Goal: Task Accomplishment & Management: Use online tool/utility

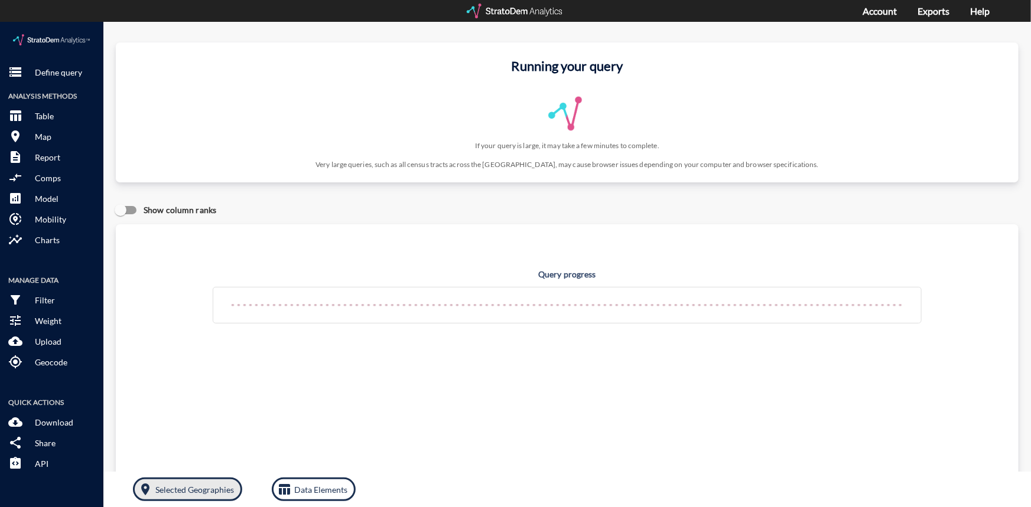
click p "Selected Geographies"
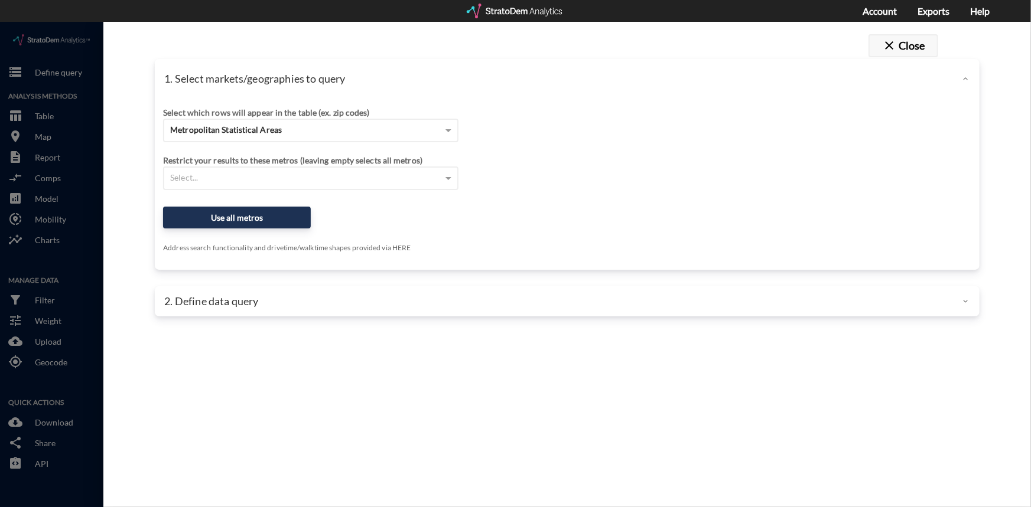
click button "close Close"
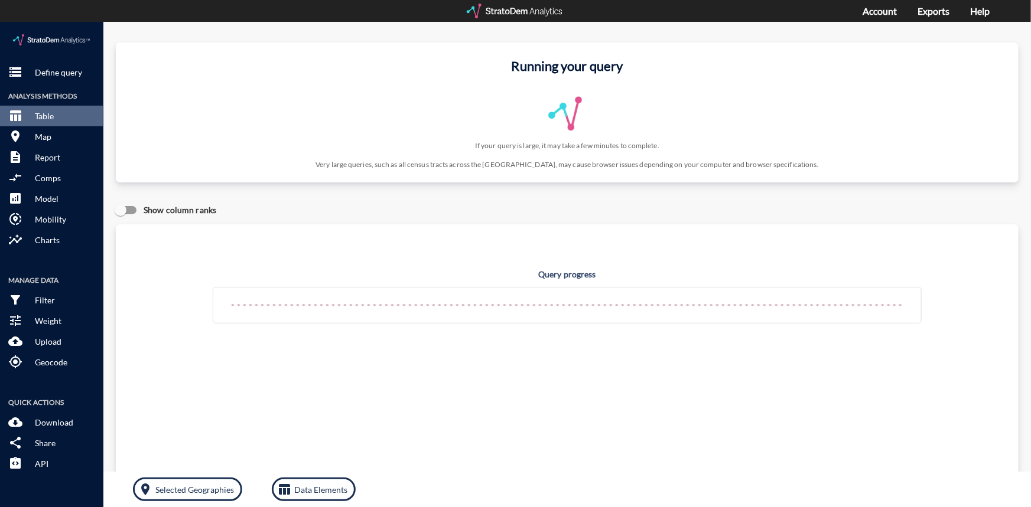
click div "Query progress Home value estimates modeled in part using aggregate data provid…"
click p "Selected Geographies"
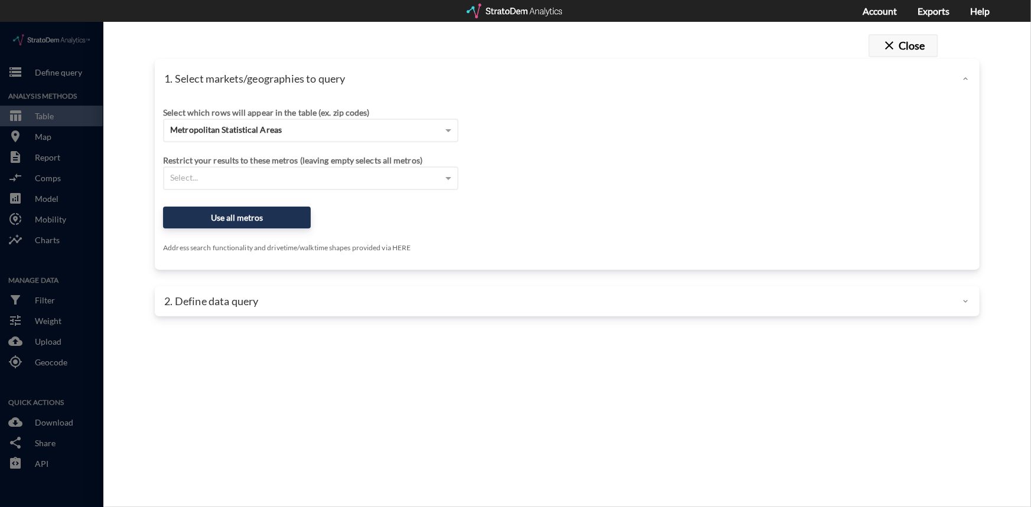
click button "close Close"
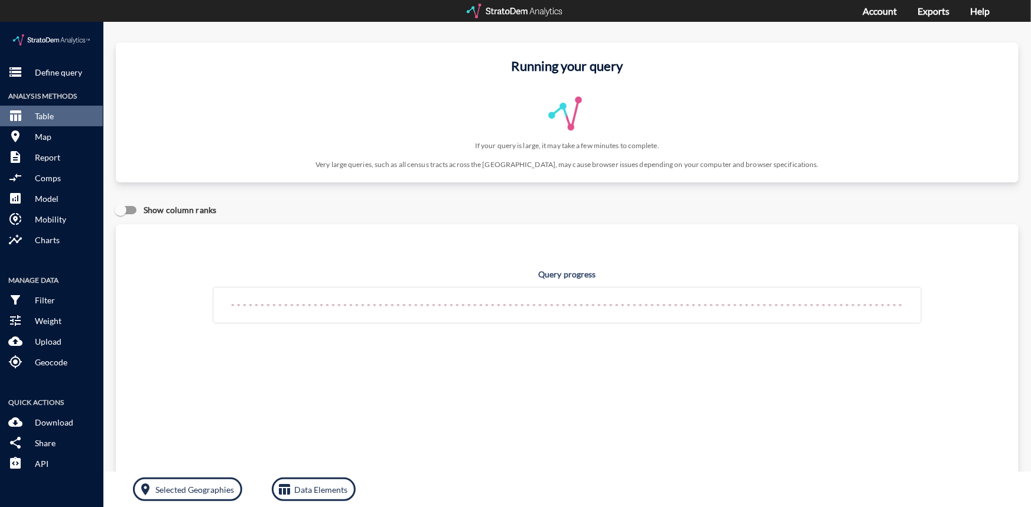
click at [549, 7] on div at bounding box center [515, 11] width 97 height 15
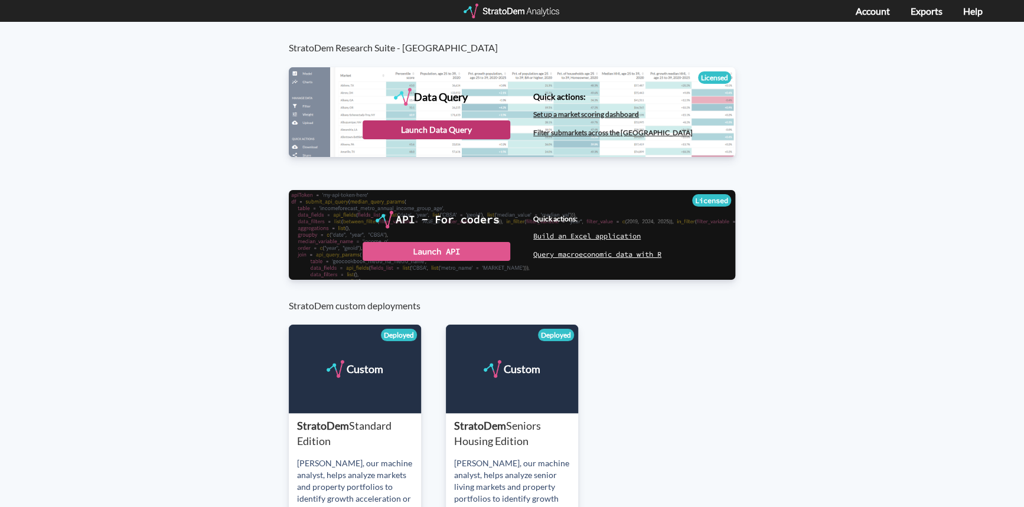
drag, startPoint x: 0, startPoint y: 0, endPoint x: 419, endPoint y: 124, distance: 436.8
click at [419, 124] on div "Launch Data Query" at bounding box center [437, 130] width 148 height 19
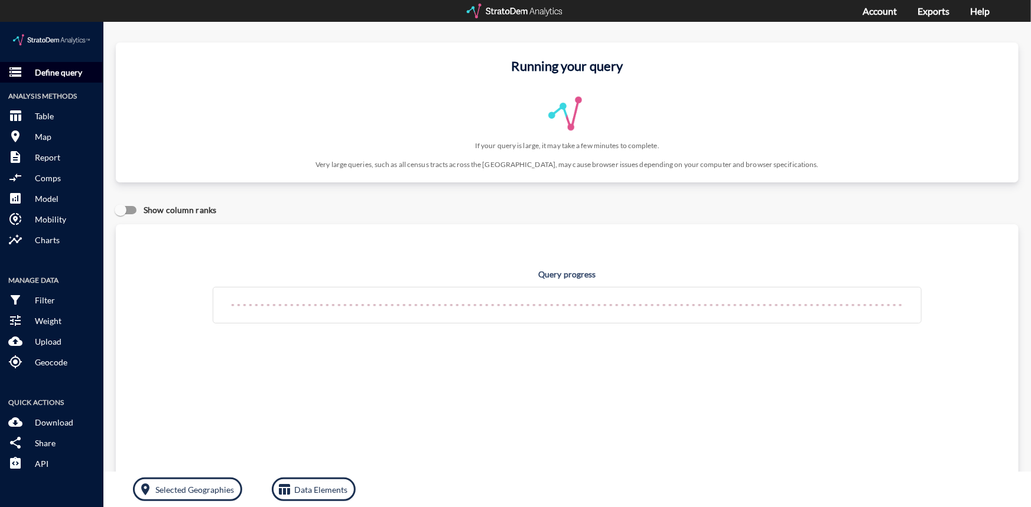
click p "Define query"
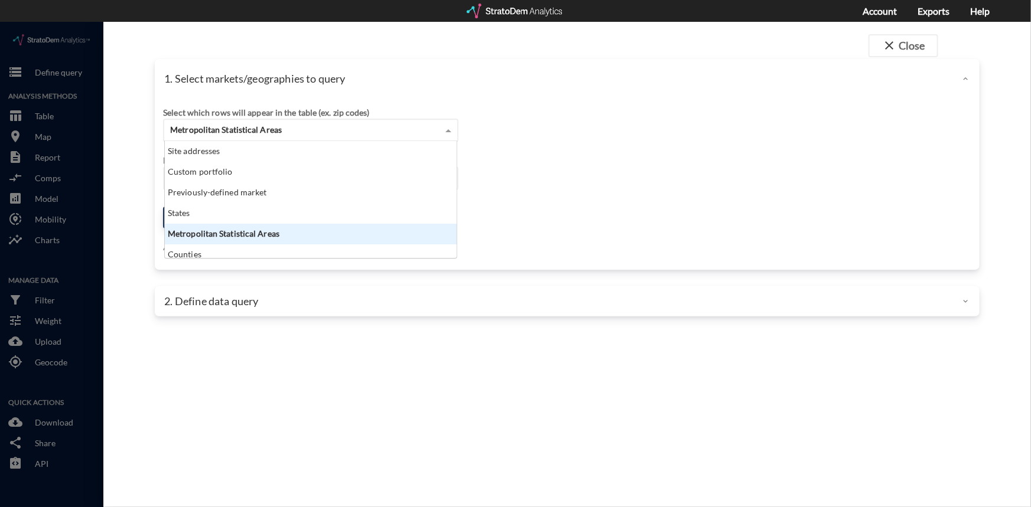
click span
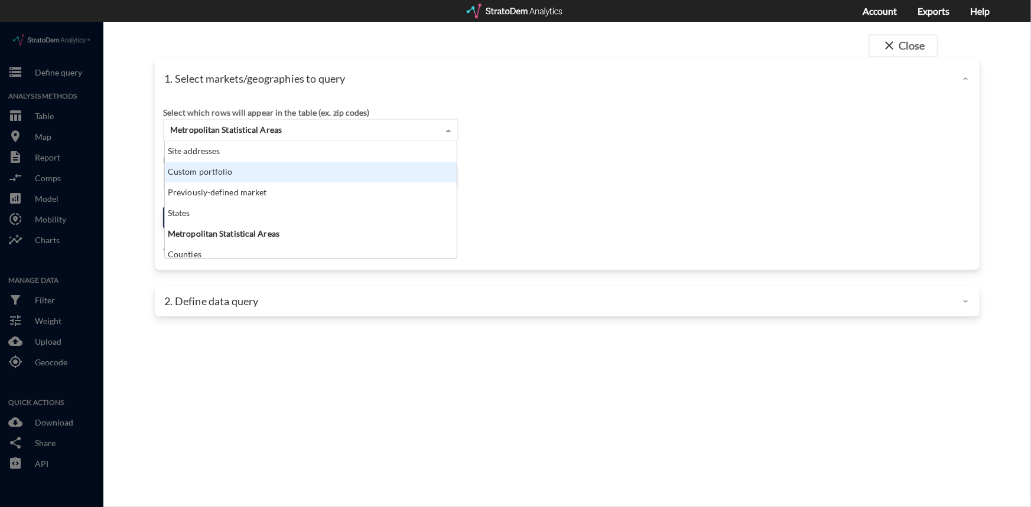
click div "Custom portfolio"
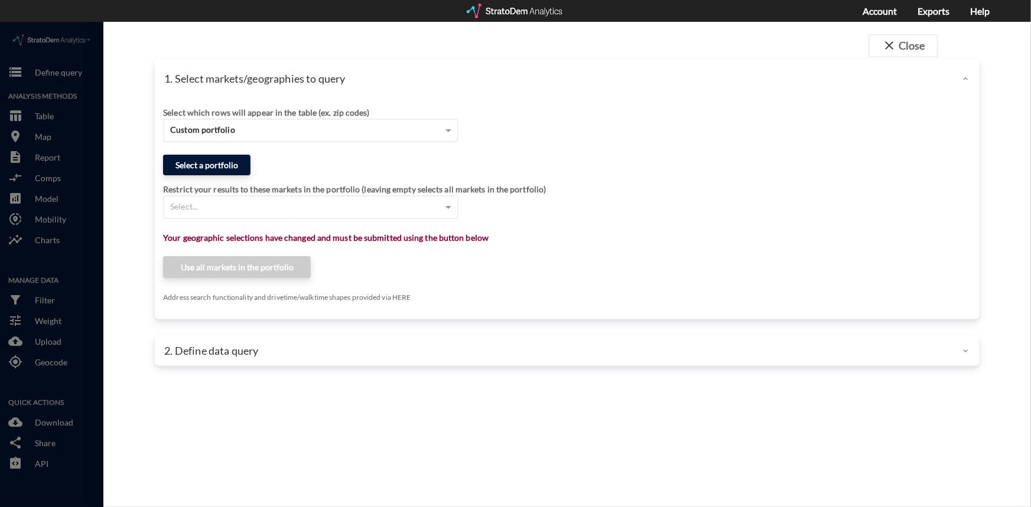
click button "Select a portfolio"
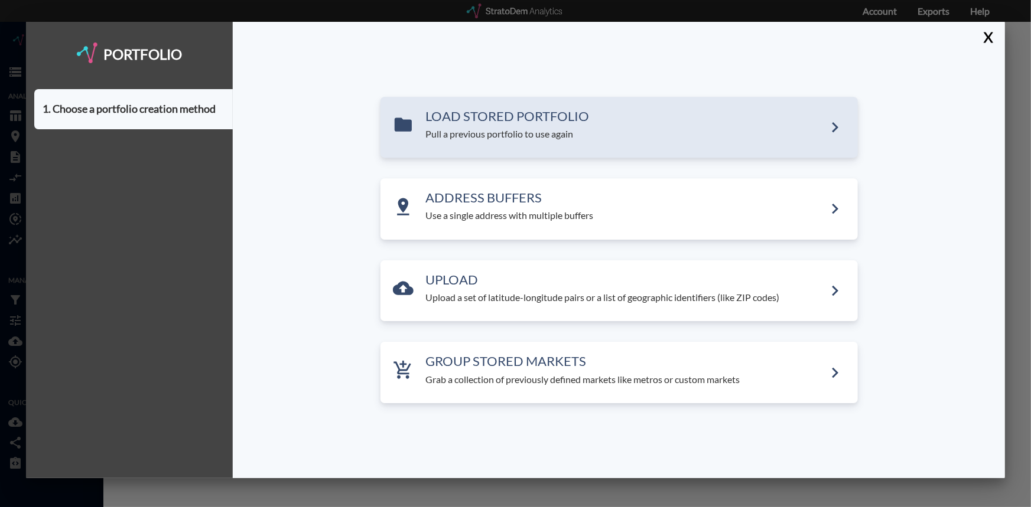
click at [473, 138] on p "Pull a previous portfolio to use again" at bounding box center [625, 135] width 399 height 14
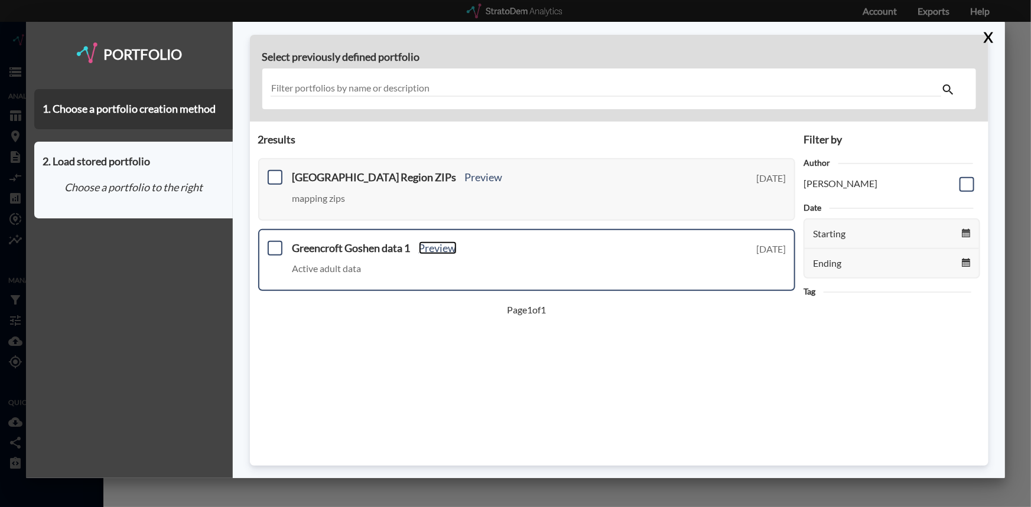
click at [440, 249] on link "Preview" at bounding box center [438, 248] width 38 height 13
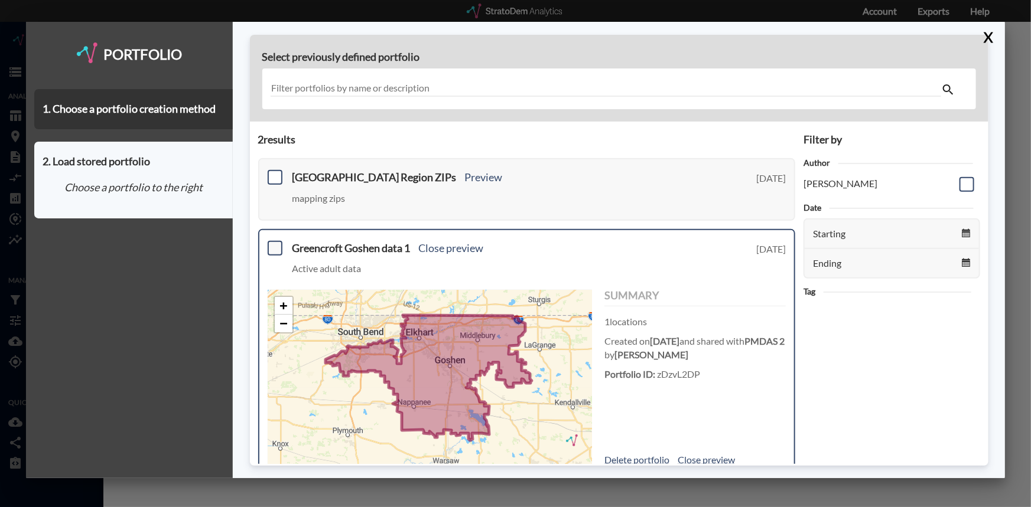
click at [275, 246] on span at bounding box center [275, 248] width 15 height 15
click at [274, 243] on input "checkbox" at bounding box center [274, 243] width 0 height 0
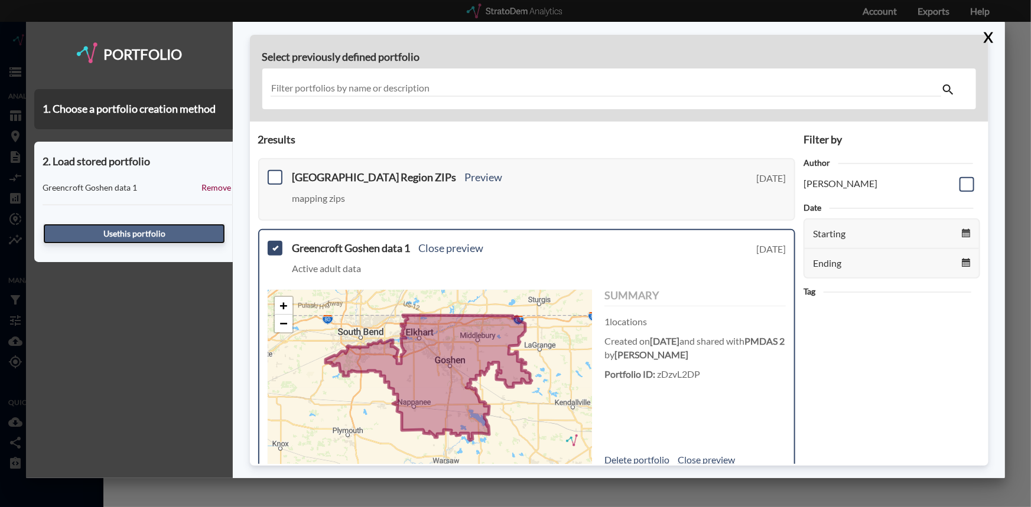
click at [145, 232] on button "Use this portfolio" at bounding box center [134, 234] width 182 height 20
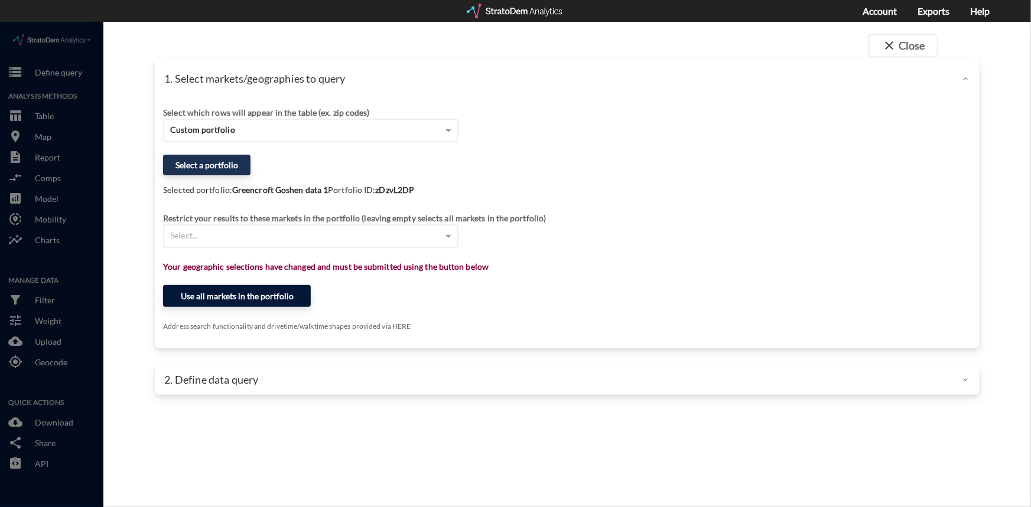
click button "Use all markets in the portfolio"
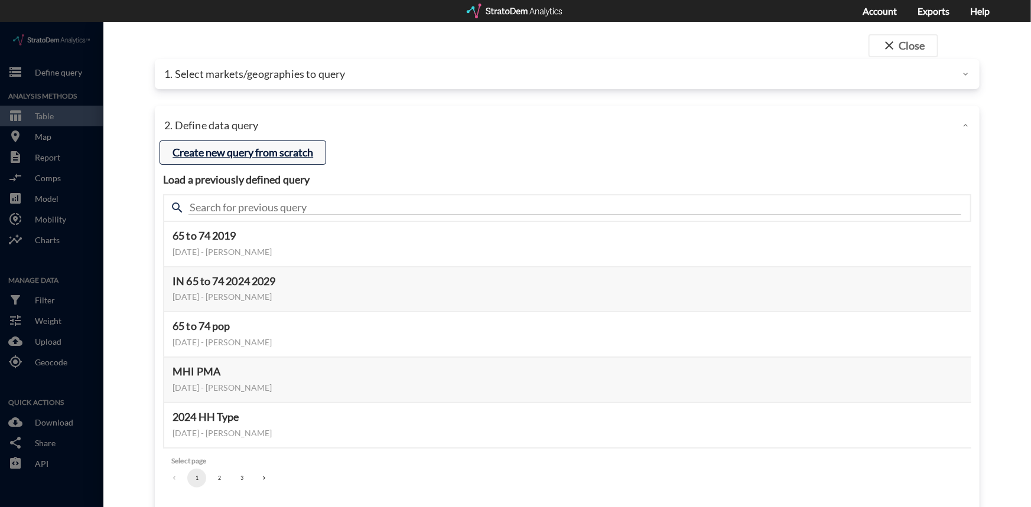
click button "Create new query from scratch"
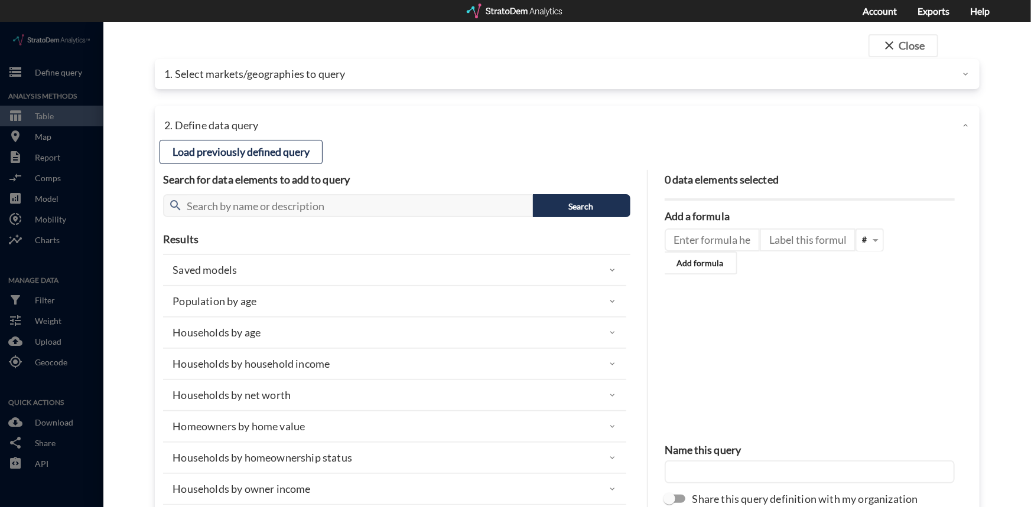
click p "Households by age"
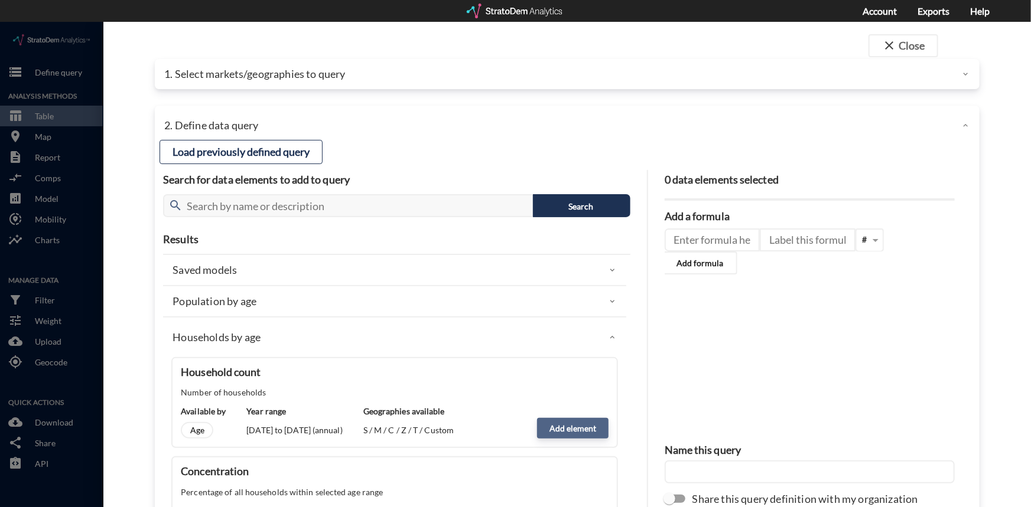
click button "Add element"
type input "HOUSEHOLDS"
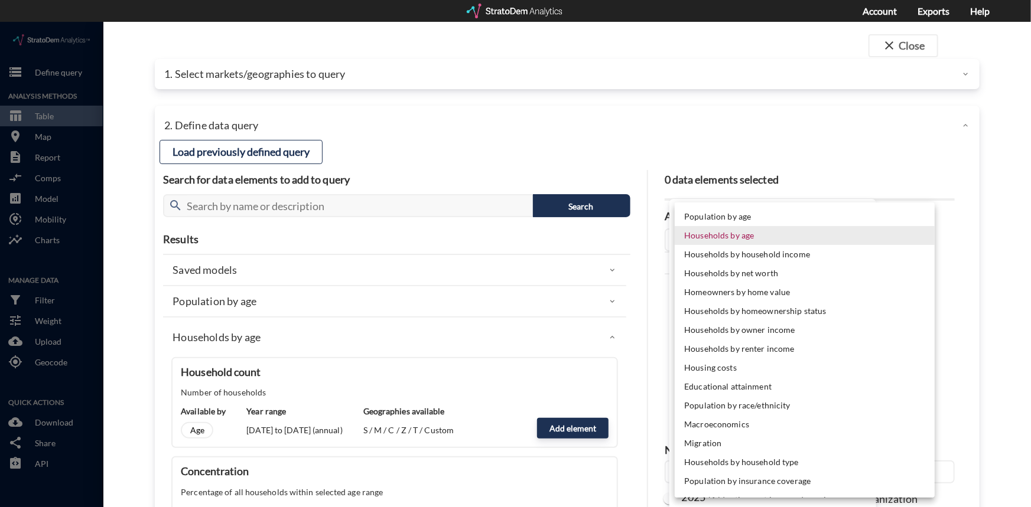
click body "/vantagepoint/us/-1 storage Define query Analysis Methods table_chart Table roo…"
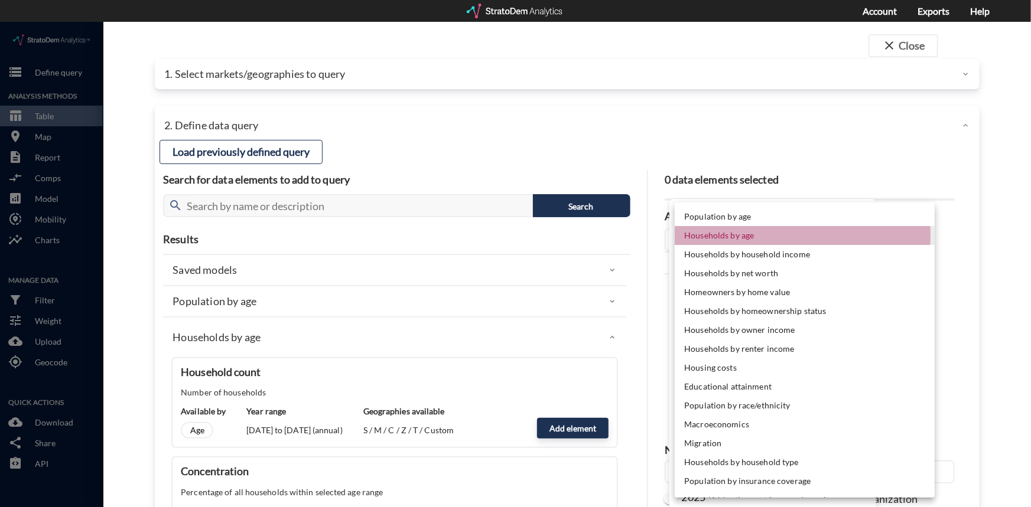
click li "Households by age"
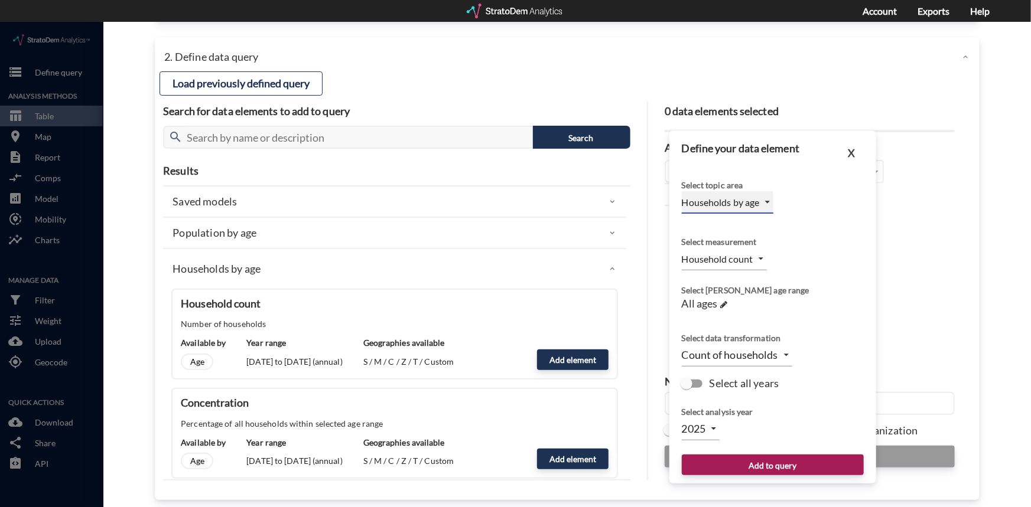
scroll to position [77, 0]
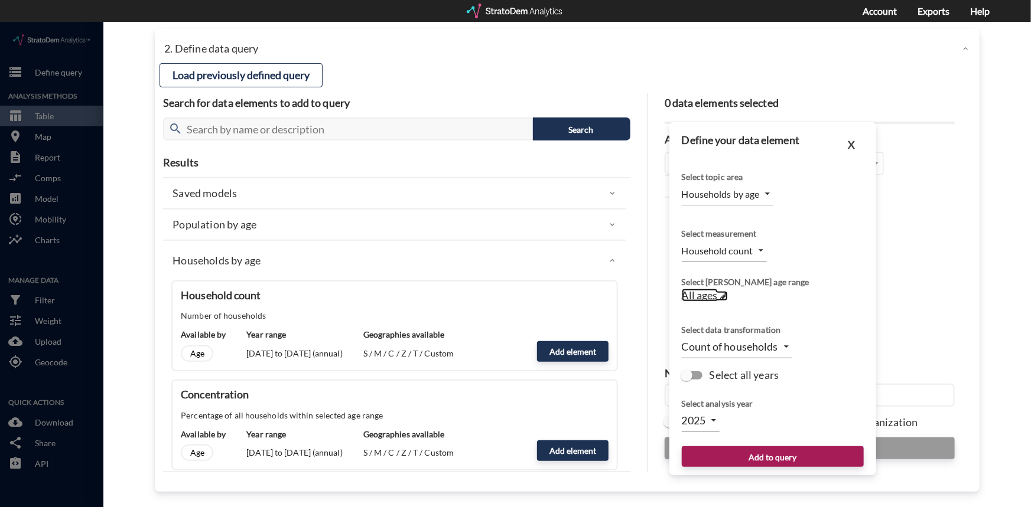
click span
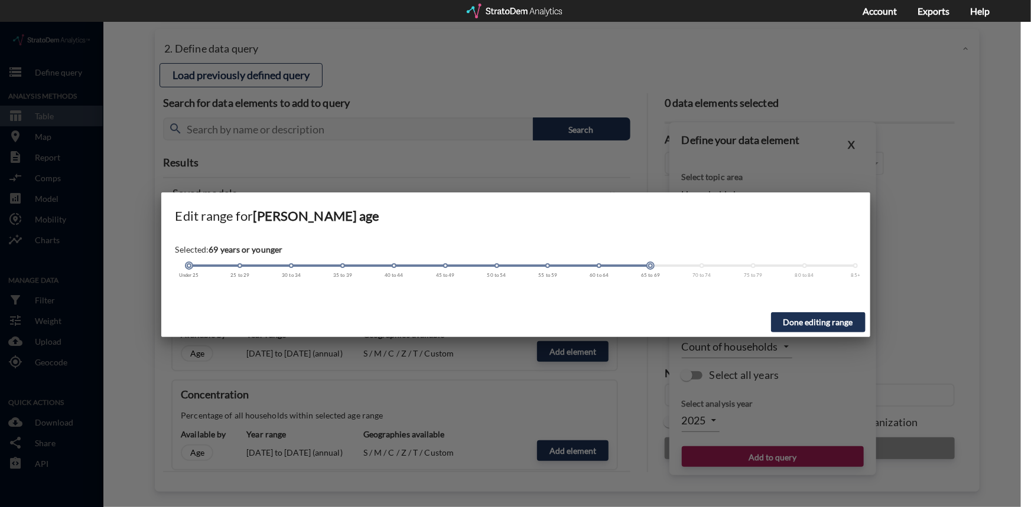
click div "Under 25 25 to 29 30 to 34 35 to 39 40 to 44 45 to 49 50 to 54 55 to 59 60 to 6…"
click div
click div "Under 25 25 to 29 30 to 34 35 to 39 40 to 44 45 to 49 50 to 54 55 to 59 60 to 6…"
click span
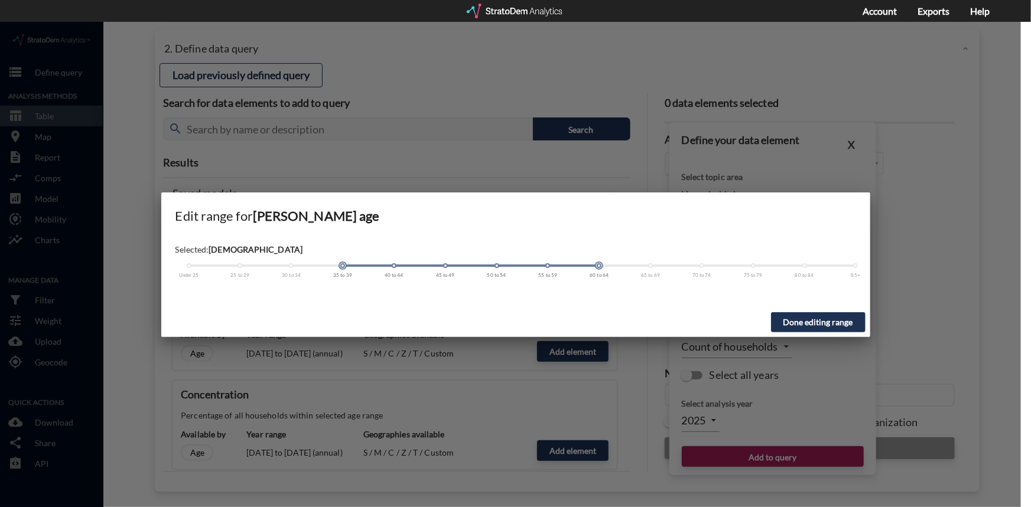
click span
click div "Under 25 25 to 29 30 to 34 35 to 39 40 to 44 45 to 49 50 to 54 55 to 59 60 to 6…"
click span
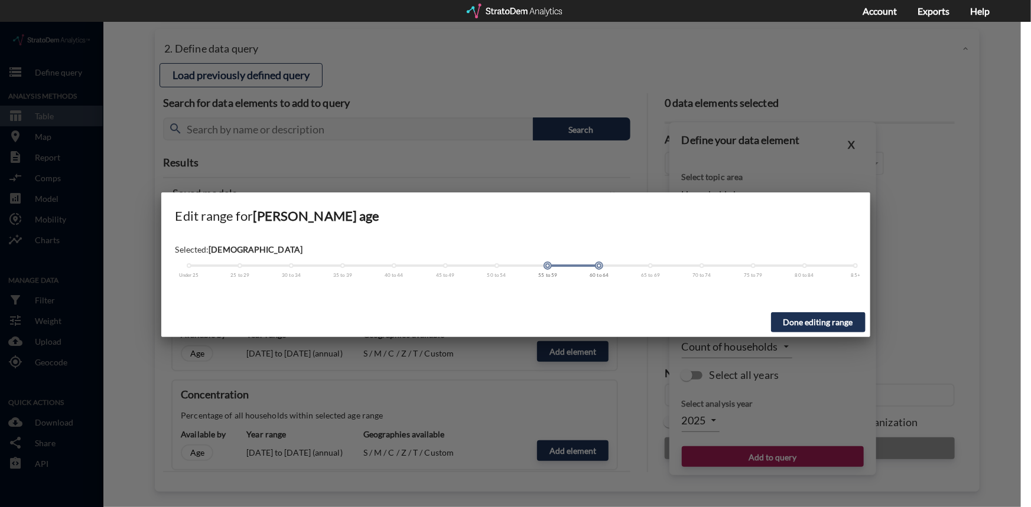
click span
drag, startPoint x: 599, startPoint y: 244, endPoint x: 552, endPoint y: 244, distance: 47.3
click div
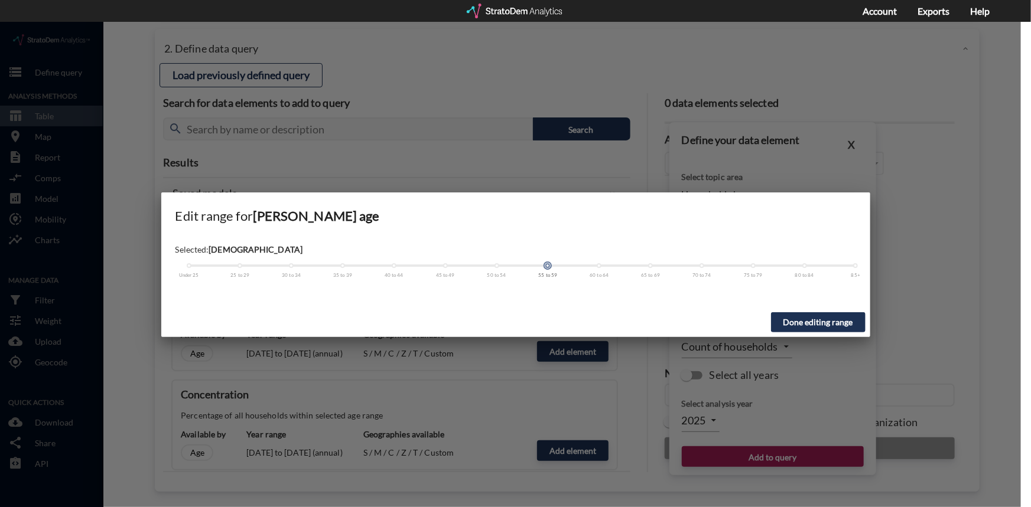
click button "Done editing range"
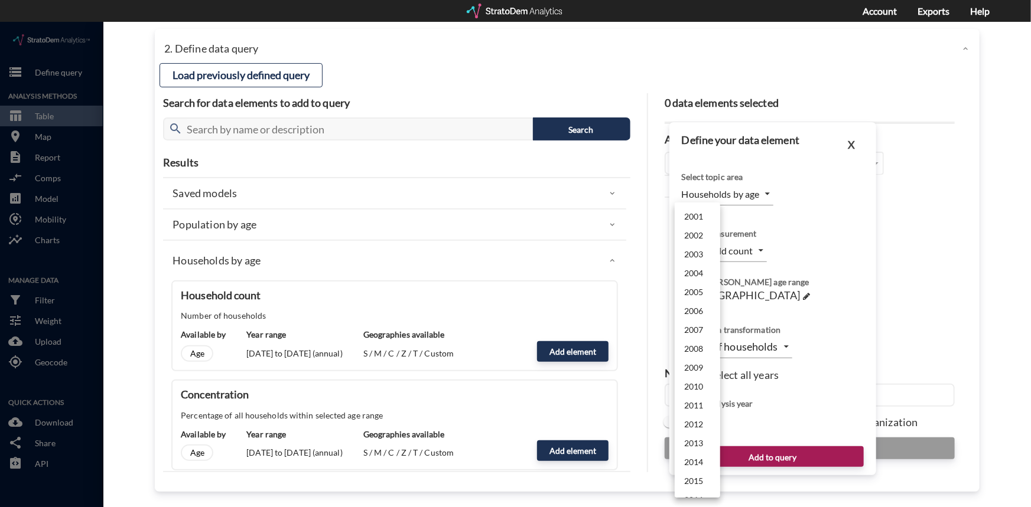
click body "/vantagepoint/us/-1 storage Define query Analysis Methods table_chart Table roo…"
click li "2024"
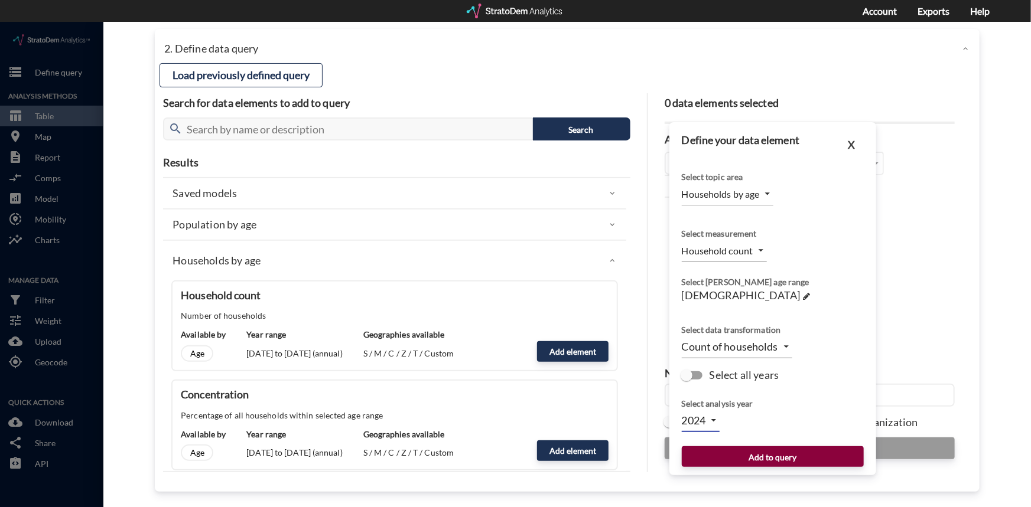
click button "Add to query"
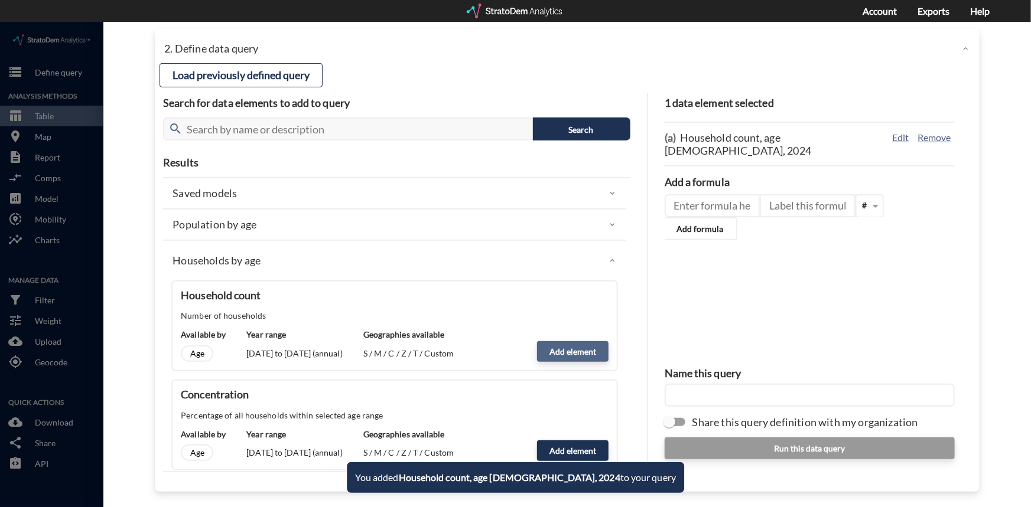
click button "Add element"
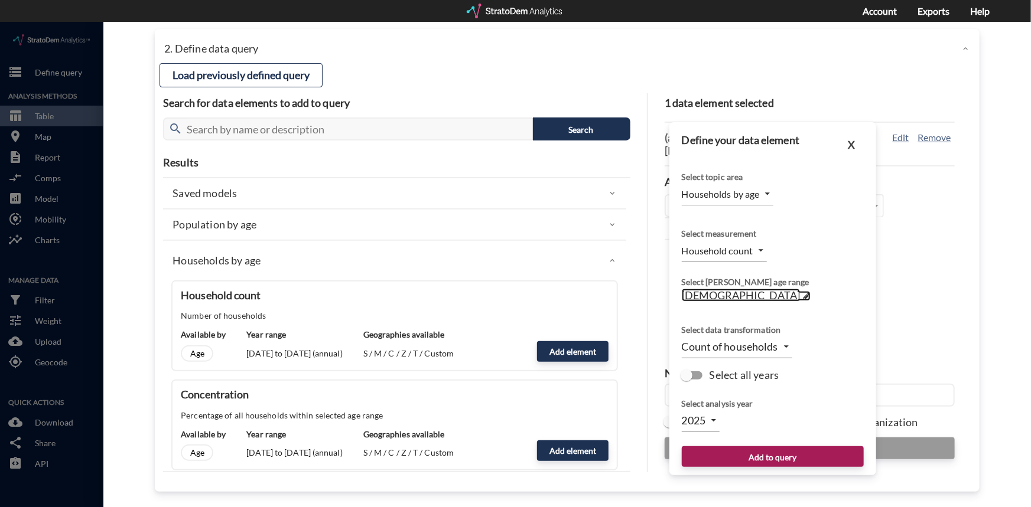
click span
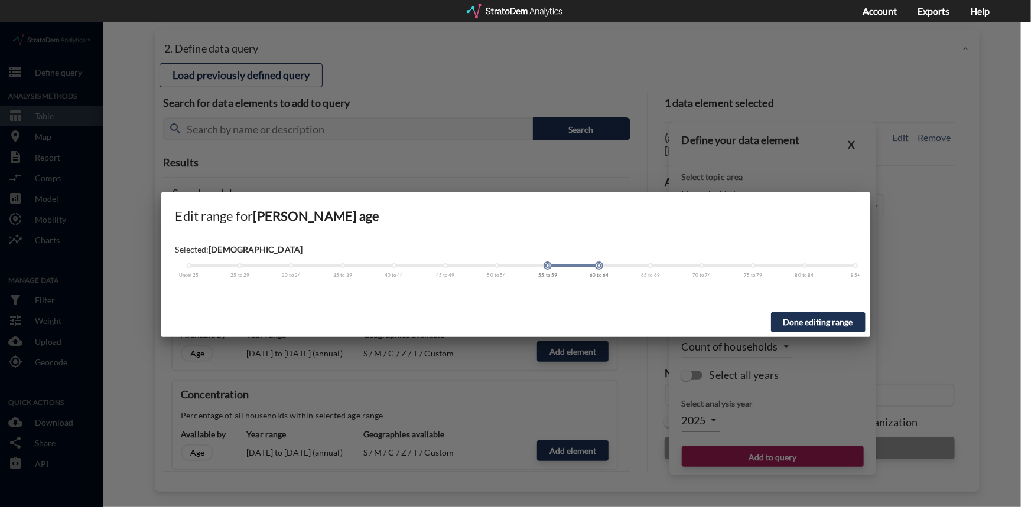
click span
drag, startPoint x: 549, startPoint y: 244, endPoint x: 588, endPoint y: 244, distance: 39.0
click div
click button "Done editing range"
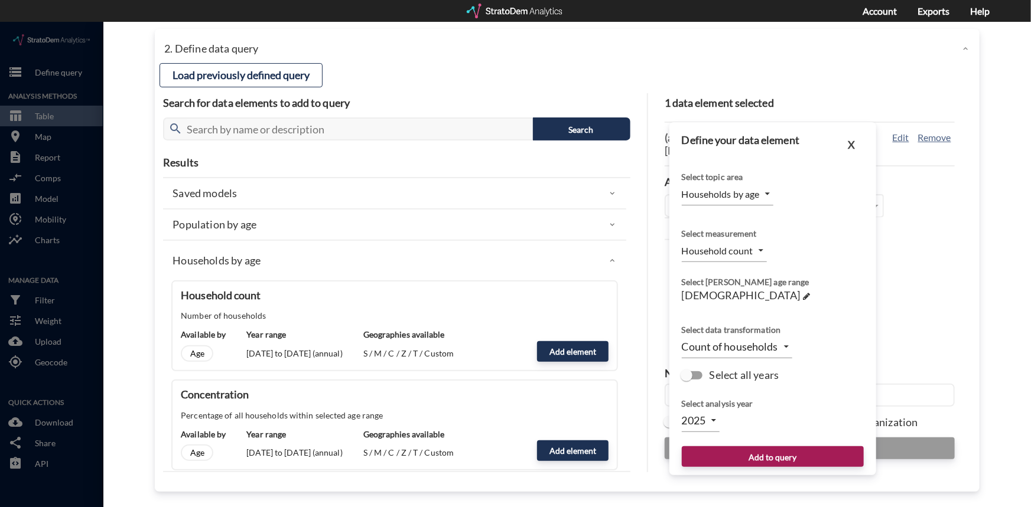
click body "/vantagepoint/us/-1 storage Define query Analysis Methods table_chart Table roo…"
click li "2024"
click button "Add to query"
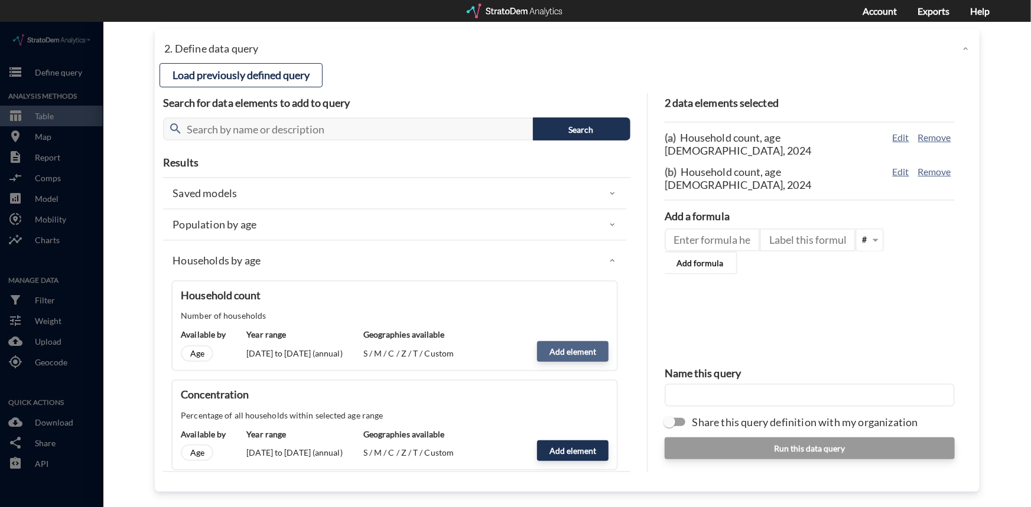
click button "Add element"
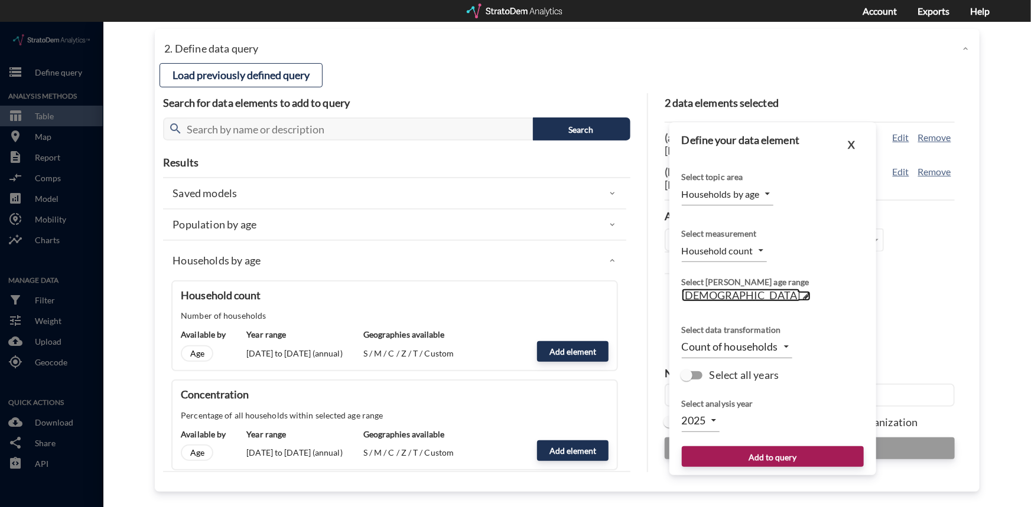
click span
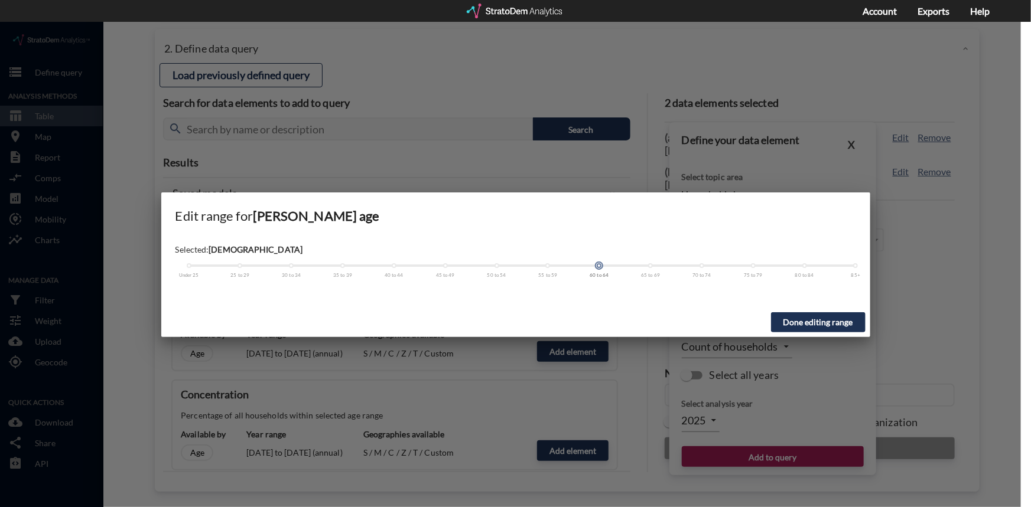
click span
drag, startPoint x: 598, startPoint y: 244, endPoint x: 548, endPoint y: 242, distance: 50.8
click div
click button "Done editing range"
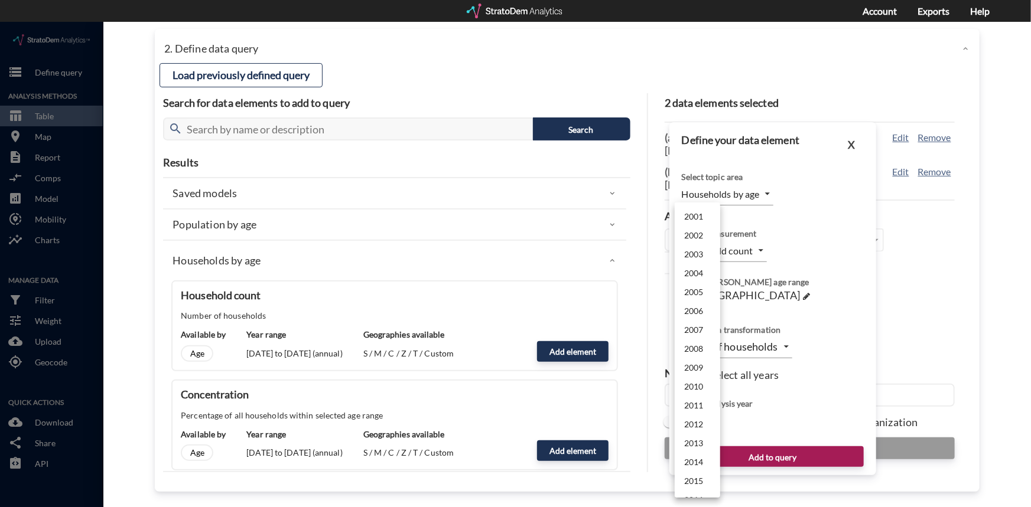
click body "/vantagepoint/us/-1 storage Define query Analysis Methods table_chart Table roo…"
click li "2029"
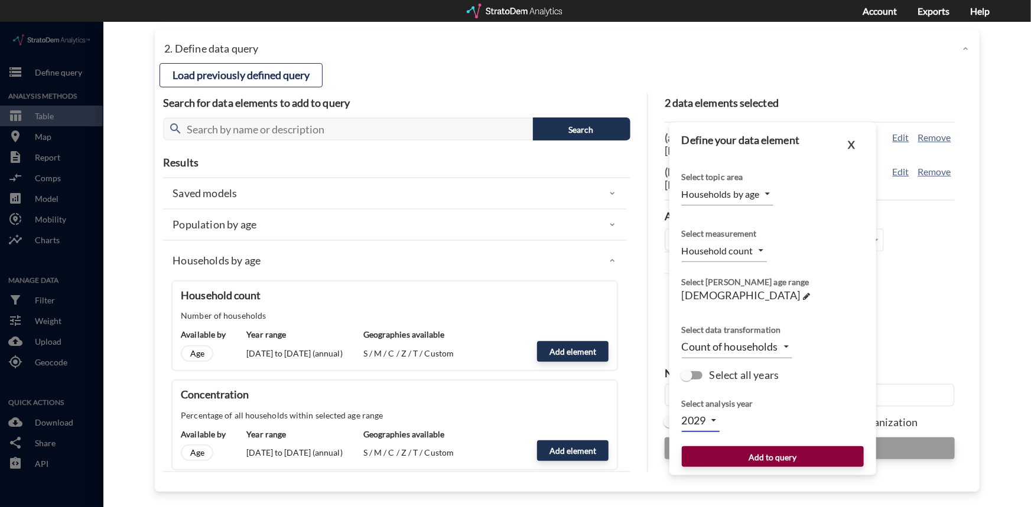
click button "Add to query"
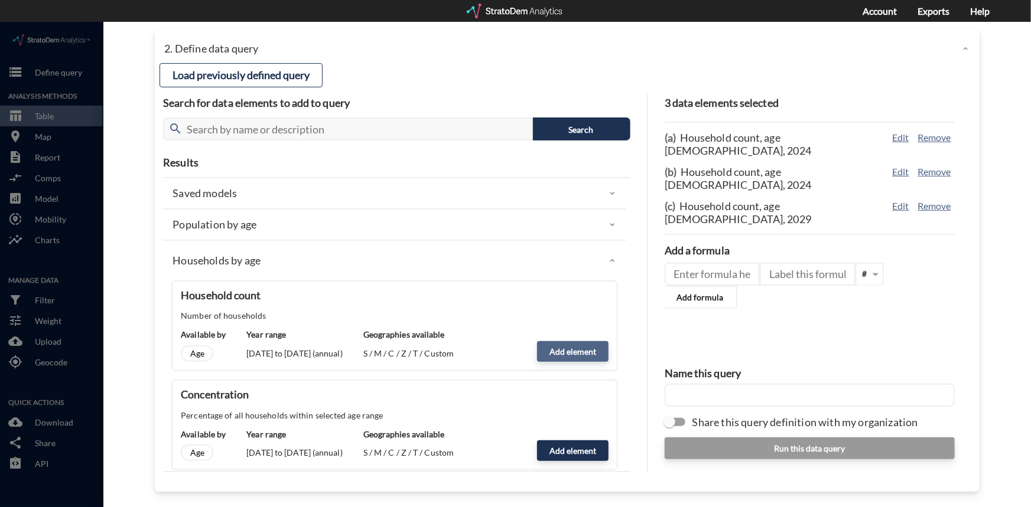
click button "Add element"
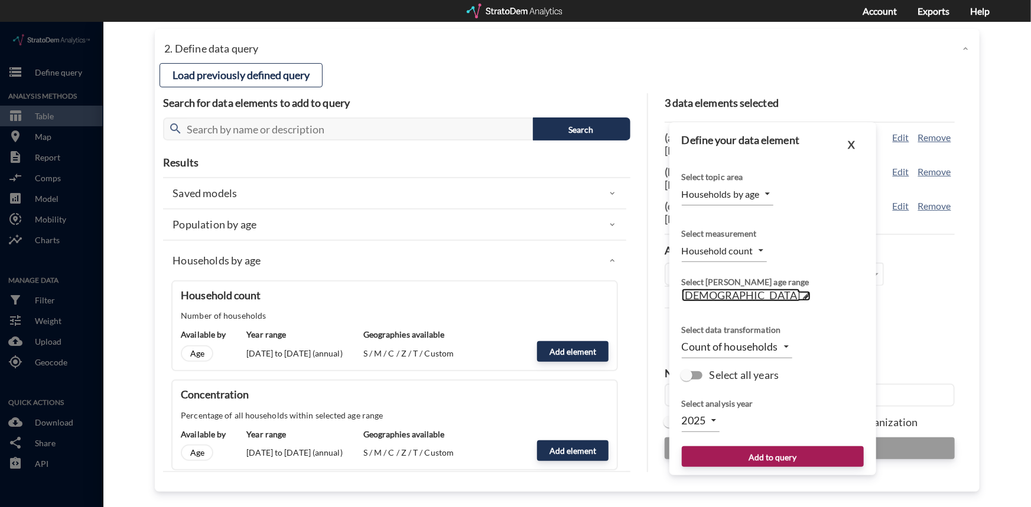
click span
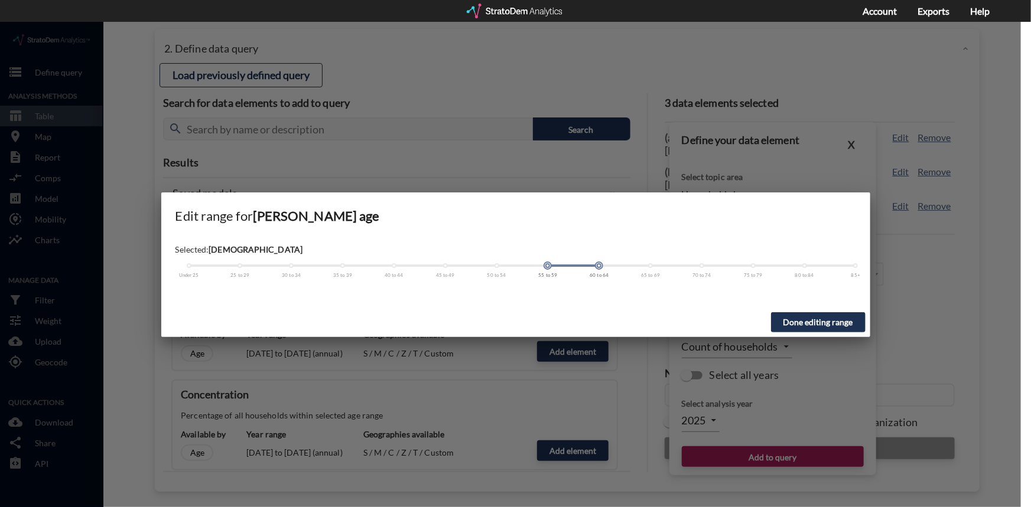
click div "Under 25 25 to 29 30 to 34 35 to 39 40 to 44 45 to 49 50 to 54 55 to 59 60 to 6…"
drag, startPoint x: 548, startPoint y: 244, endPoint x: 587, endPoint y: 246, distance: 39.0
click div "Under 25 25 to 29 30 to 34 35 to 39 40 to 44 45 to 49 50 to 54 55 to 59 60 to 6…"
click button "Done editing range"
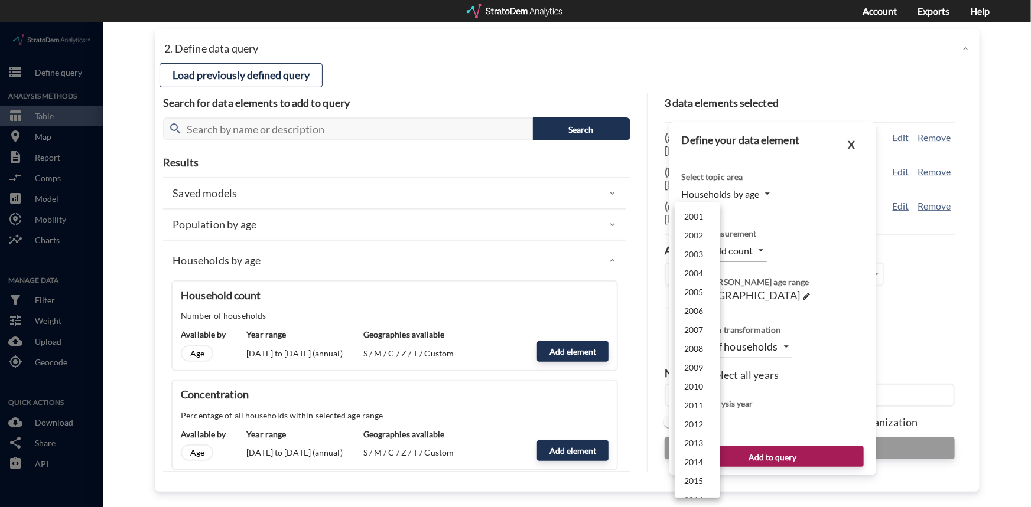
click body "/vantagepoint/us/-1 storage Define query Analysis Methods table_chart Table roo…"
click li "2029"
type input "2029"
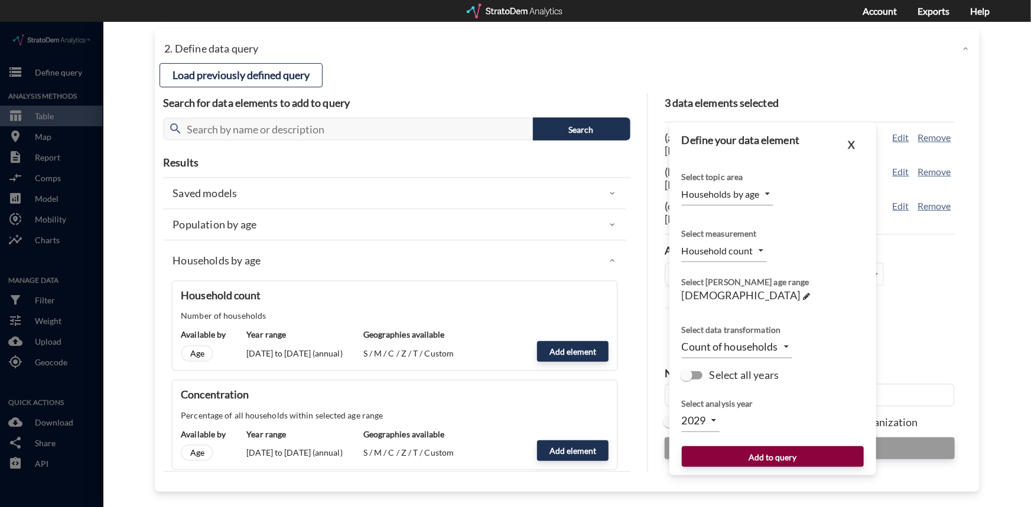
click button "Add to query"
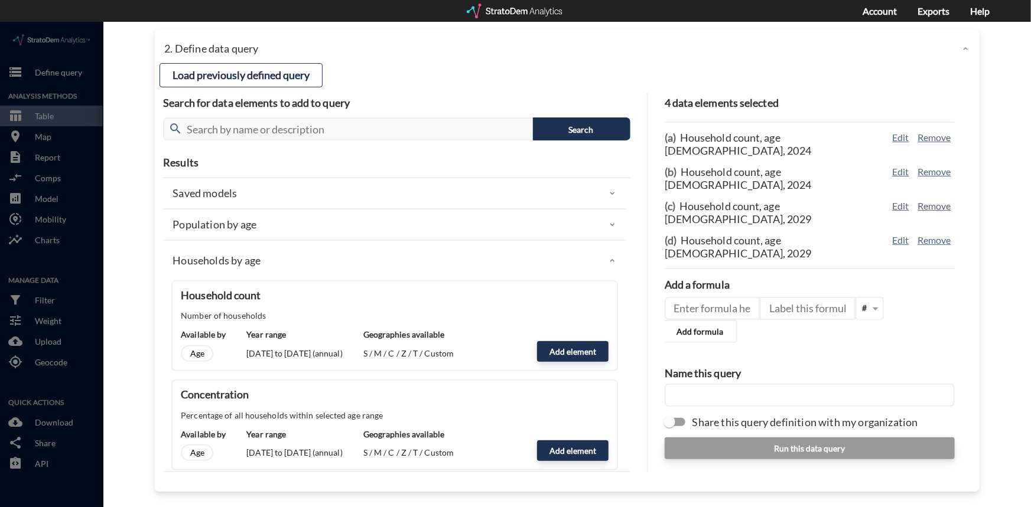
click input "text"
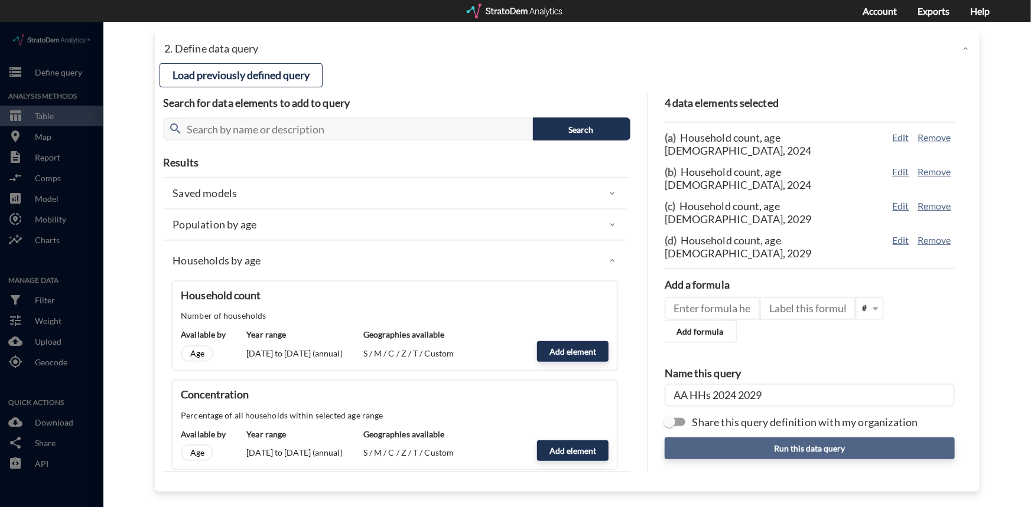
type input "AA HHs 2024 2029"
click button "Run this data query"
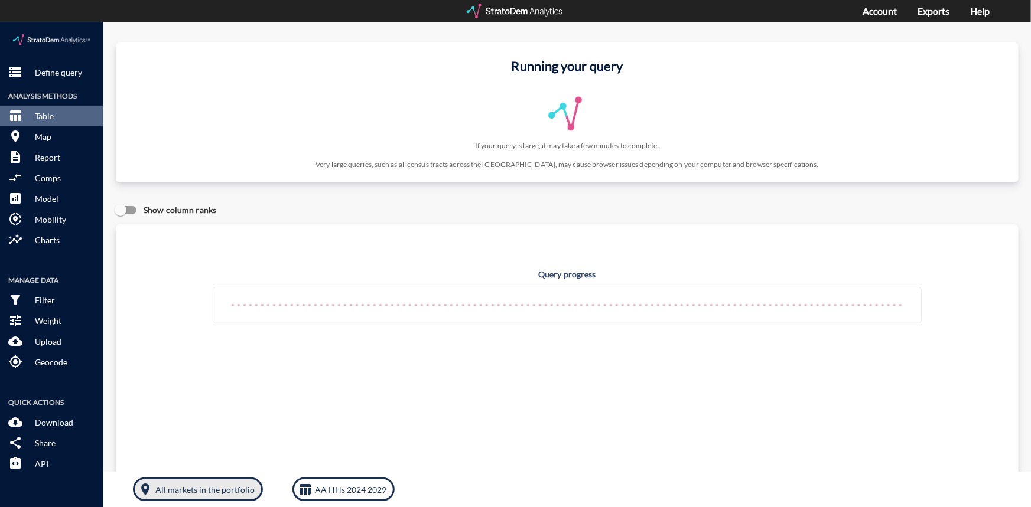
click p "All markets in the portfolio"
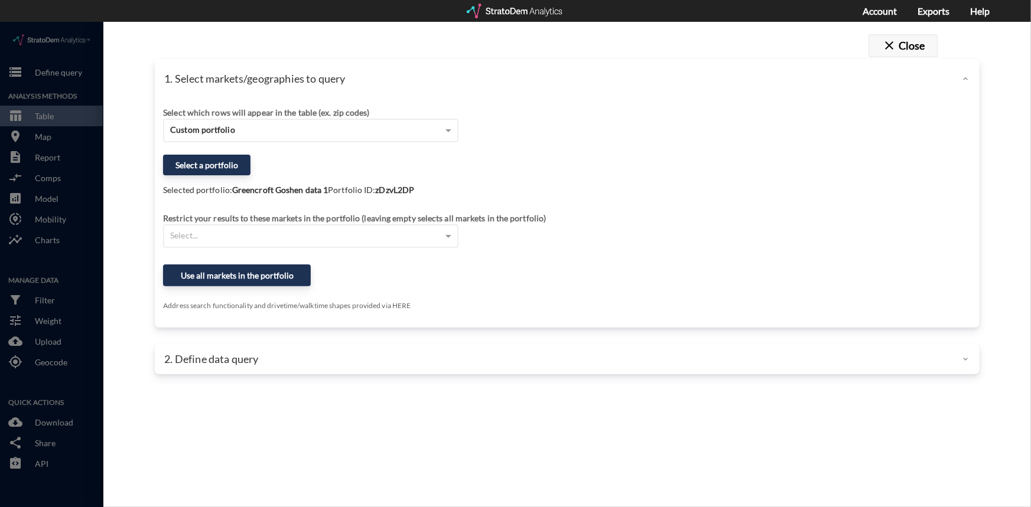
click button "close Close"
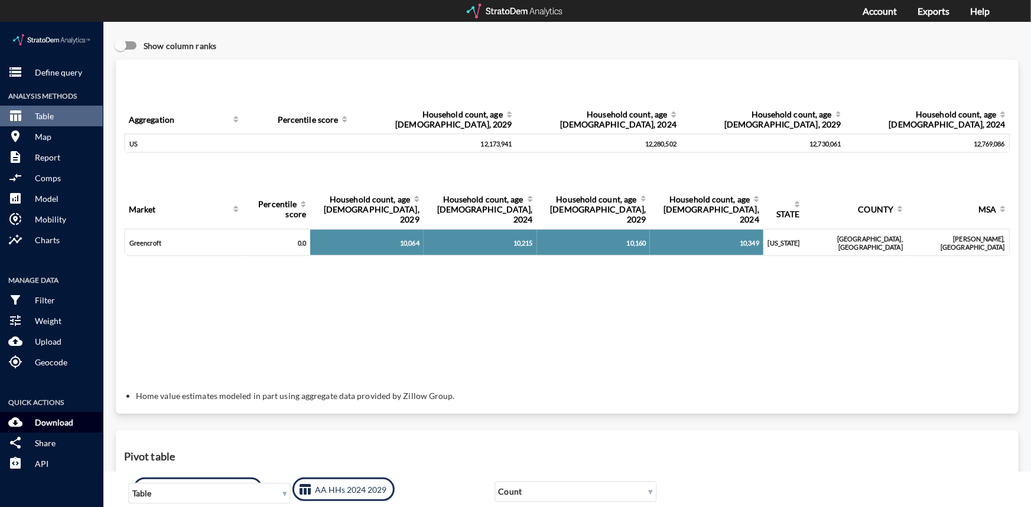
click p "Download"
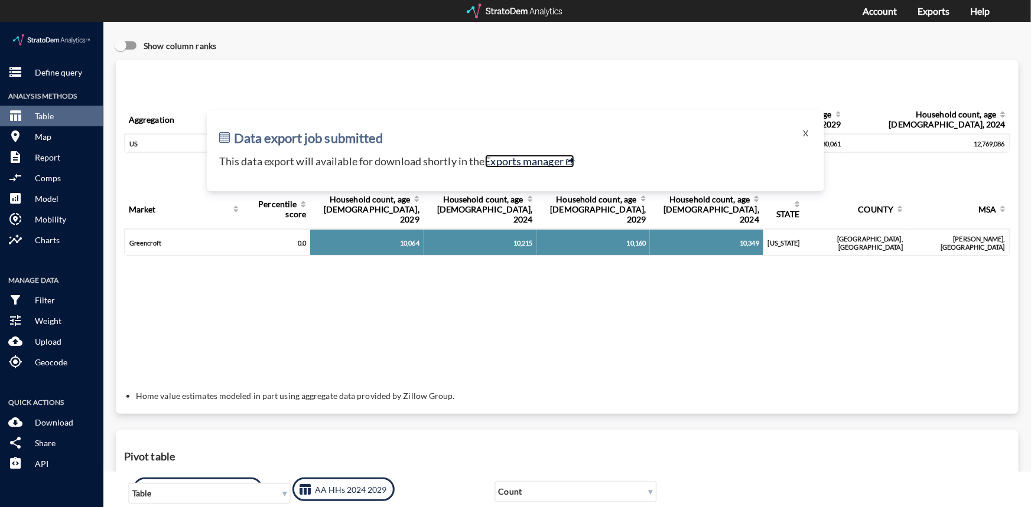
click link "Exports manager"
click button "X"
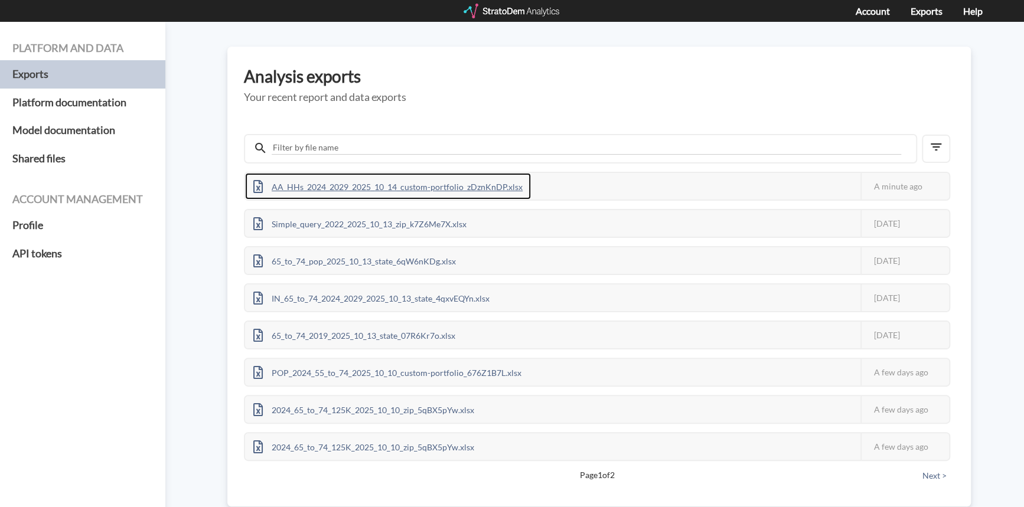
click at [473, 186] on div "AA_HHs_2024_2029_2025_10_14_custom-portfolio_zDznKnDP.xlsx" at bounding box center [388, 186] width 286 height 27
click at [499, 13] on div at bounding box center [512, 11] width 97 height 15
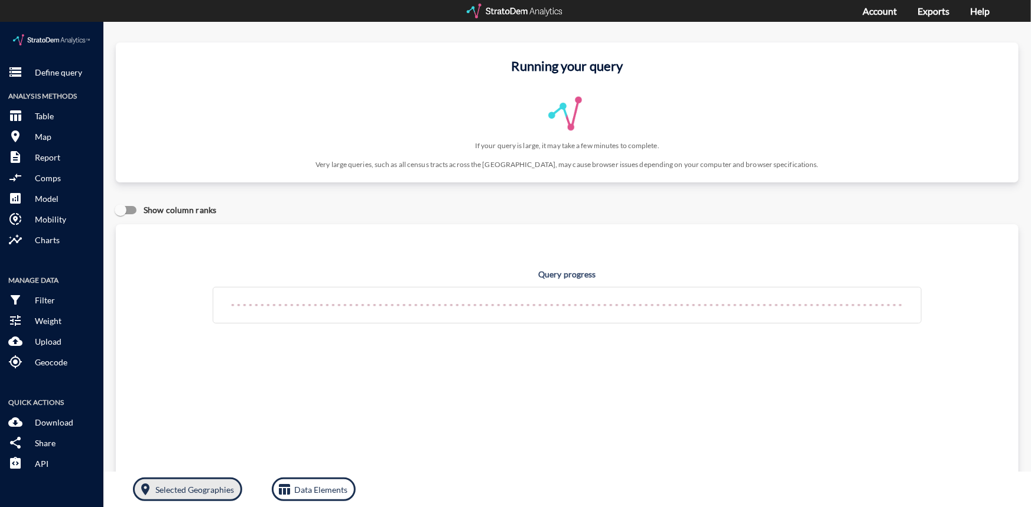
click p "Selected Geographies"
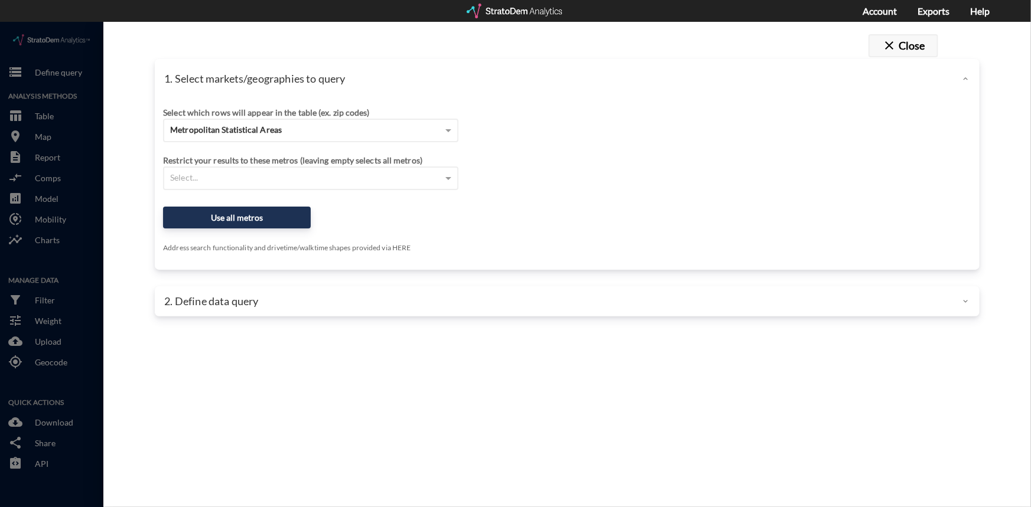
click button "close Close"
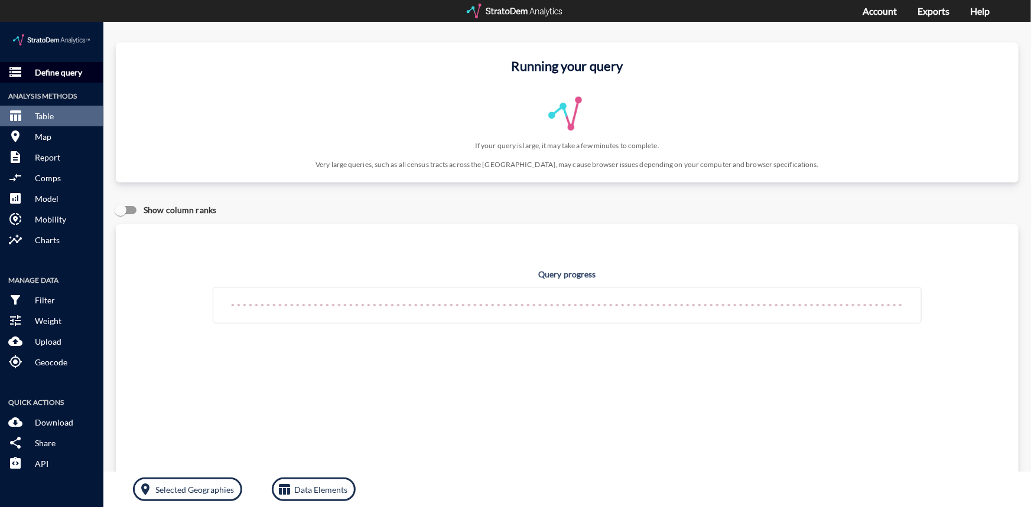
click p "Define query"
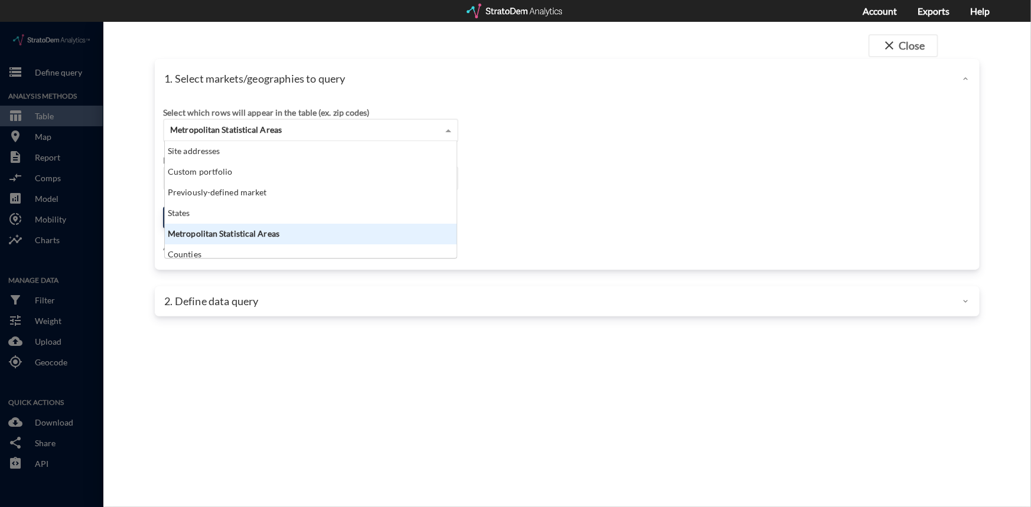
click span
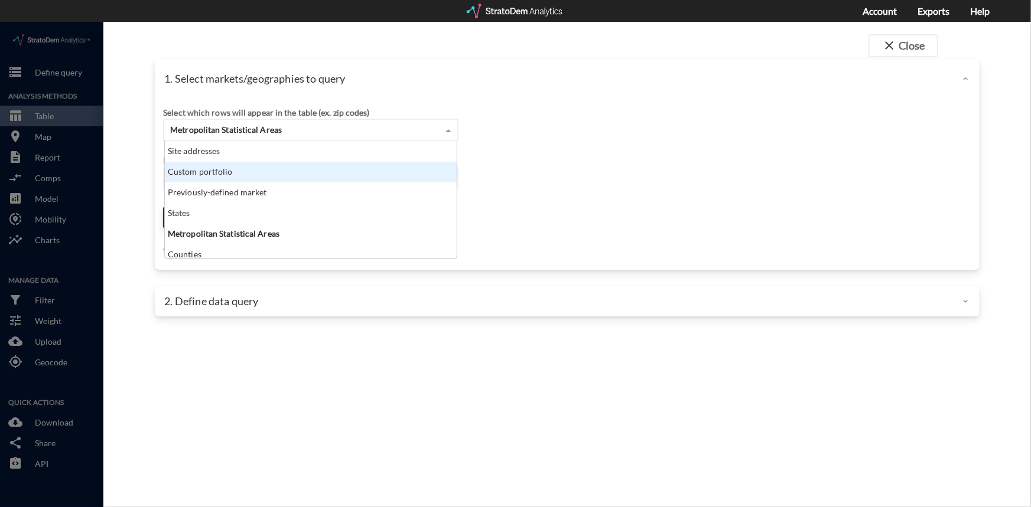
click div "Custom portfolio"
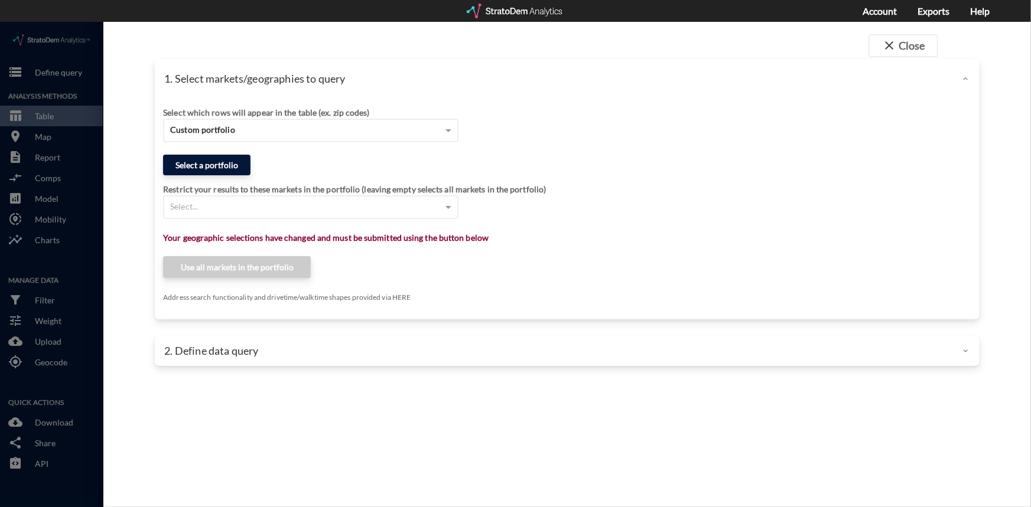
click button "Select a portfolio"
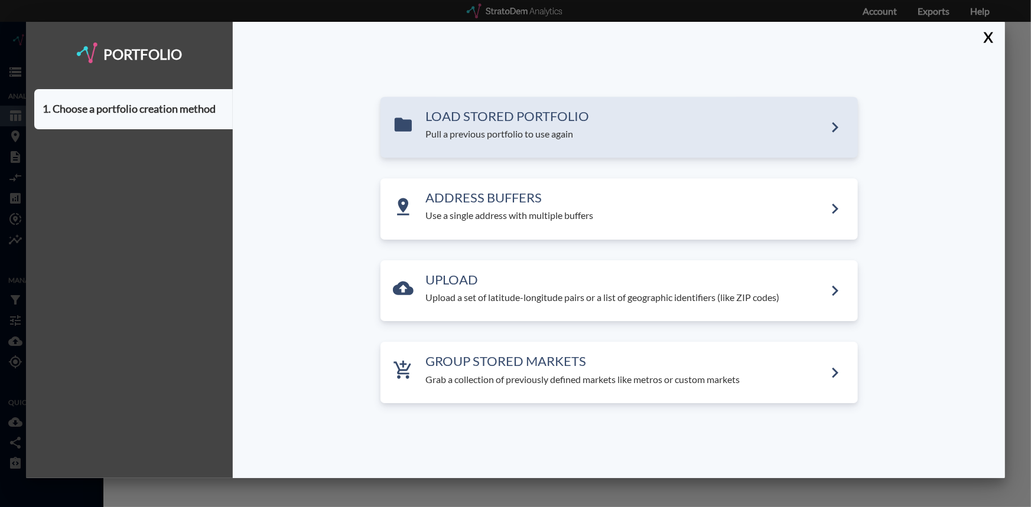
click at [487, 133] on p "Pull a previous portfolio to use again" at bounding box center [625, 135] width 399 height 14
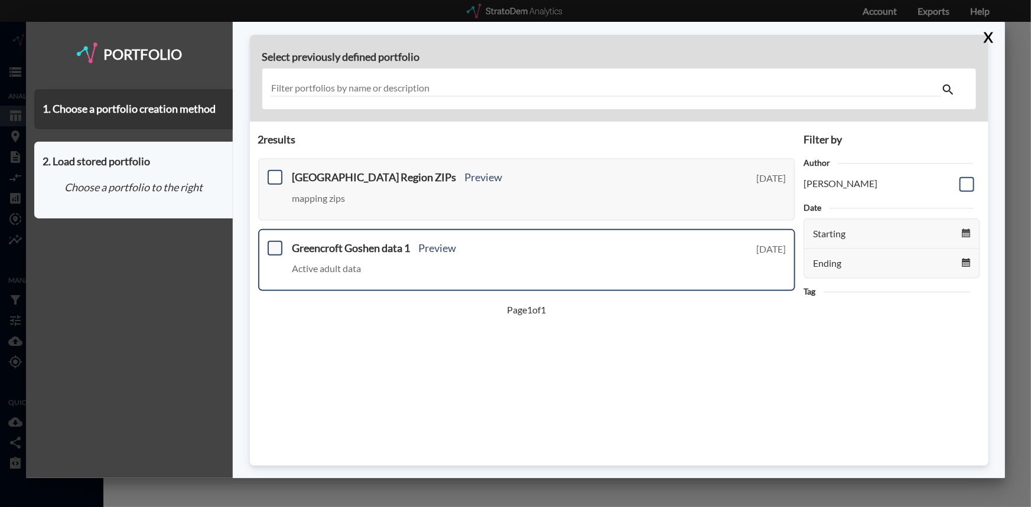
click at [275, 243] on span at bounding box center [275, 248] width 15 height 15
click at [274, 243] on input "checkbox" at bounding box center [274, 243] width 0 height 0
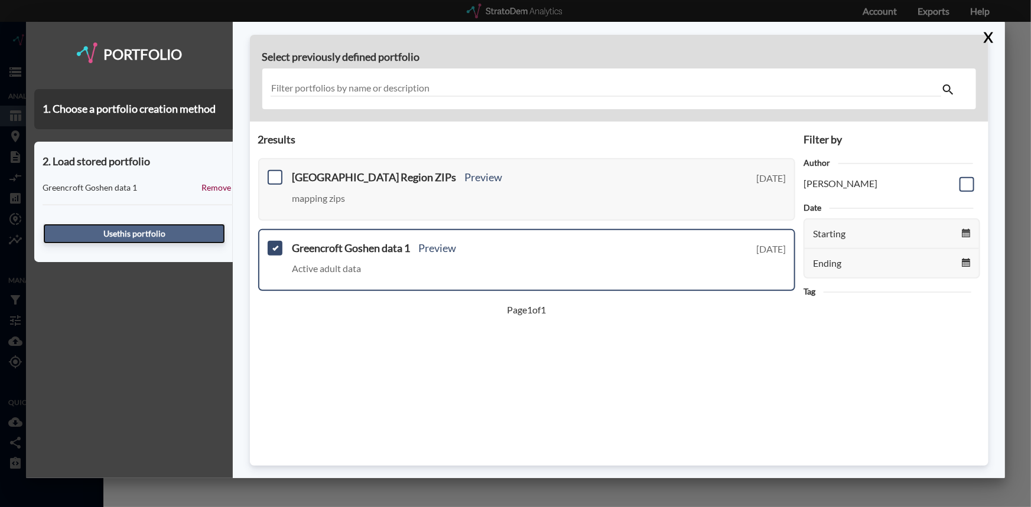
click at [136, 235] on button "Use this portfolio" at bounding box center [134, 234] width 182 height 20
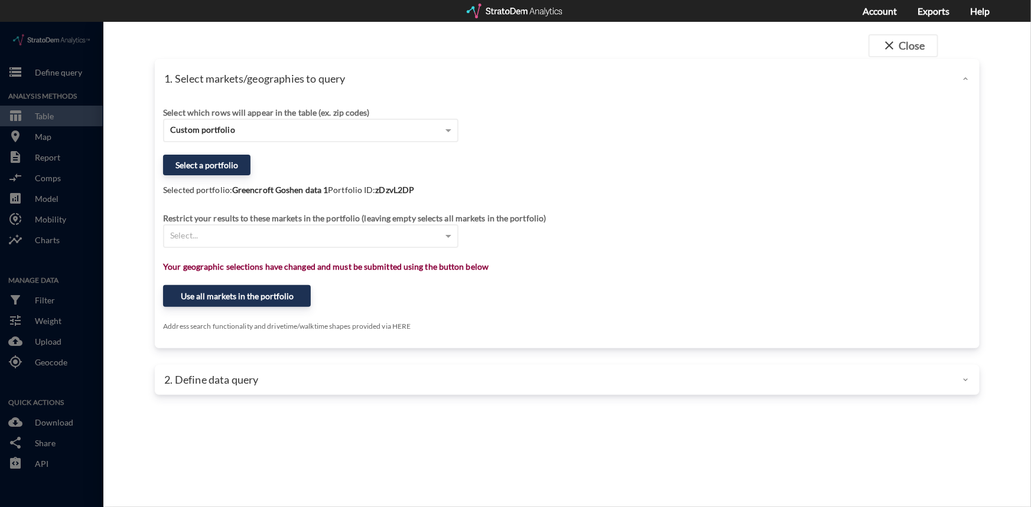
click p "2. Define data query"
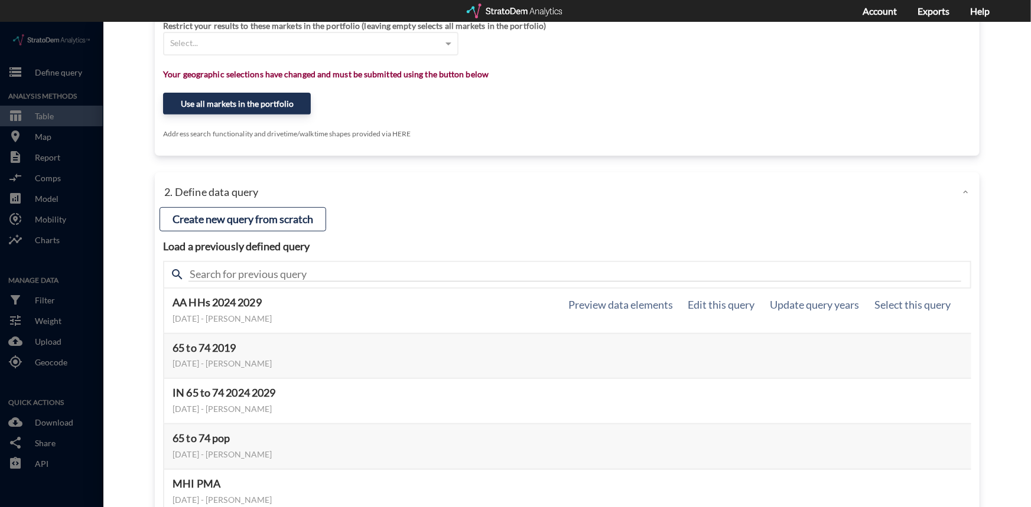
scroll to position [181, 0]
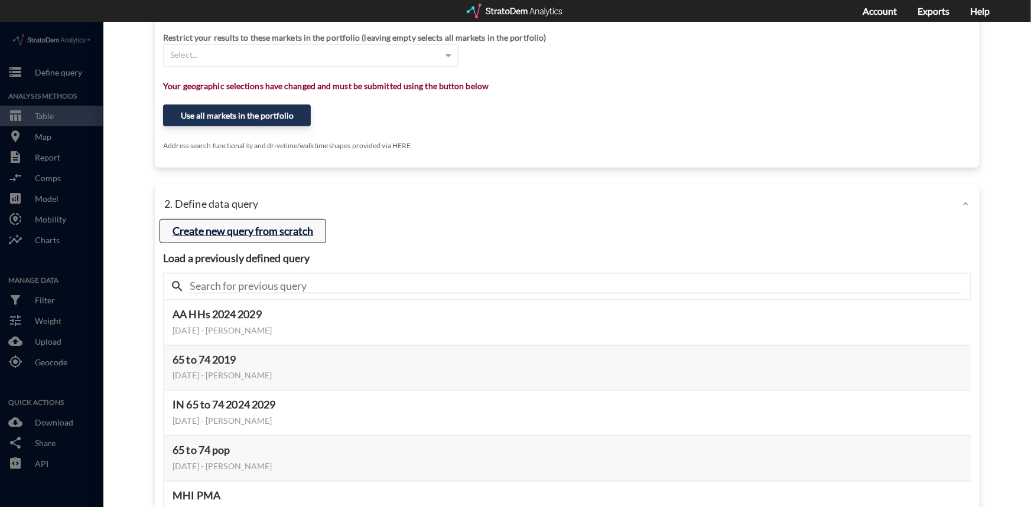
click button "Create new query from scratch"
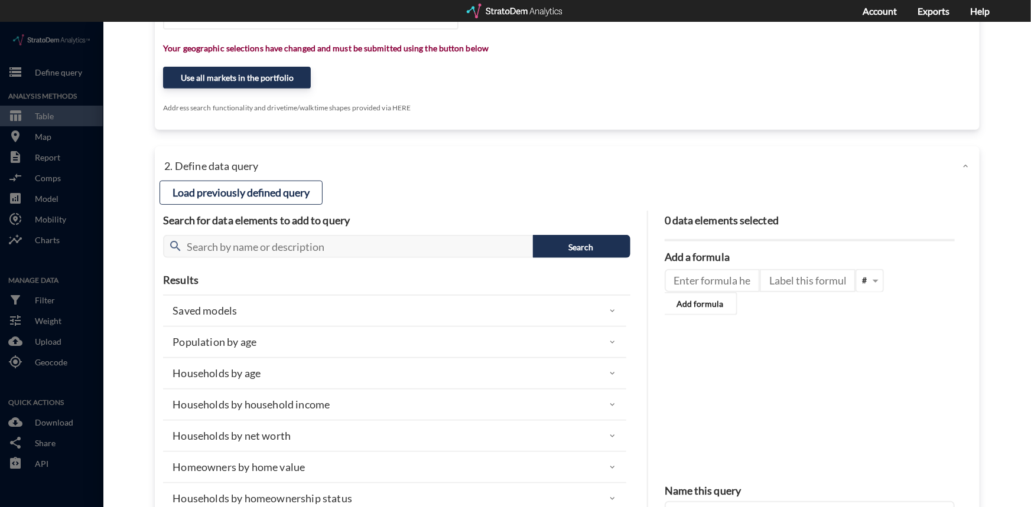
scroll to position [336, 0]
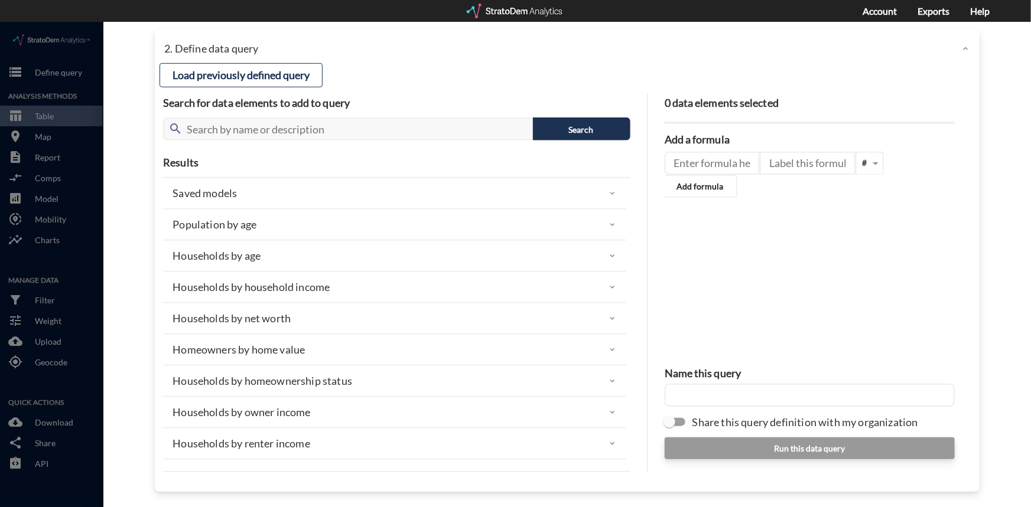
click p "Households by household income"
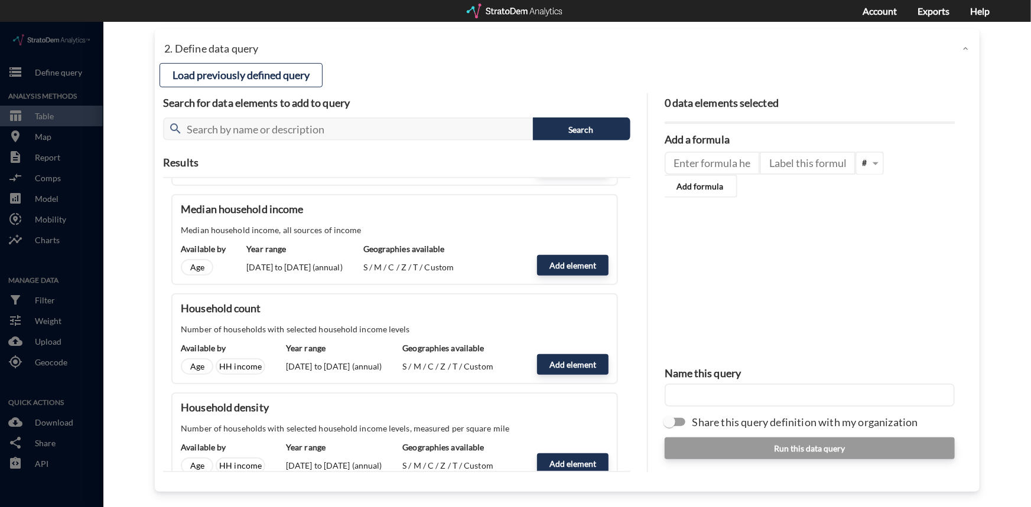
scroll to position [268, 0]
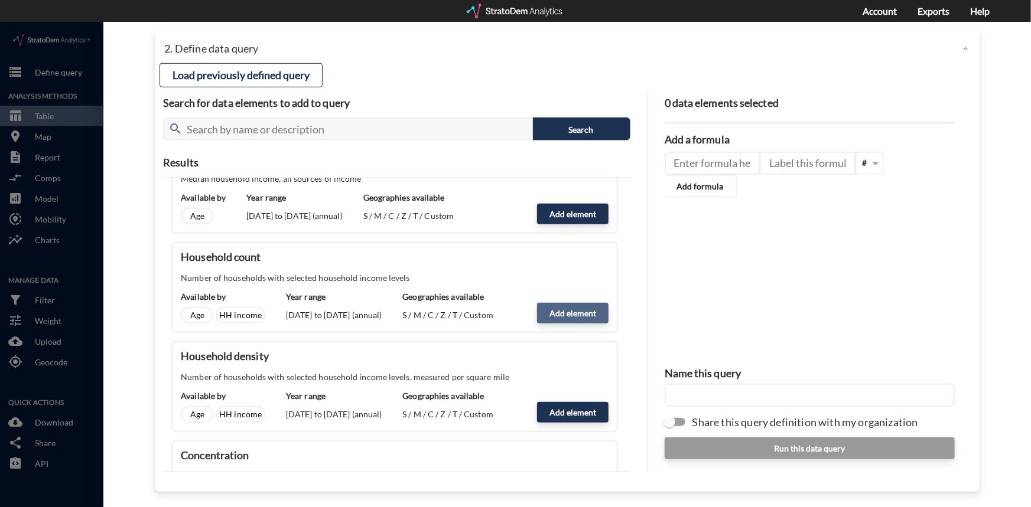
click button "Add element"
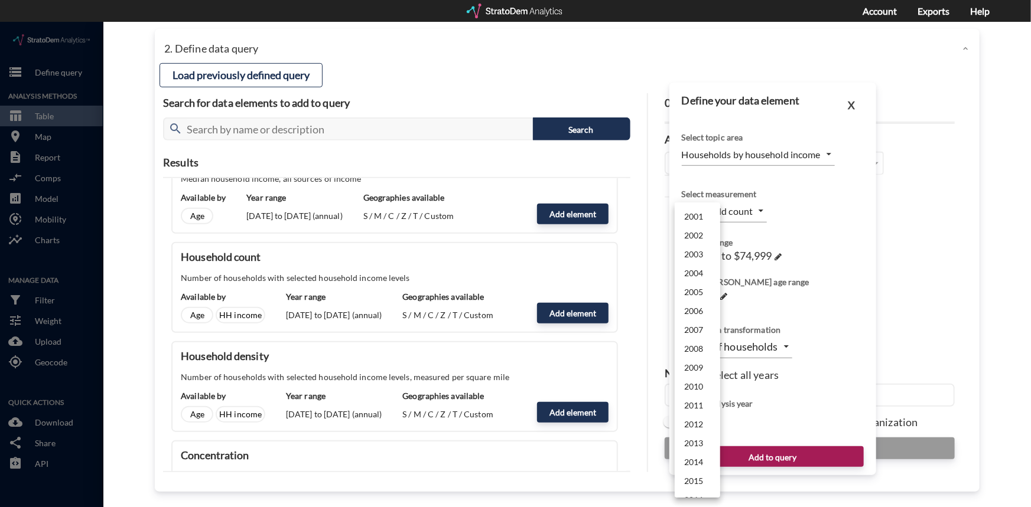
click body "/vantagepoint/us/-1 storage Define query Analysis Methods table_chart Table roo…"
click li "2024"
type input "2024"
click span
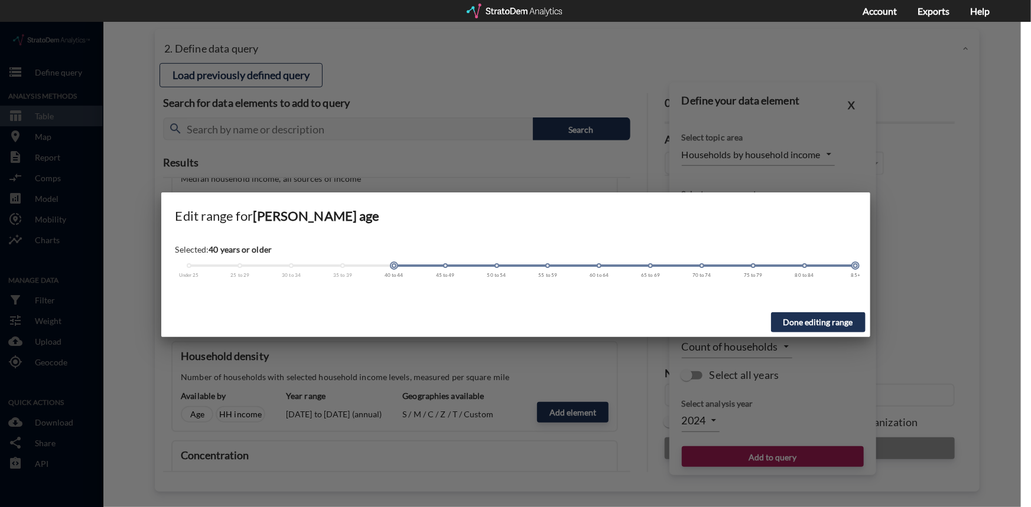
click span
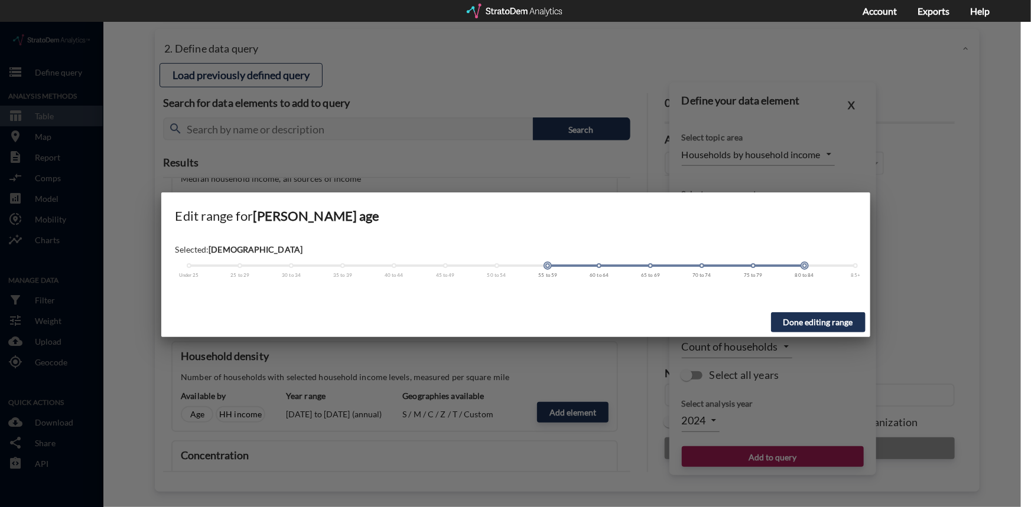
click div "Under 25 25 to 29 30 to 34 35 to 39 40 to 44 45 to 49 50 to 54 55 to 59 60 to 6…"
click div
click span
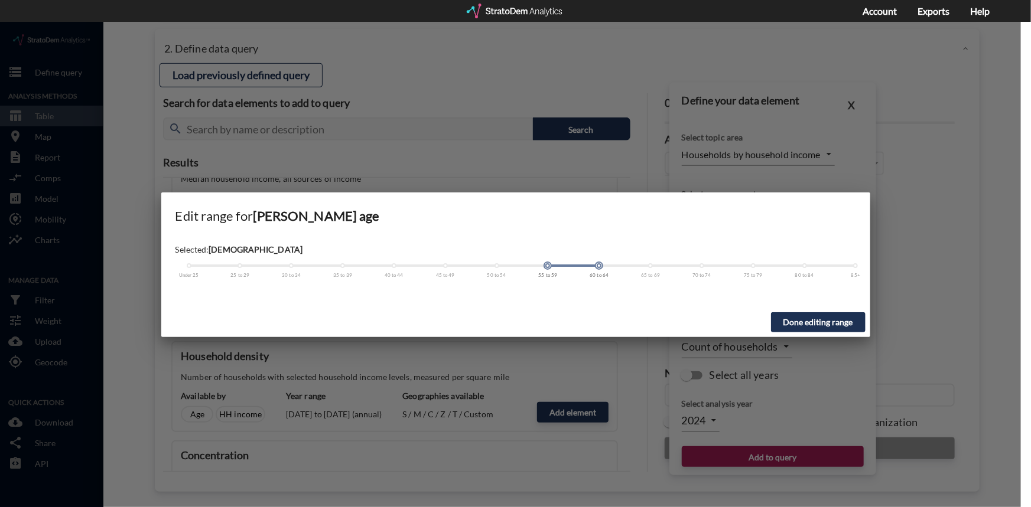
drag, startPoint x: 649, startPoint y: 244, endPoint x: 604, endPoint y: 248, distance: 45.6
click div "Under 25 25 to 29 30 to 34 35 to 39 40 to 44 45 to 49 50 to 54 55 to 59 60 to 6…"
drag, startPoint x: 598, startPoint y: 246, endPoint x: 544, endPoint y: 244, distance: 55.0
click div "Under 25 25 to 29 30 to 34 35 to 39 40 to 44 45 to 49 50 to 54 55 to 59 60 to 6…"
drag, startPoint x: 598, startPoint y: 244, endPoint x: 557, endPoint y: 244, distance: 41.9
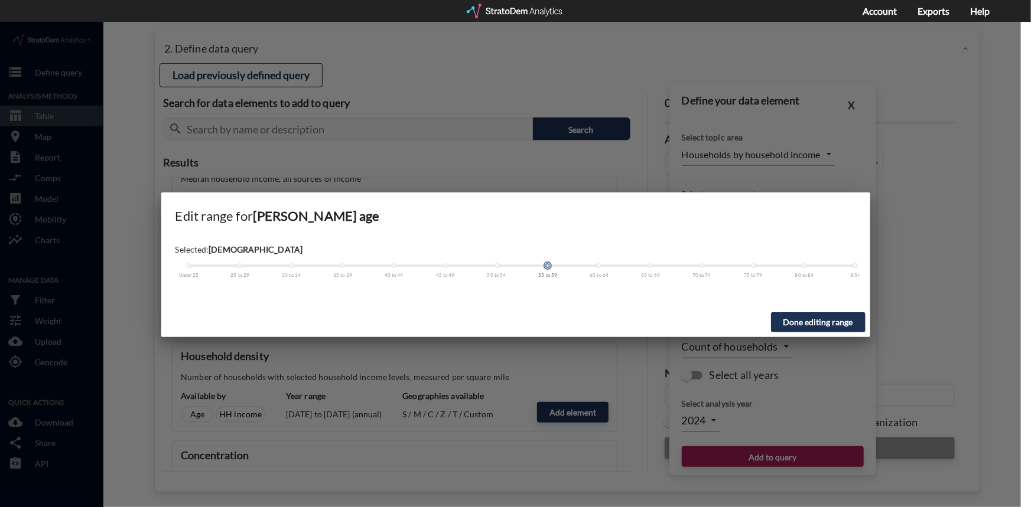
click div
click button "Done editing range"
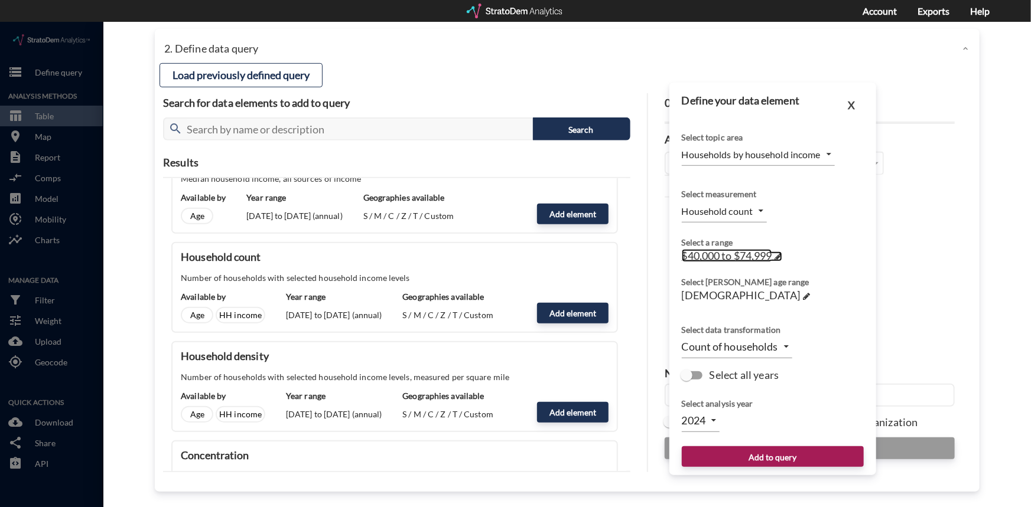
click span
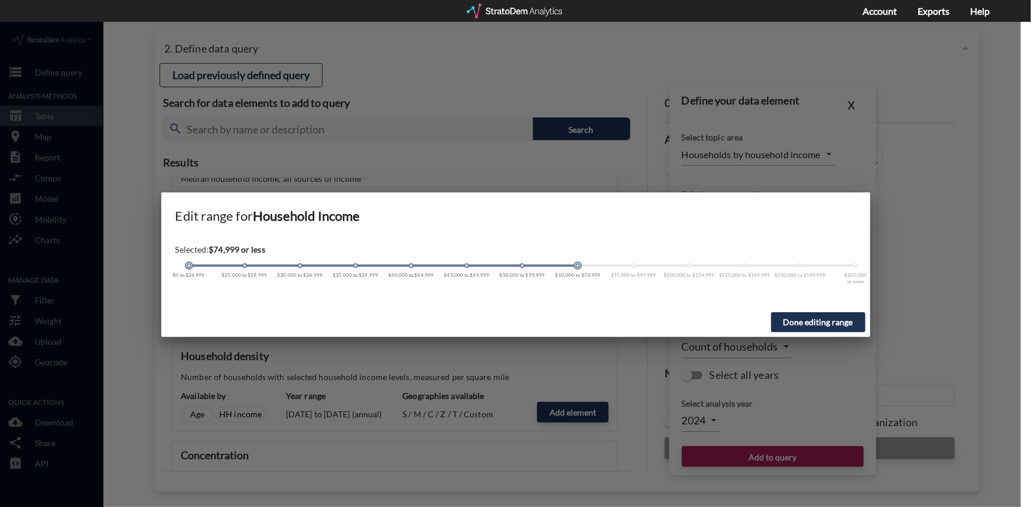
click span
click div "$0 to $24,999 $25,000 to $29,999 $30,000 to $34,999 $35,000 to $39,999 $40,000 …"
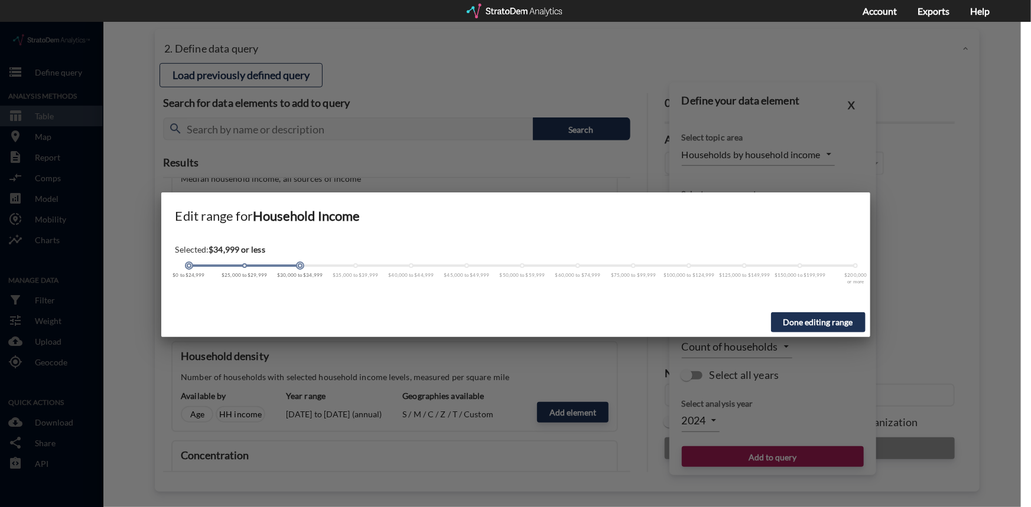
click div
click button "Done editing range"
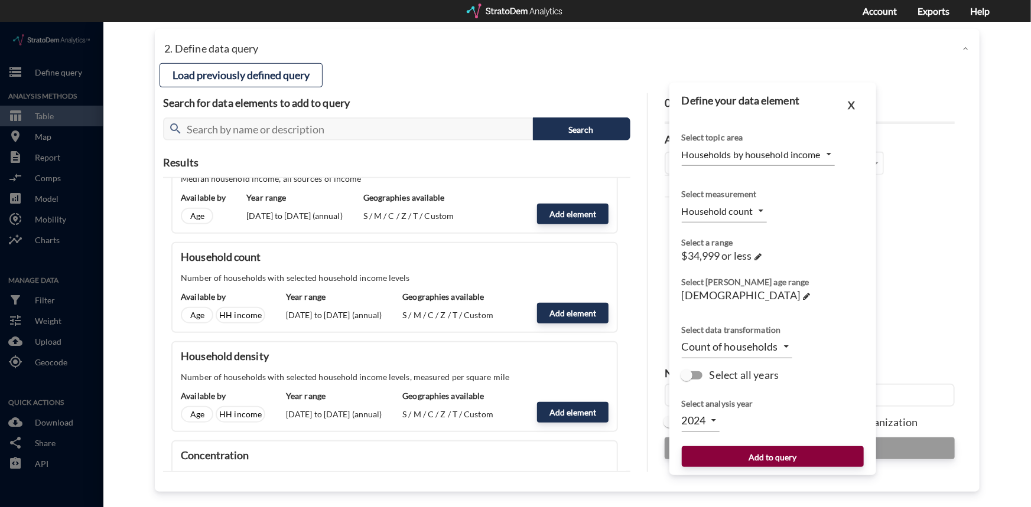
click button "Add to query"
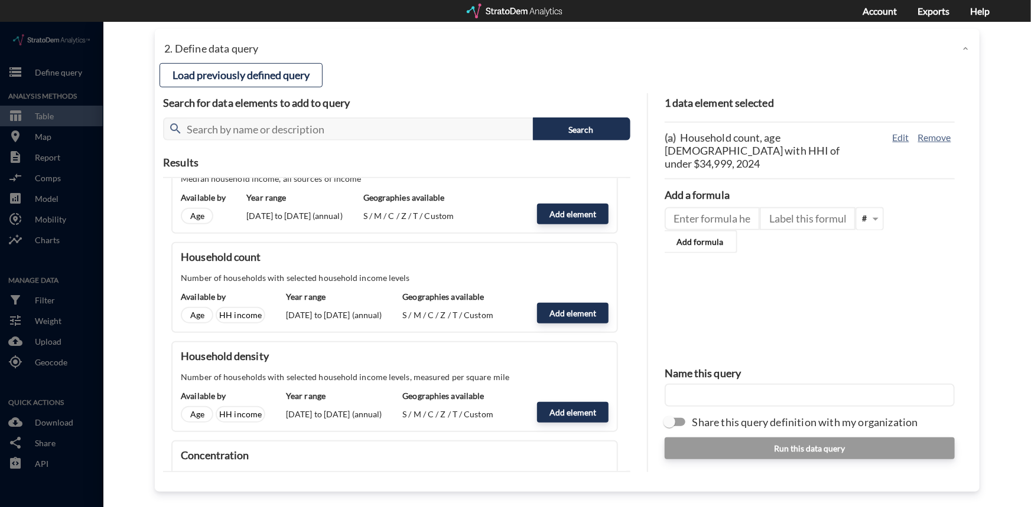
click input "text"
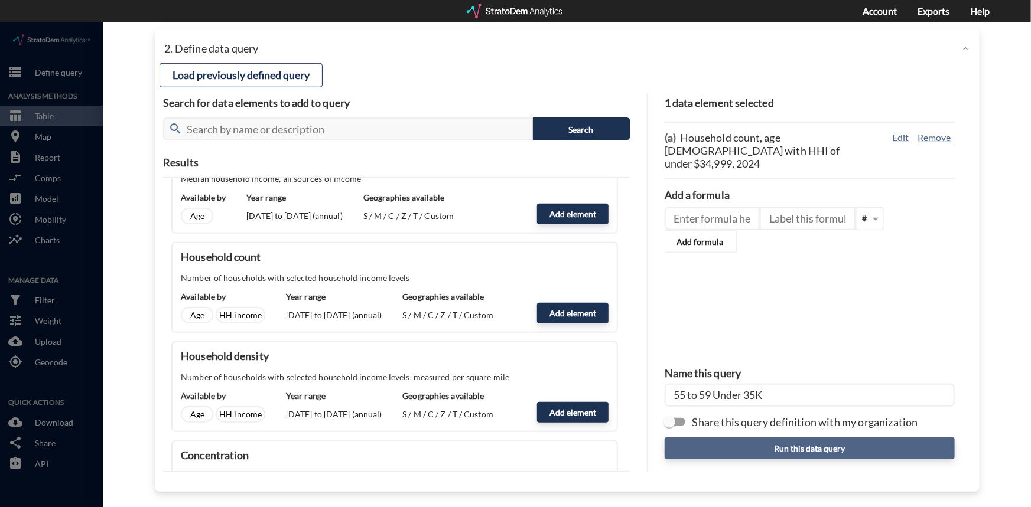
type input "55 to 59 Under 35K"
click button "Run this data query"
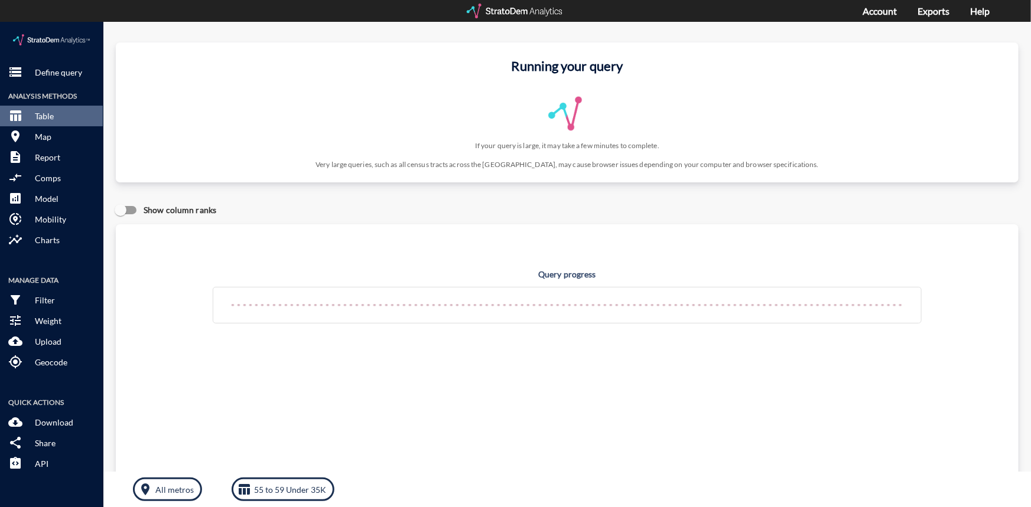
click div "Query progress Home value estimates modeled in part using aggregate data provid…"
click p "All metros"
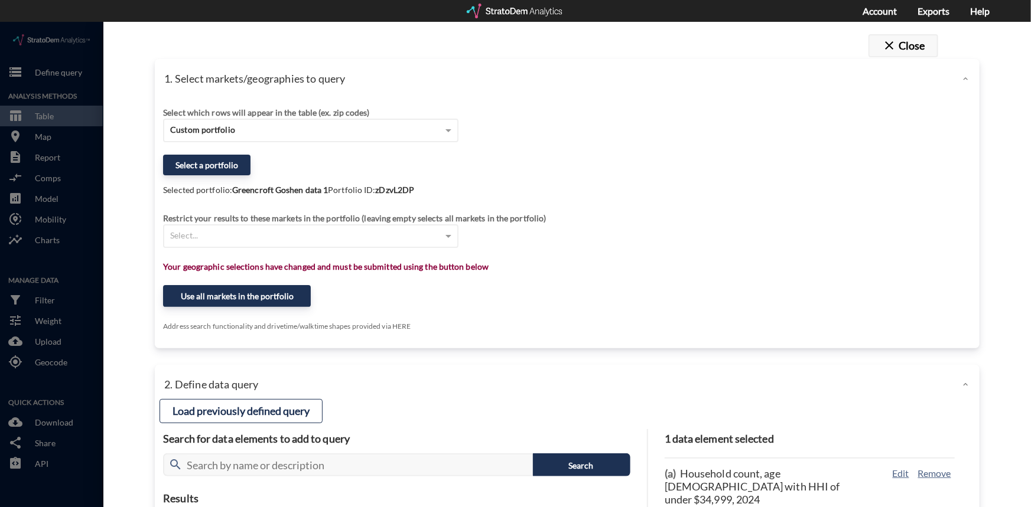
click button "close Close"
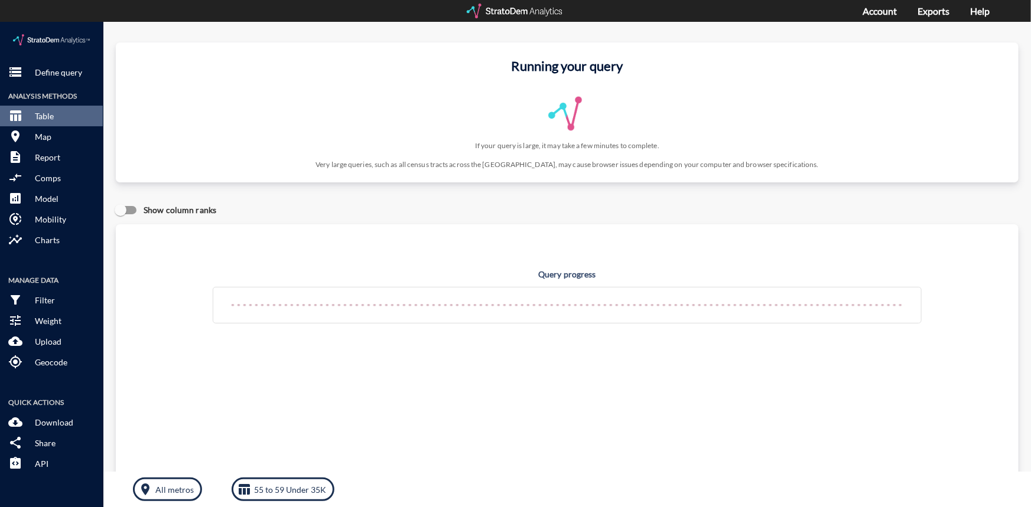
click at [515, 14] on div at bounding box center [515, 11] width 97 height 15
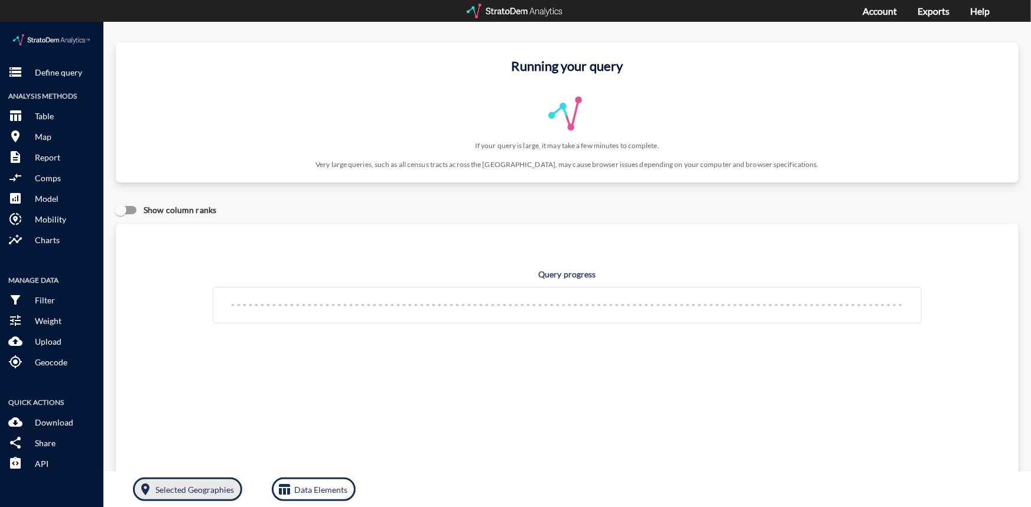
click p "Selected Geographies"
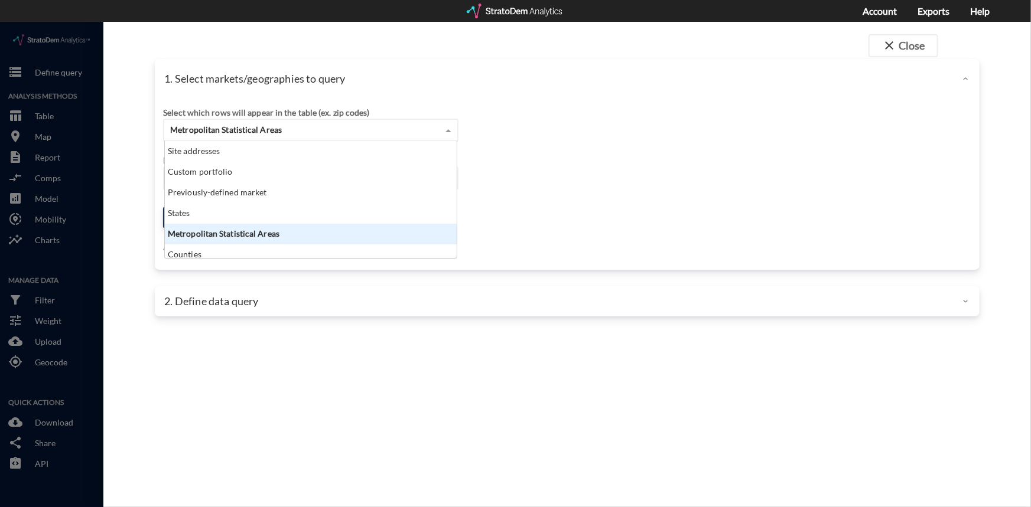
click span
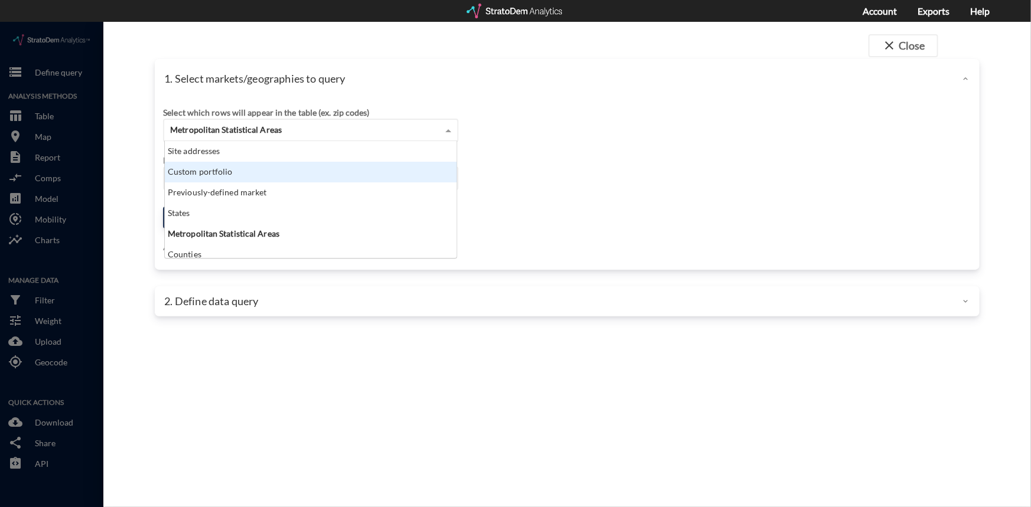
click div "Custom portfolio"
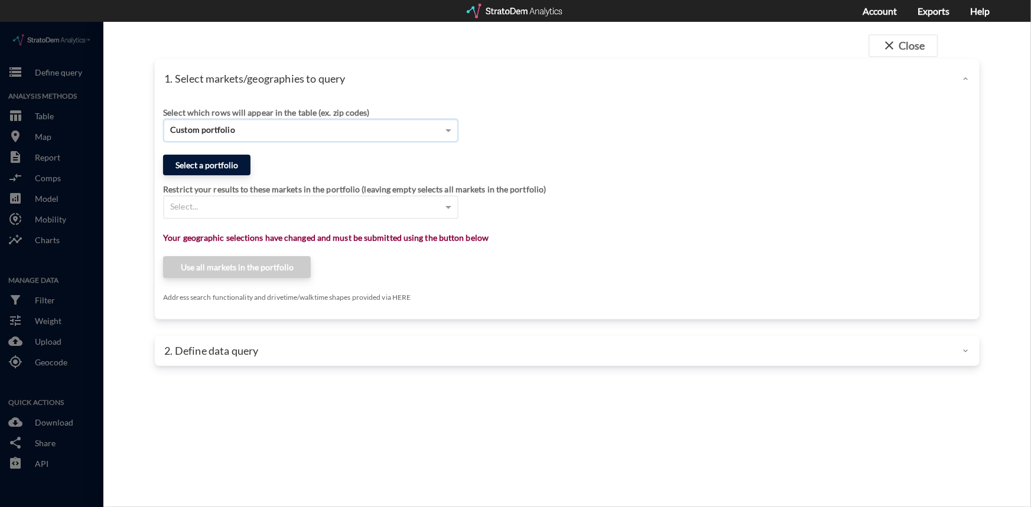
click button "Select a portfolio"
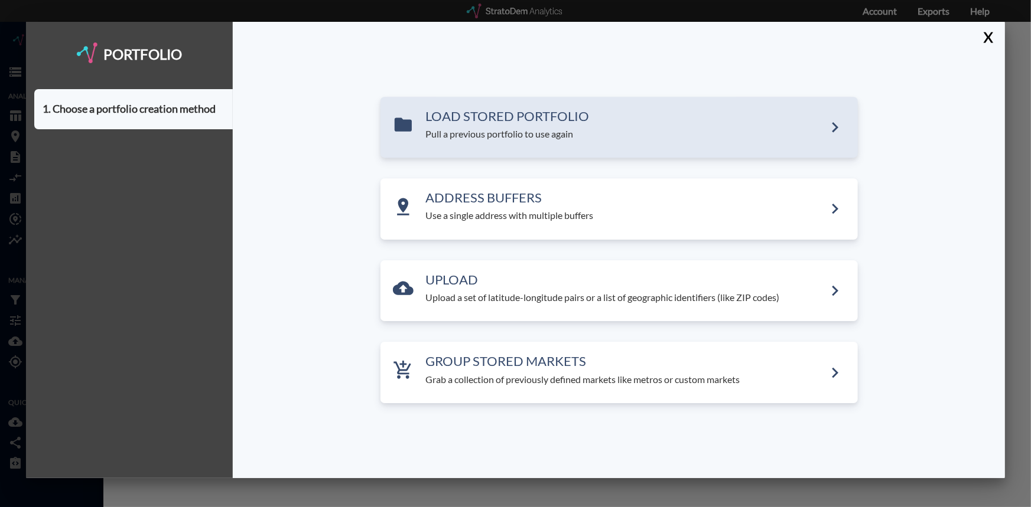
click at [499, 115] on h3 "LOAD STORED PORTFOLIO" at bounding box center [625, 116] width 399 height 14
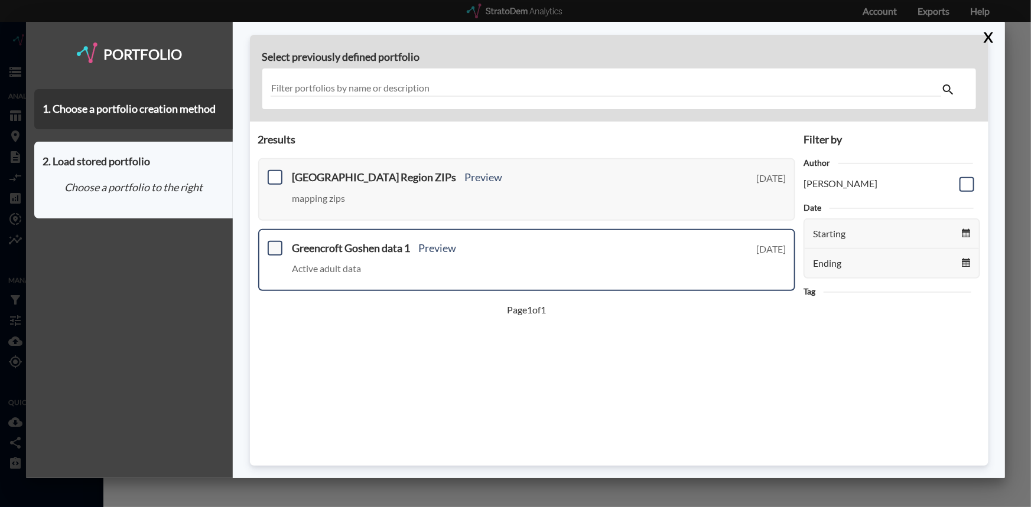
click at [277, 246] on span at bounding box center [275, 248] width 15 height 15
click at [274, 243] on input "checkbox" at bounding box center [274, 243] width 0 height 0
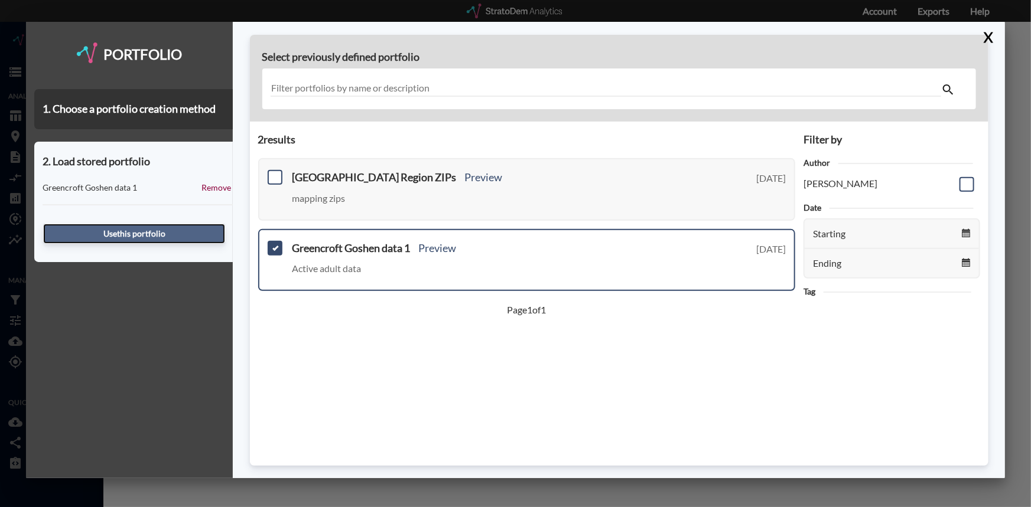
click at [145, 230] on button "Use this portfolio" at bounding box center [134, 234] width 182 height 20
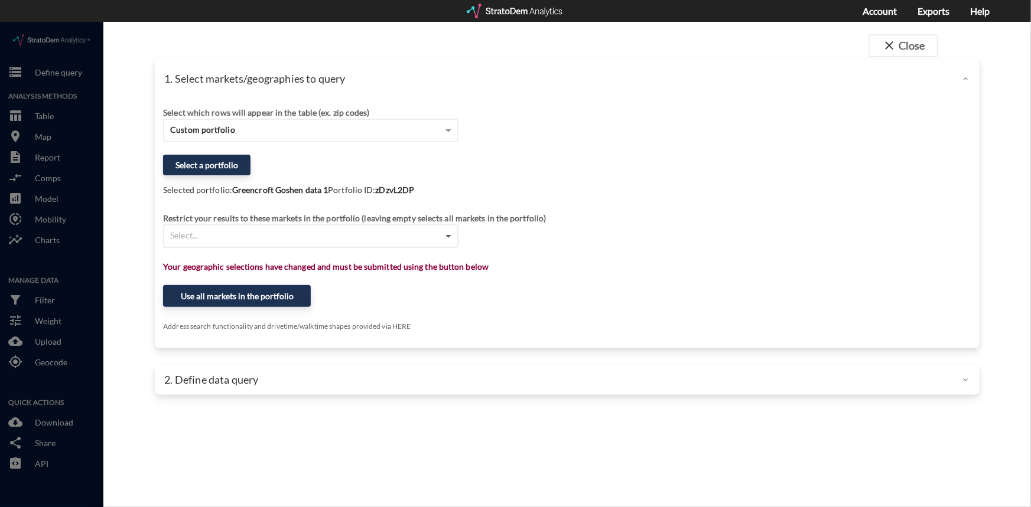
click span
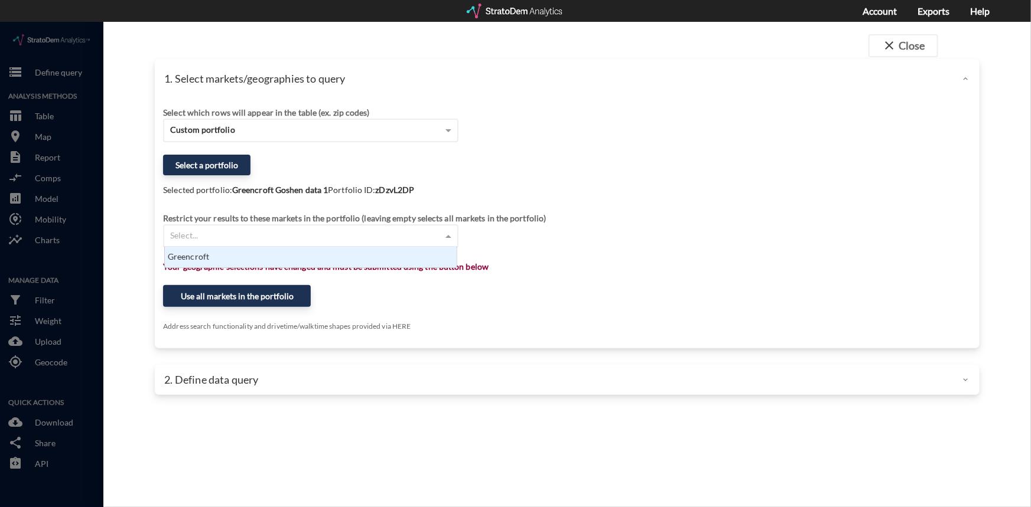
scroll to position [12, 285]
click div "Greencroft"
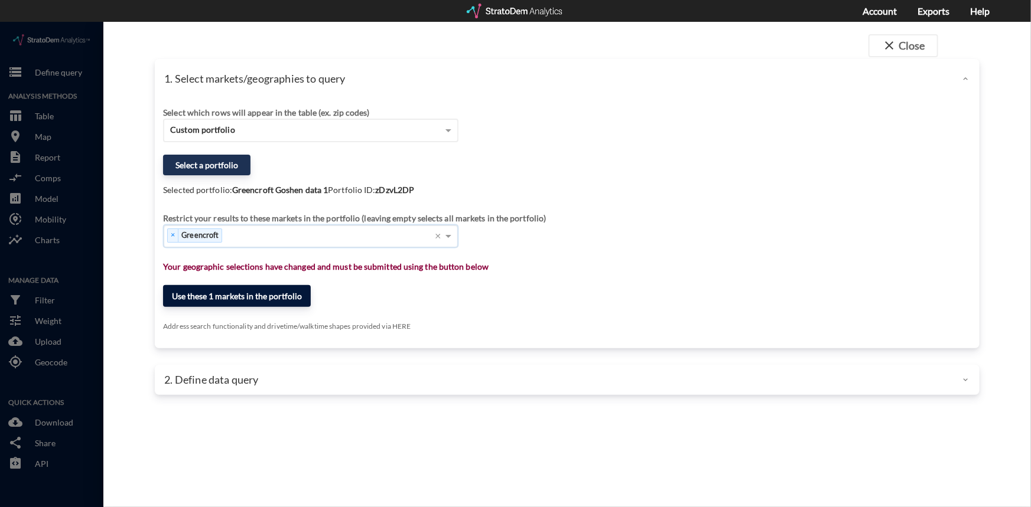
click button "Use these 1 markets in the portfolio"
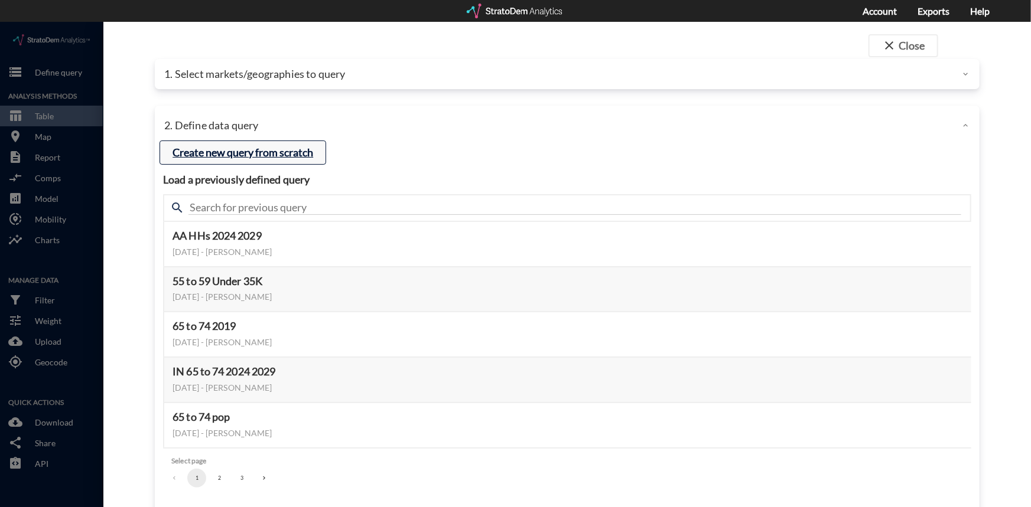
click button "Create new query from scratch"
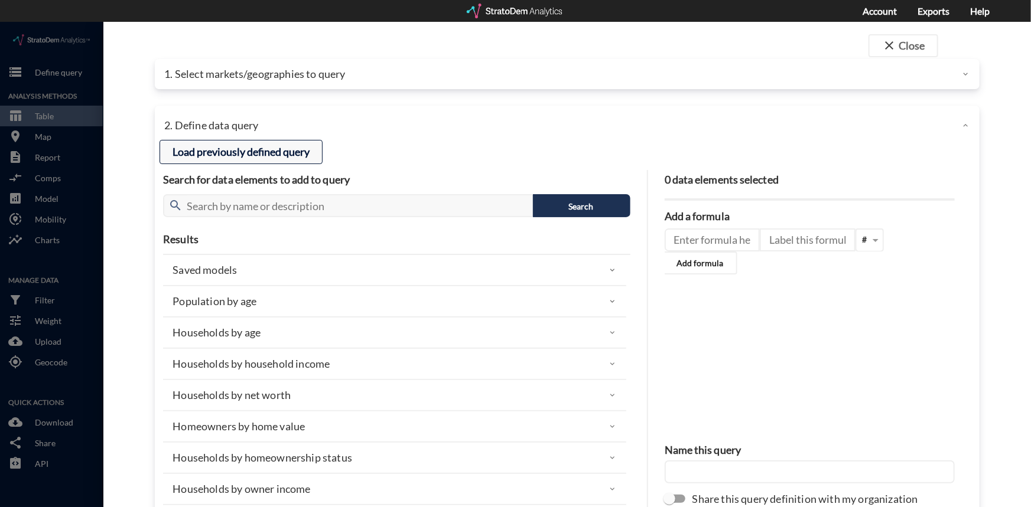
click button "Load previously defined query"
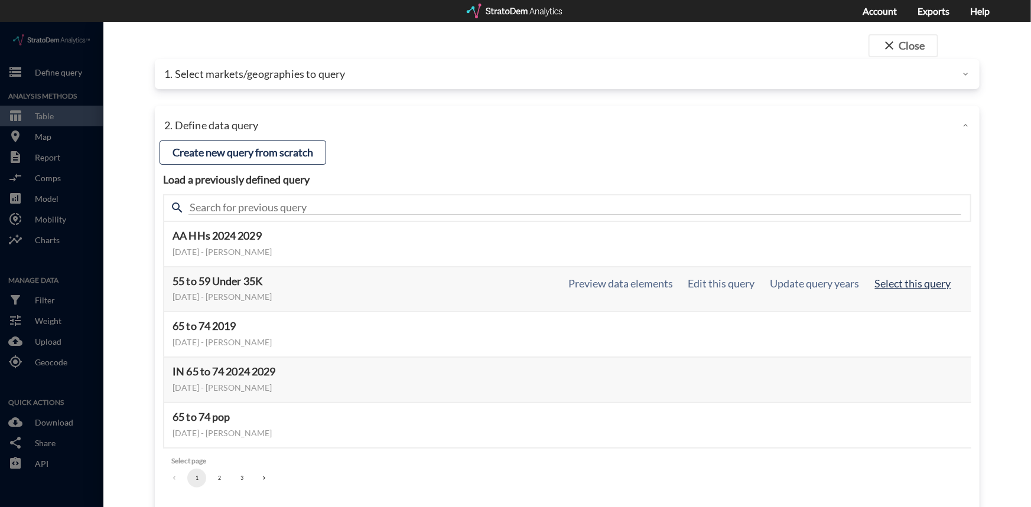
click button "Select this query"
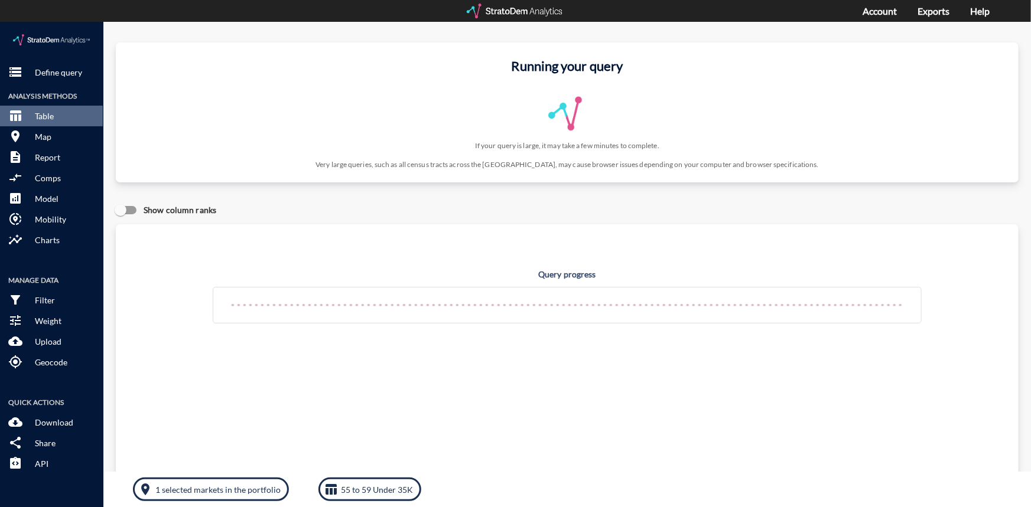
click div "Query progress Home value estimates modeled in part using aggregate data provid…"
click p "Define query"
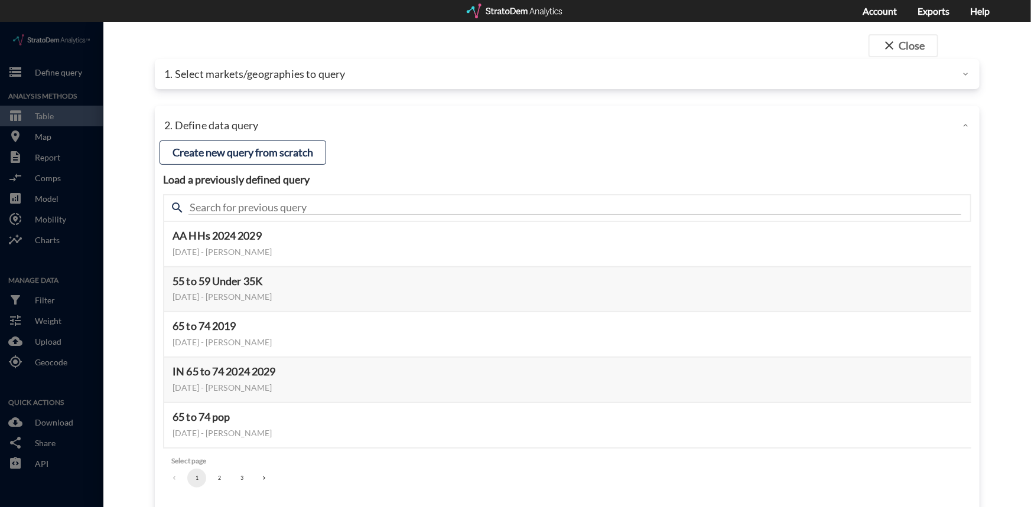
click p "1. Select markets/geographies to query"
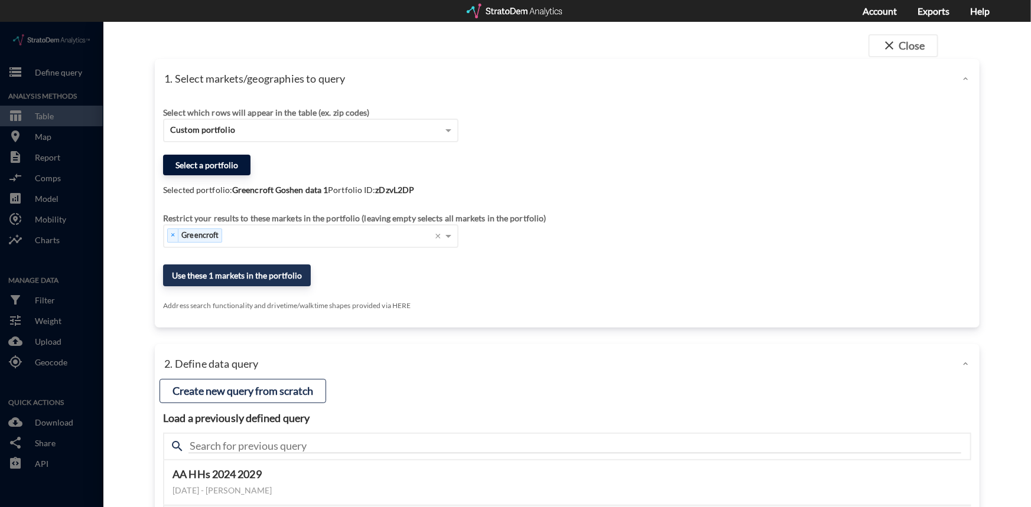
click button "Select a portfolio"
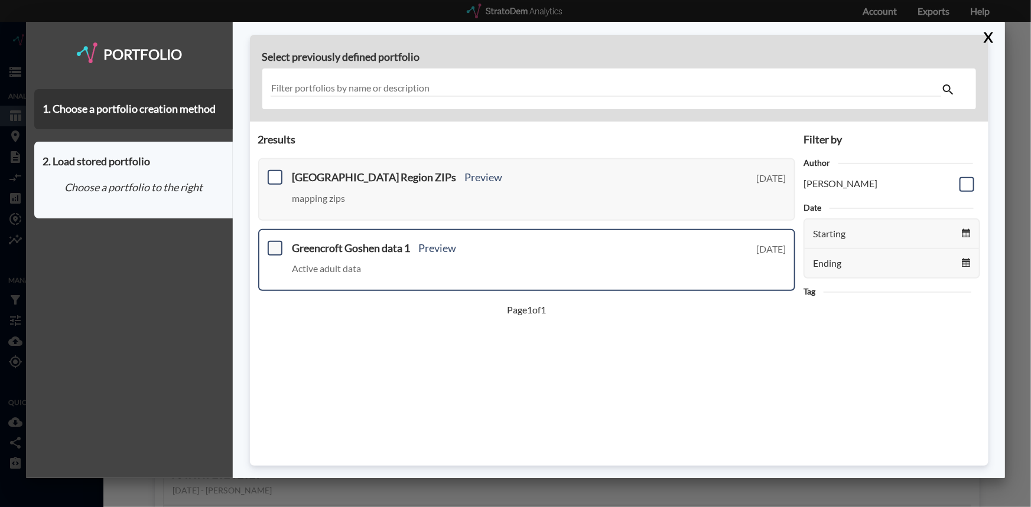
click at [276, 248] on span at bounding box center [275, 248] width 15 height 15
click at [274, 243] on input "checkbox" at bounding box center [274, 243] width 0 height 0
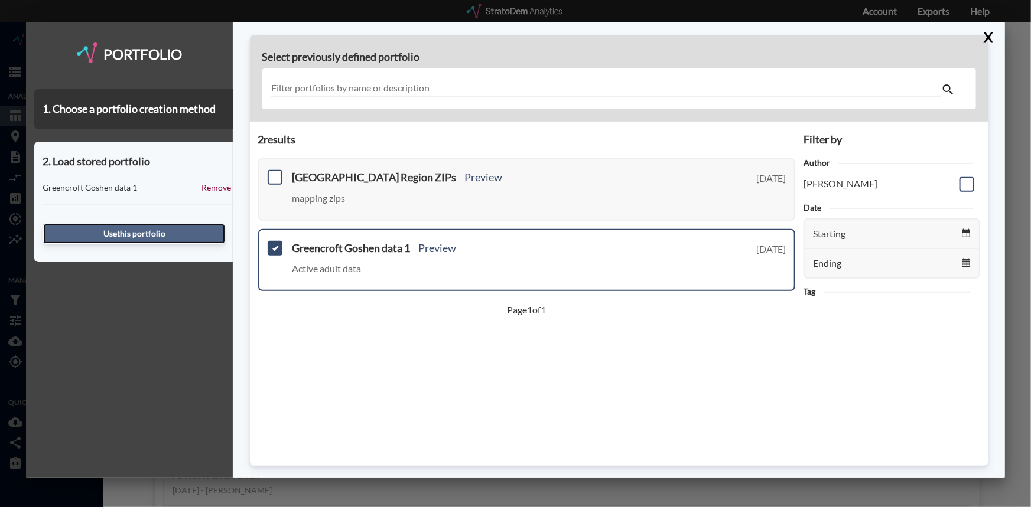
click at [149, 233] on button "Use this portfolio" at bounding box center [134, 234] width 182 height 20
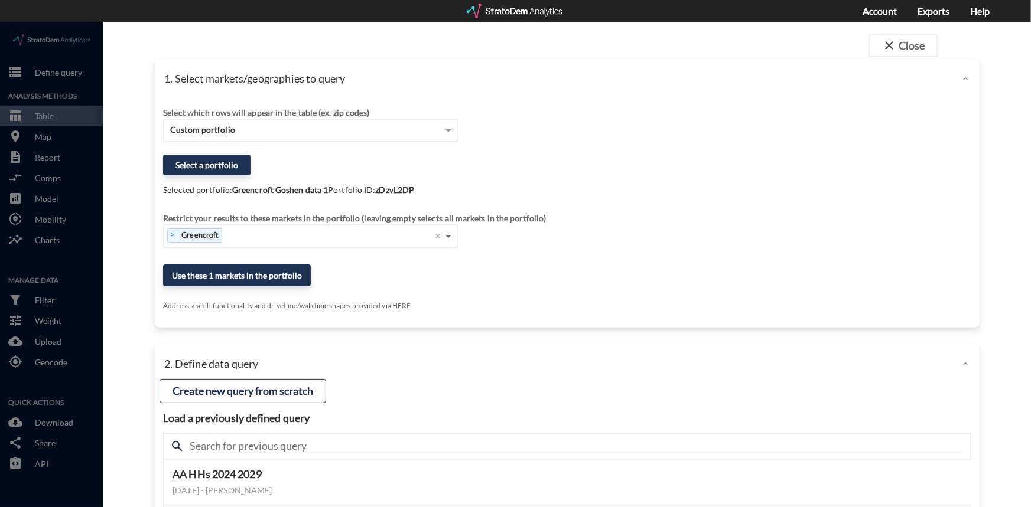
click span
click button "Use these 1 markets in the portfolio"
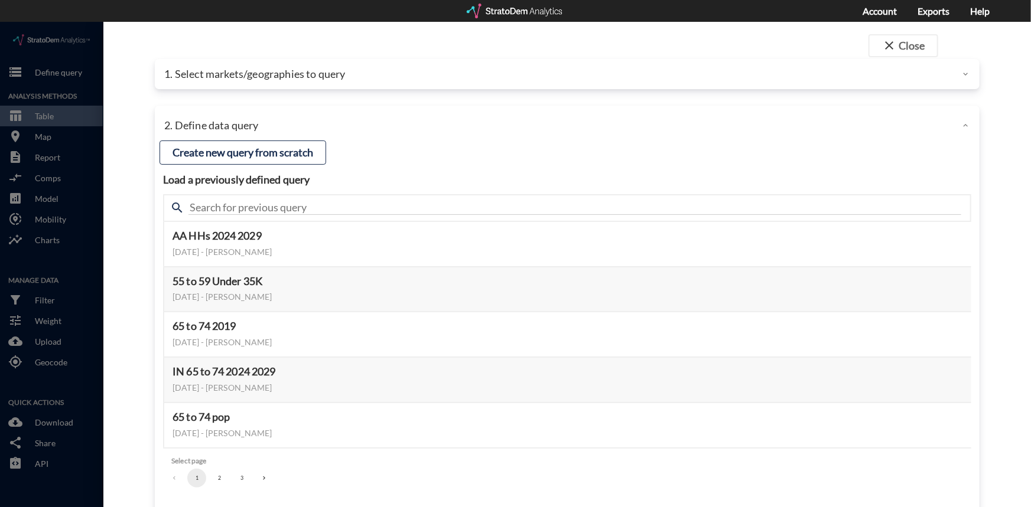
click p "1. Select markets/geographies to query"
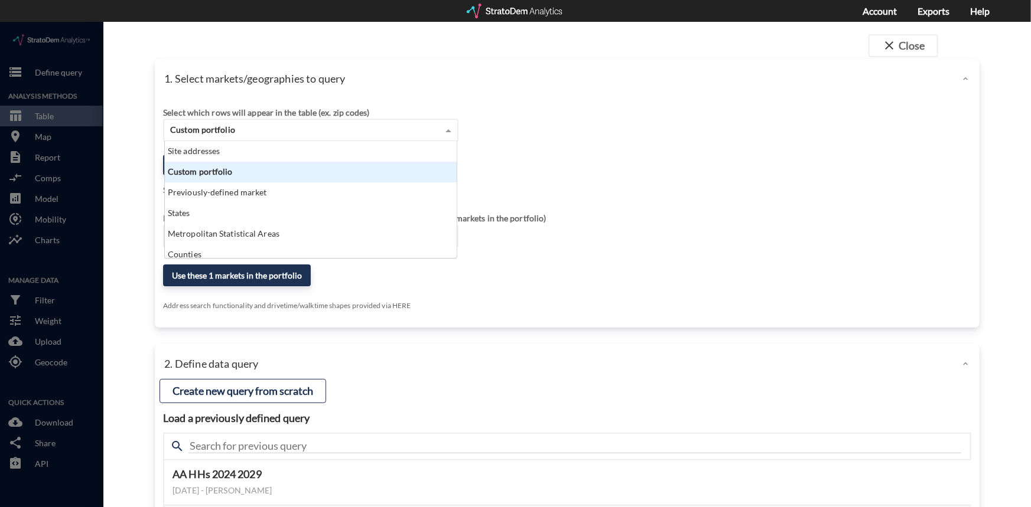
click span
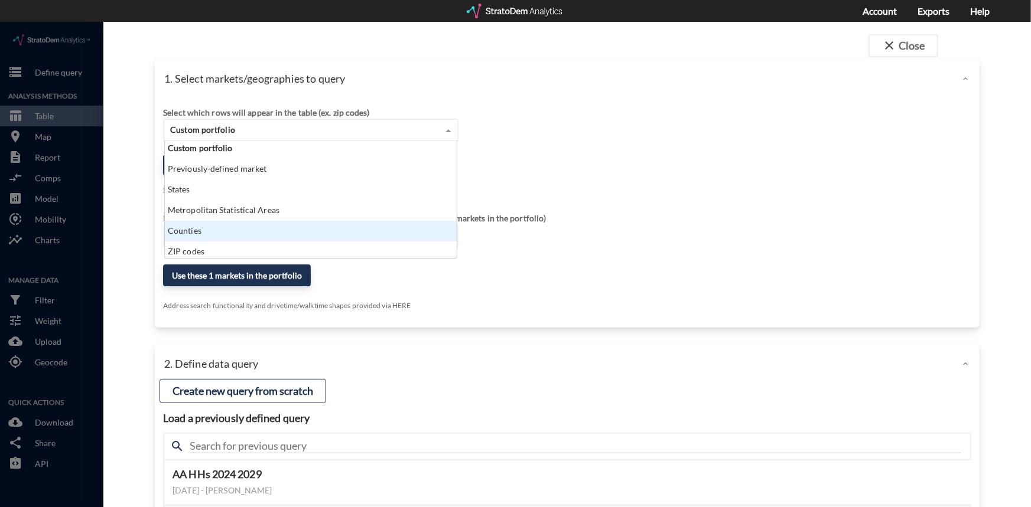
scroll to position [0, 0]
click div "Metropolitan Statistical Areas"
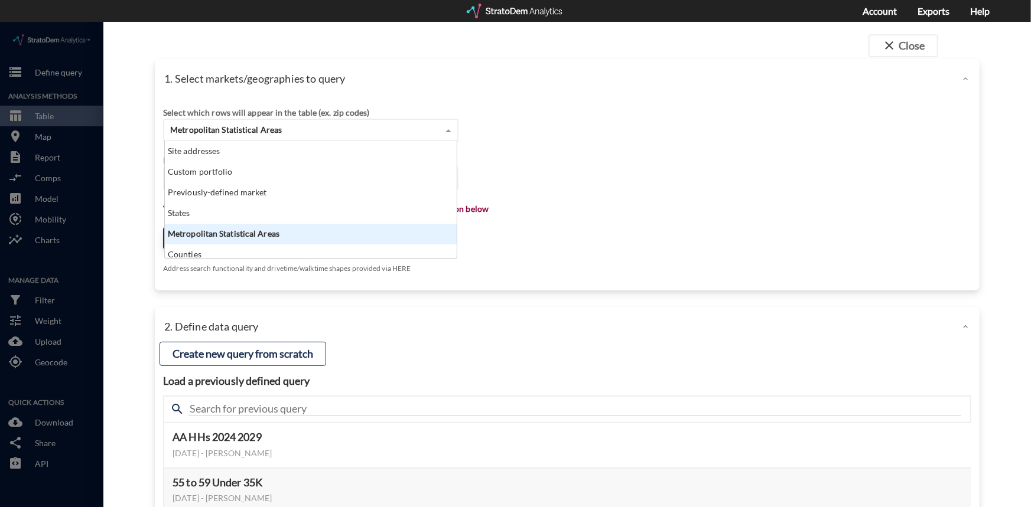
click span
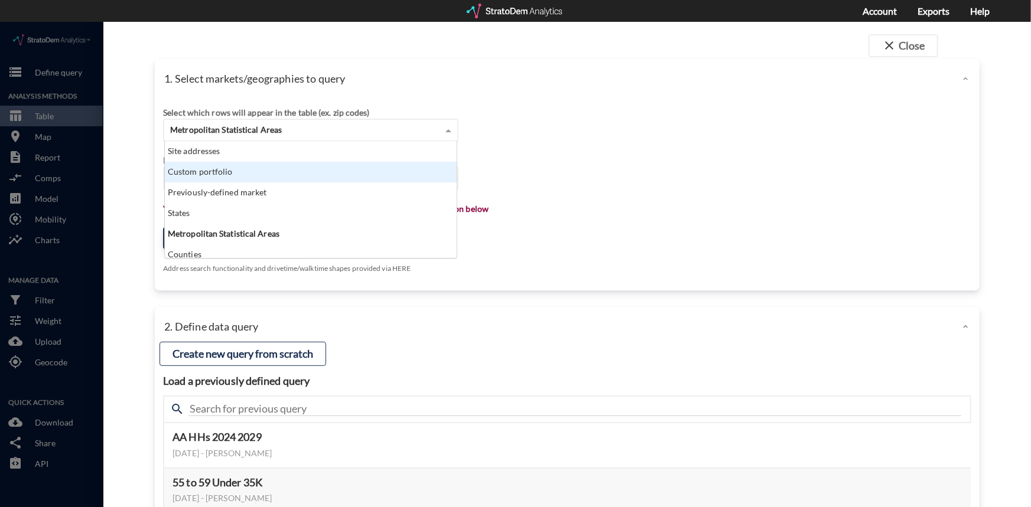
click div "Custom portfolio"
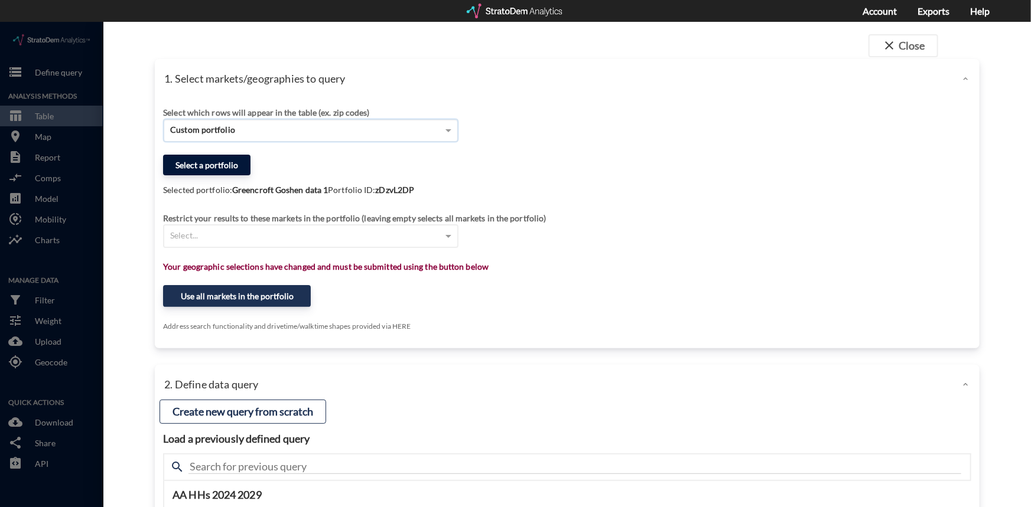
click button "Select a portfolio"
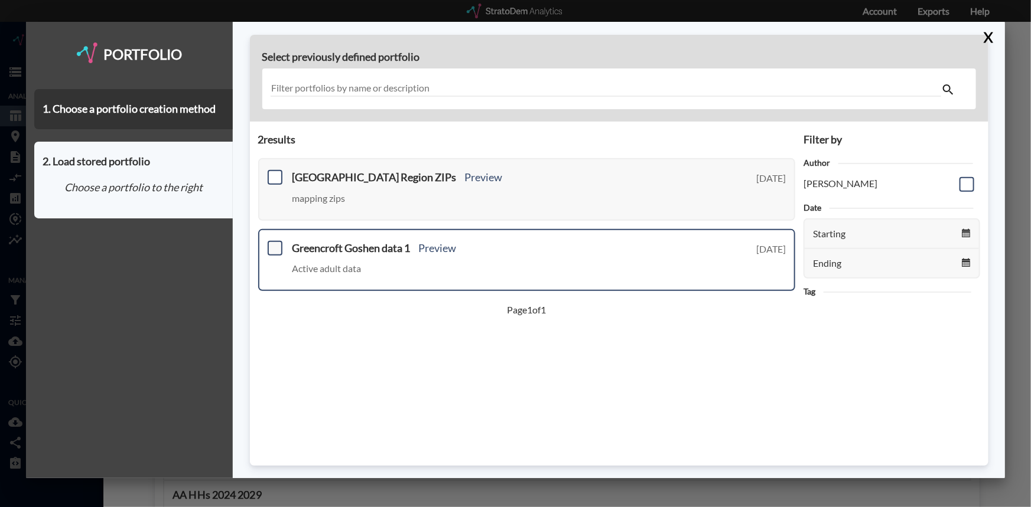
click at [273, 248] on span at bounding box center [275, 248] width 15 height 15
click at [274, 243] on input "checkbox" at bounding box center [274, 243] width 0 height 0
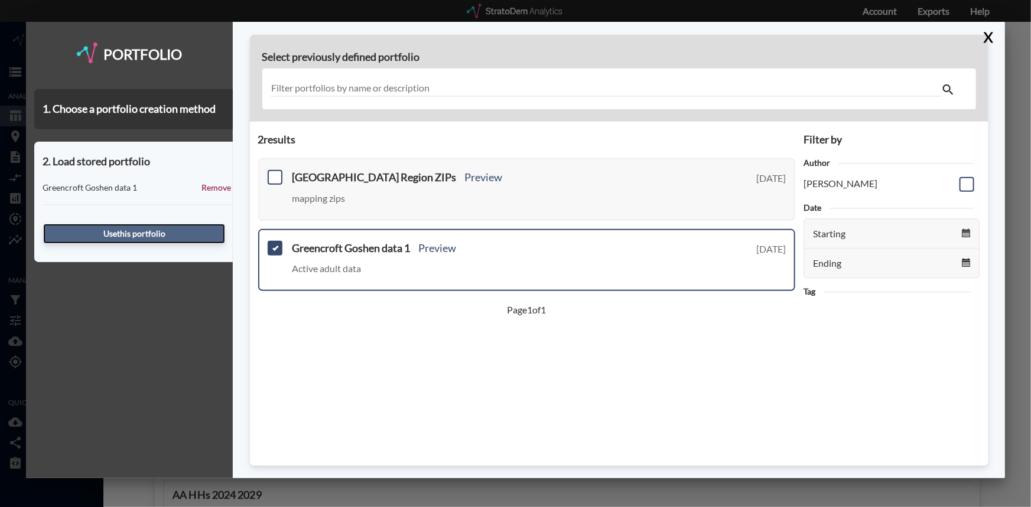
click at [155, 230] on button "Use this portfolio" at bounding box center [134, 234] width 182 height 20
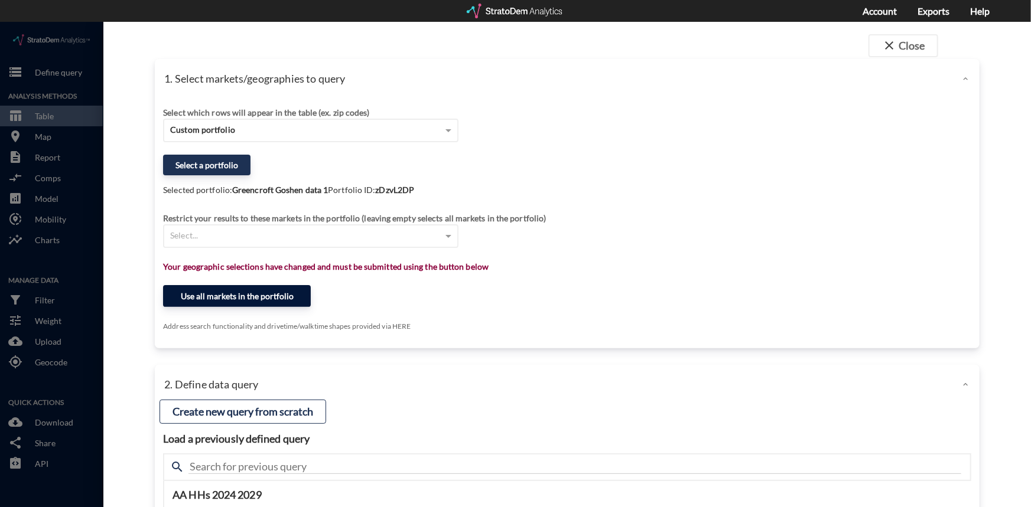
click button "Use all markets in the portfolio"
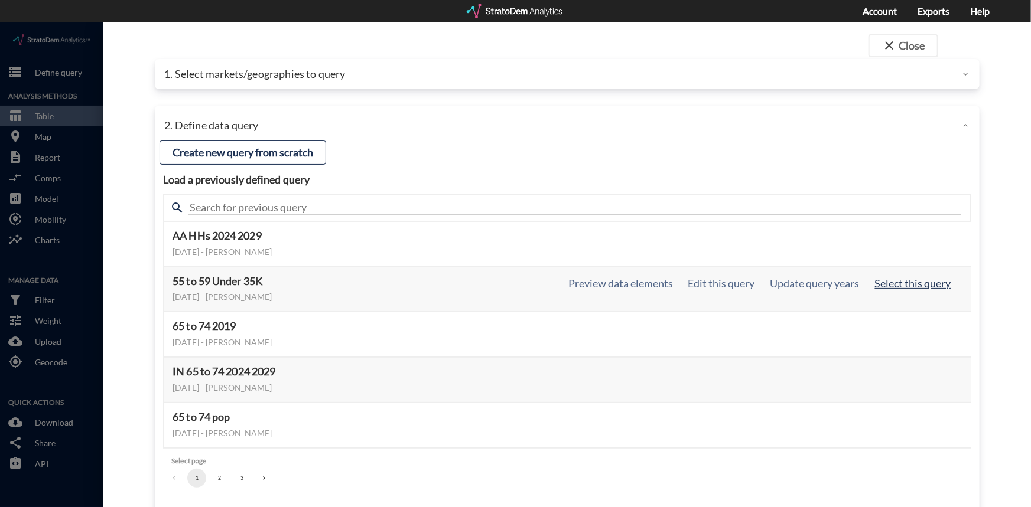
click button "Select this query"
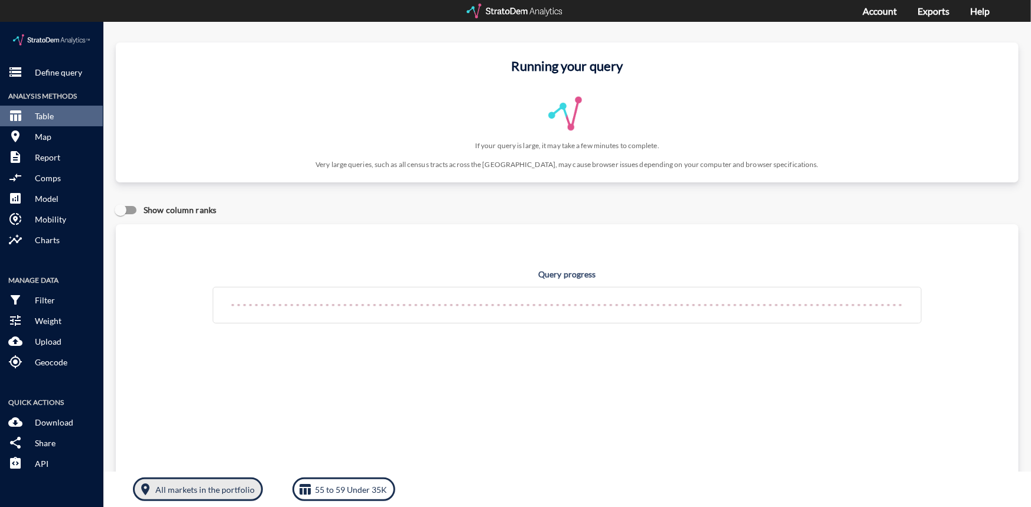
click p "All markets in the portfolio"
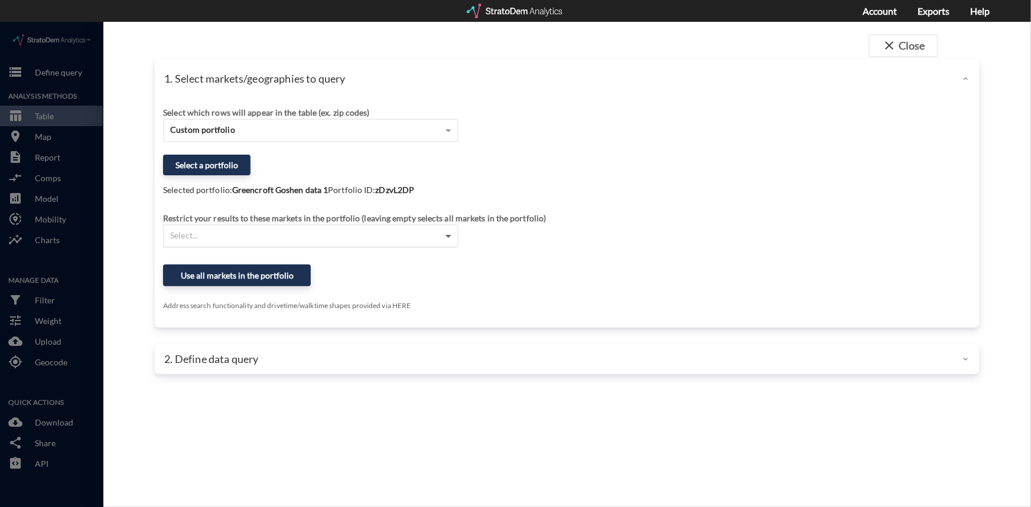
click span
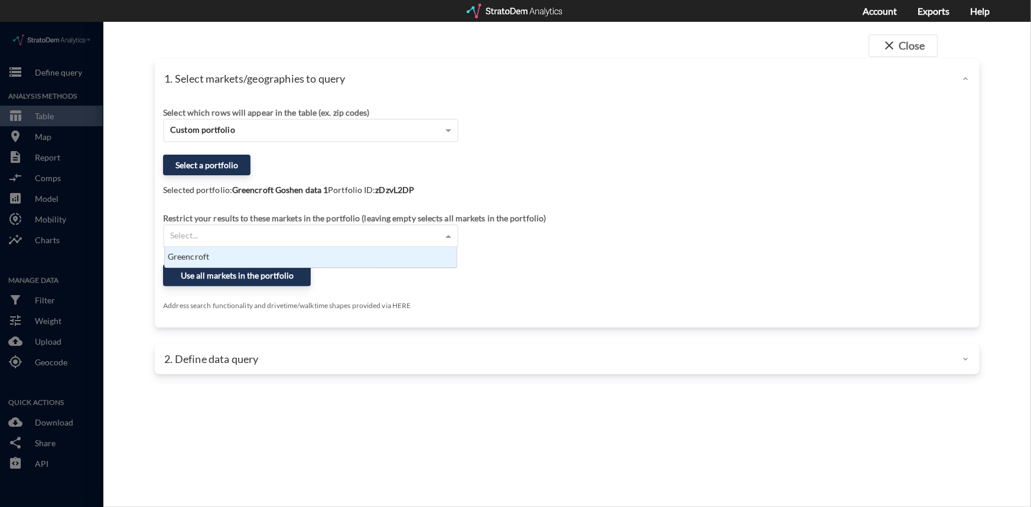
scroll to position [12, 285]
click div "Greencroft"
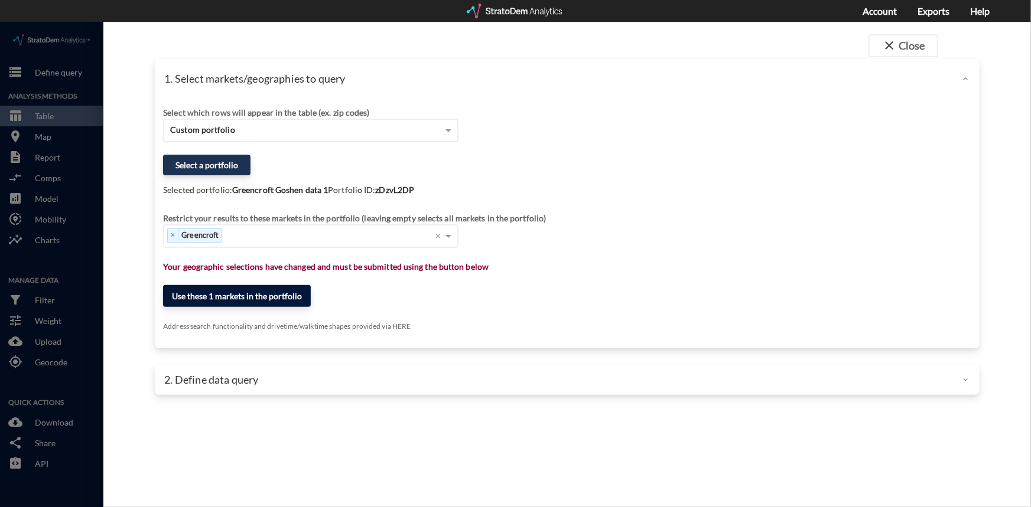
click button "Use these 1 markets in the portfolio"
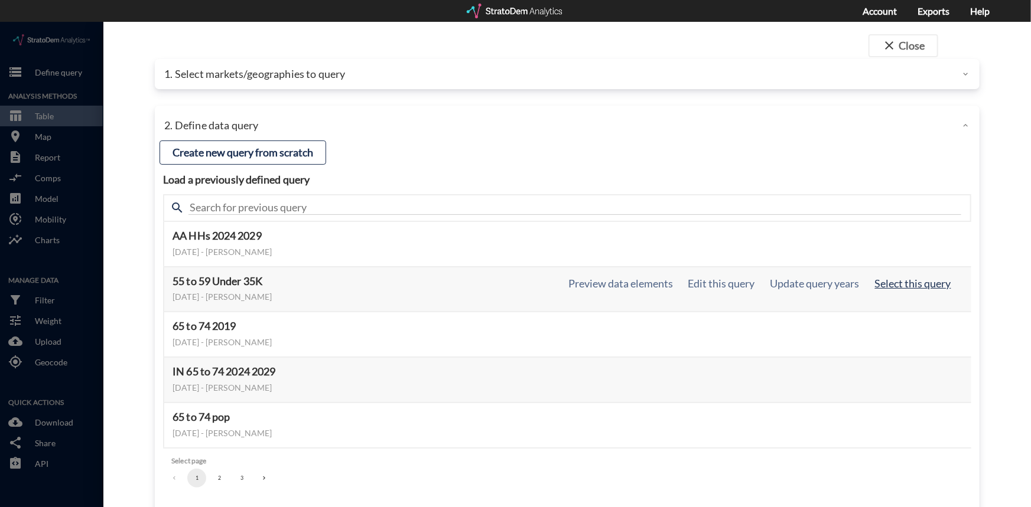
click button "Select this query"
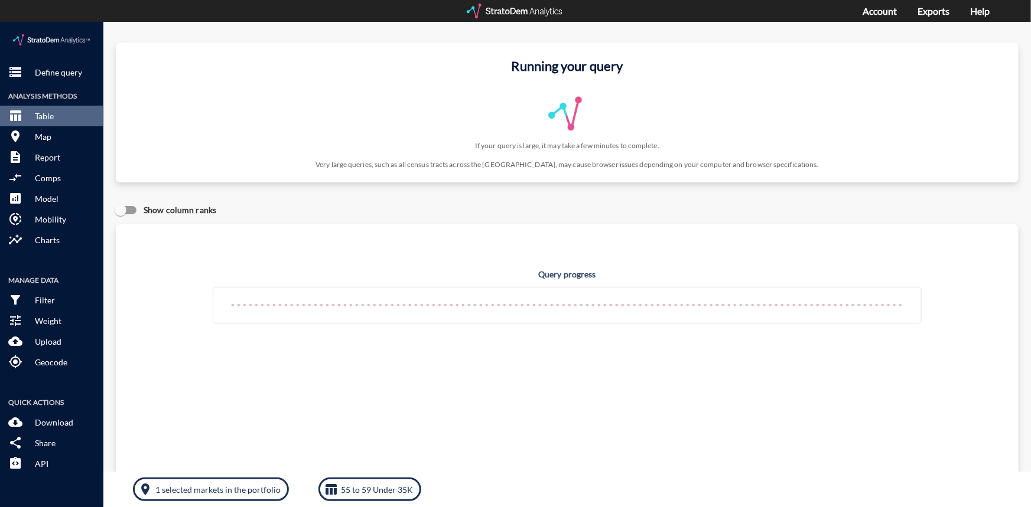
click div "Query progress Home value estimates modeled in part using aggregate data provid…"
click h4 "Query progress"
click div
click span
click div
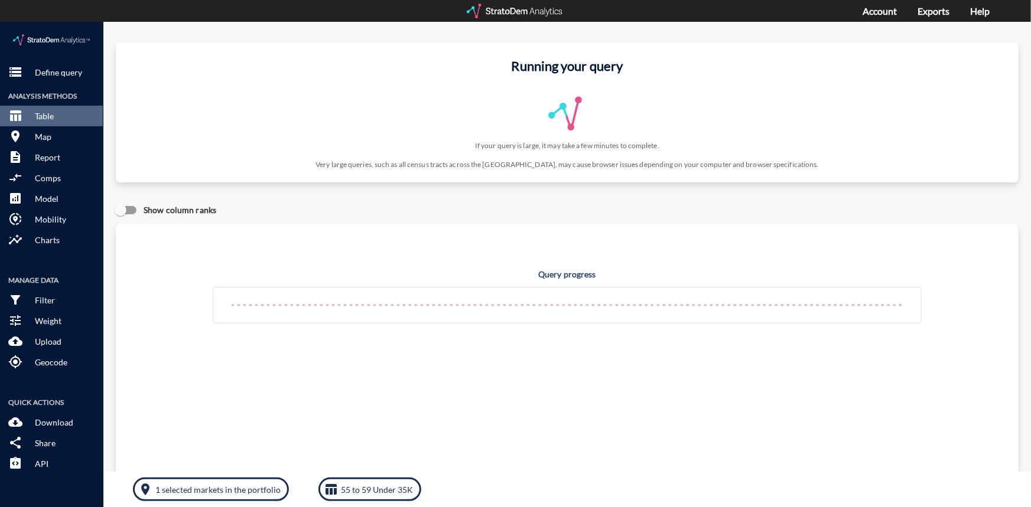
click div
click div "storage Define query Analysis Methods table_chart Table room Map description Re…"
click at [554, 15] on div at bounding box center [515, 11] width 97 height 15
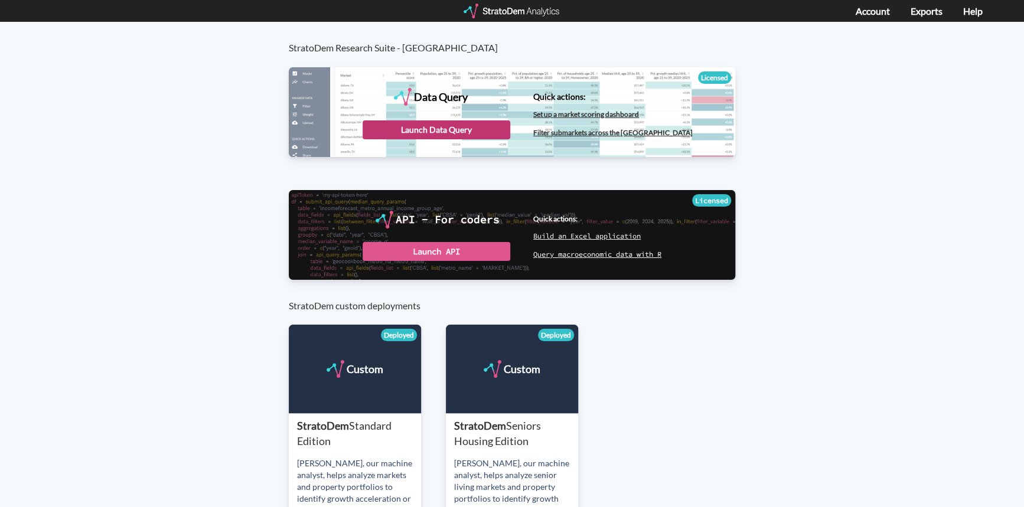
click at [434, 130] on div "Launch Data Query" at bounding box center [437, 130] width 148 height 19
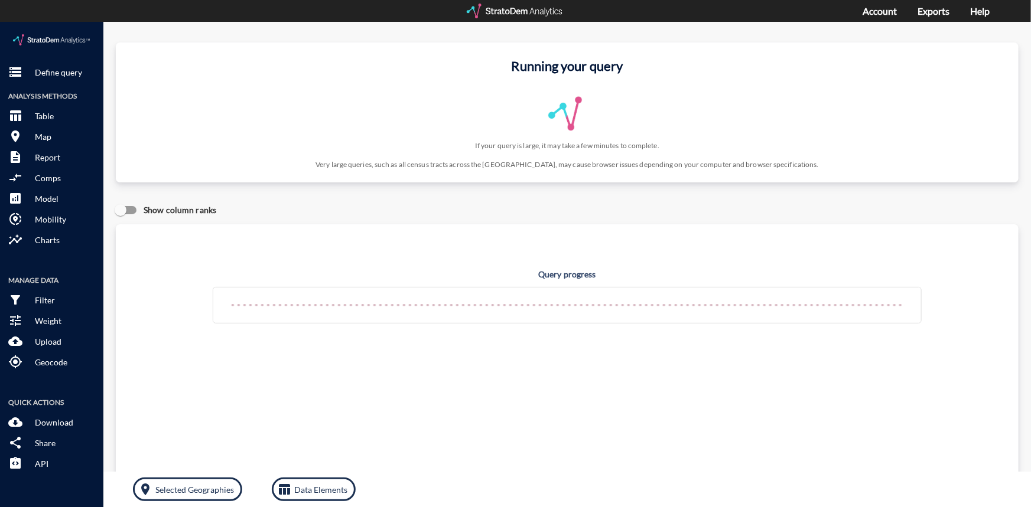
click div "Running your query If your query is large, it may take a few minutes to complet…"
click at [986, 10] on link "Help" at bounding box center [979, 10] width 19 height 11
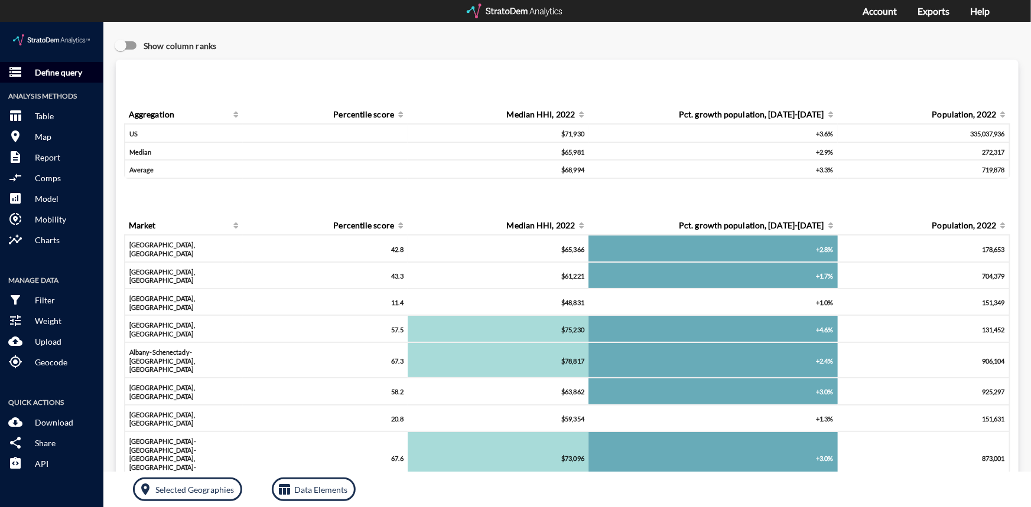
click p "Define query"
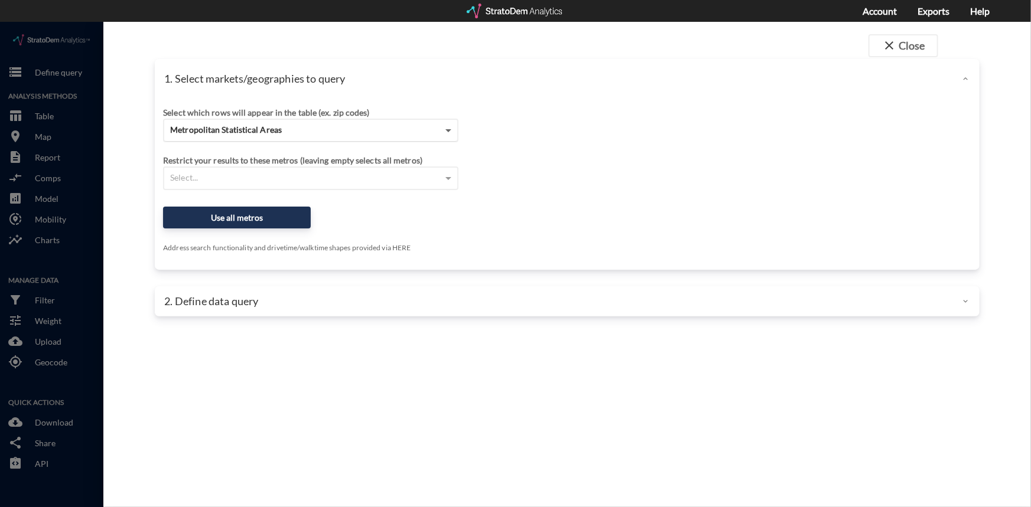
click span
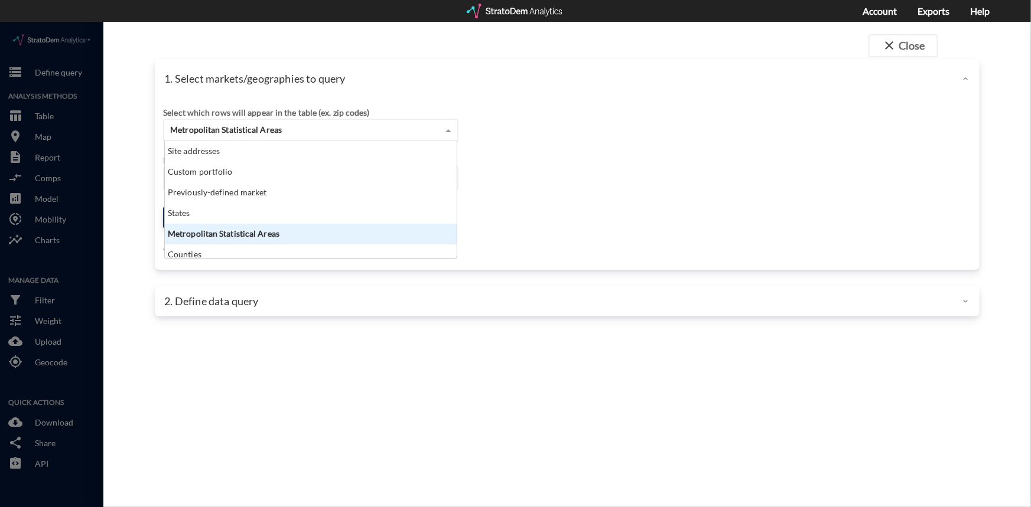
scroll to position [109, 285]
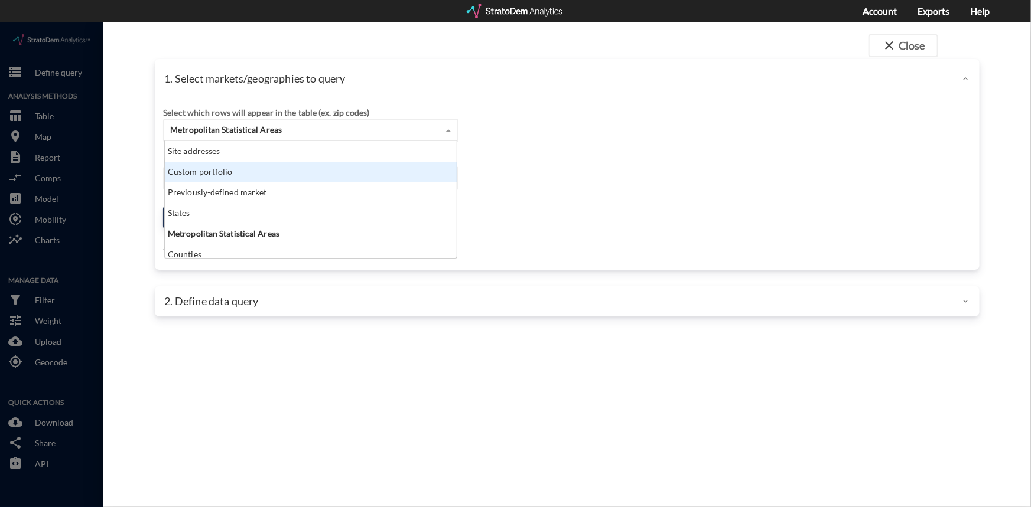
click div "Custom portfolio"
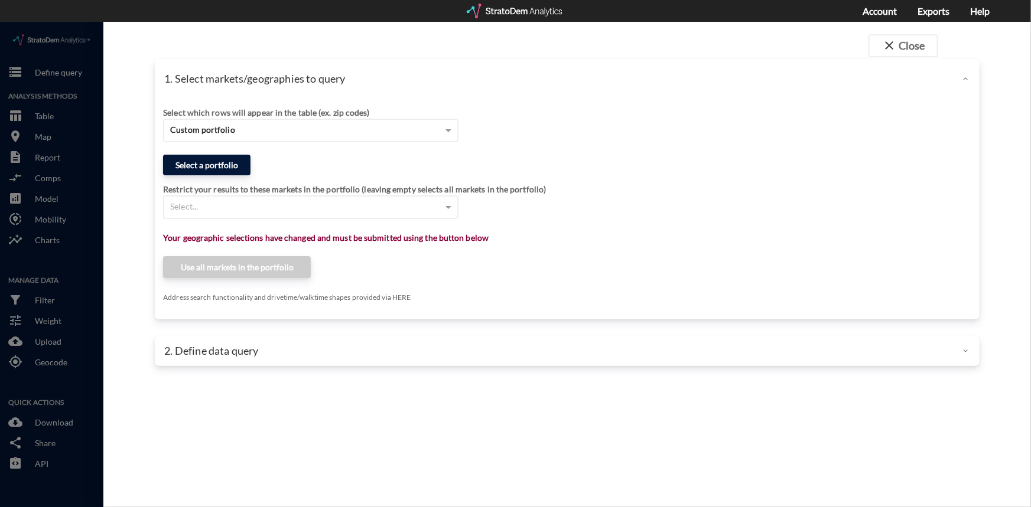
click button "Select a portfolio"
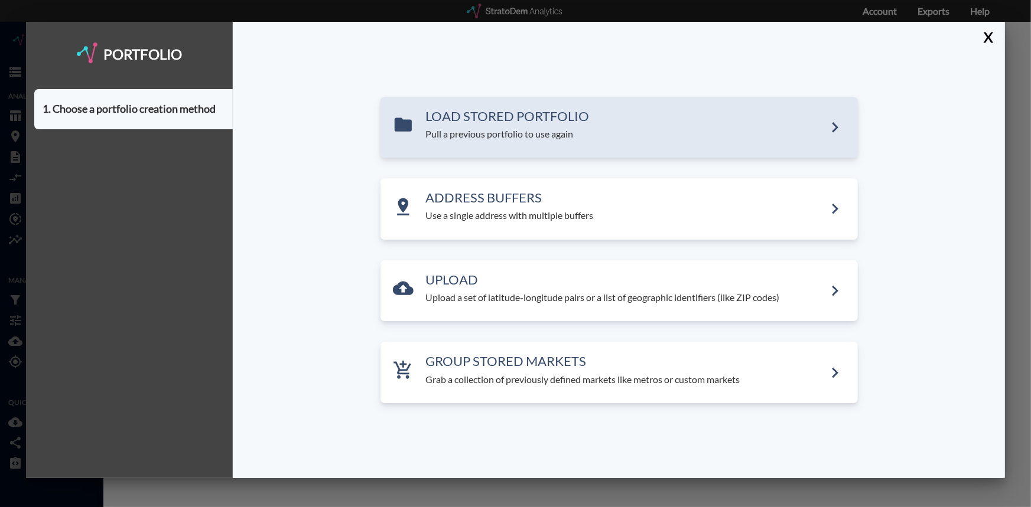
click at [531, 122] on h3 "LOAD STORED PORTFOLIO" at bounding box center [625, 116] width 399 height 14
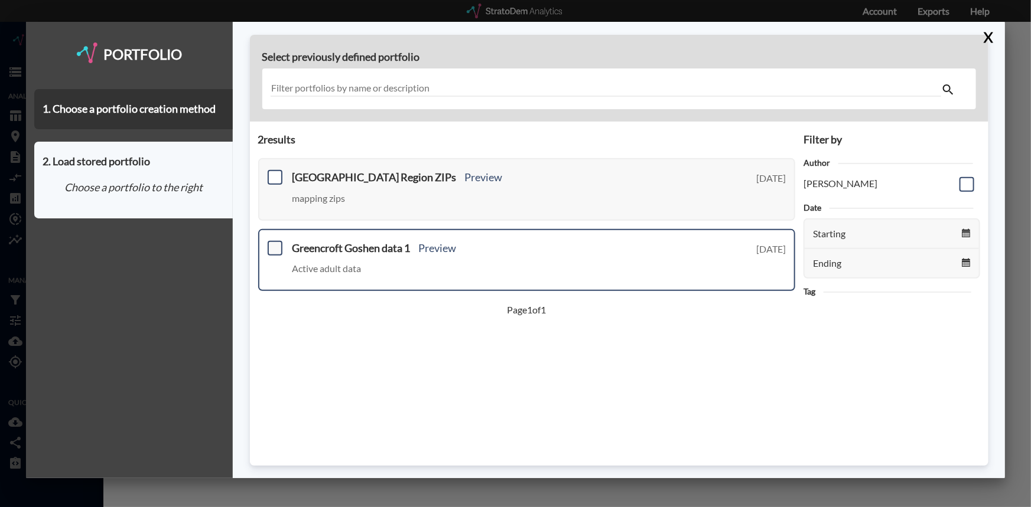
click at [276, 244] on span at bounding box center [275, 248] width 15 height 15
click at [274, 243] on input "checkbox" at bounding box center [274, 243] width 0 height 0
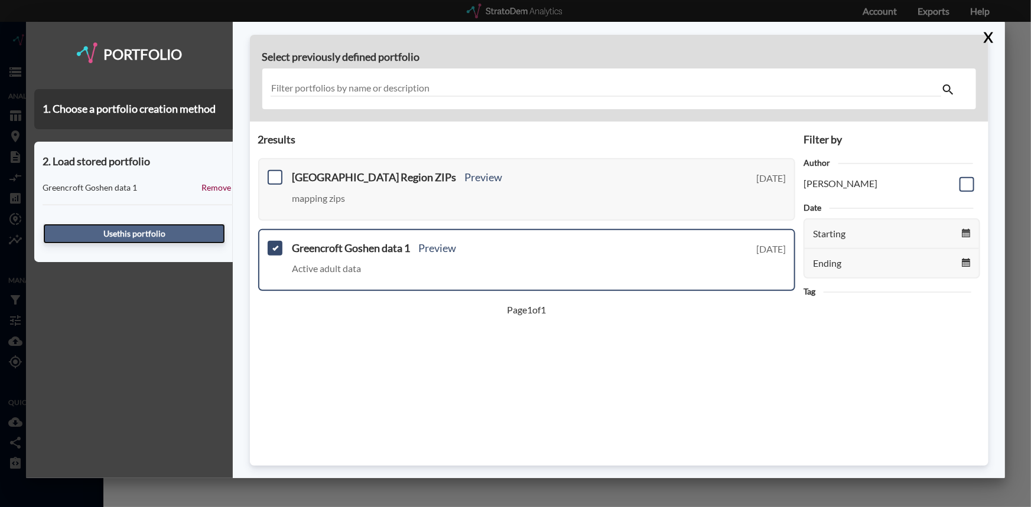
click at [137, 231] on button "Use this portfolio" at bounding box center [134, 234] width 182 height 20
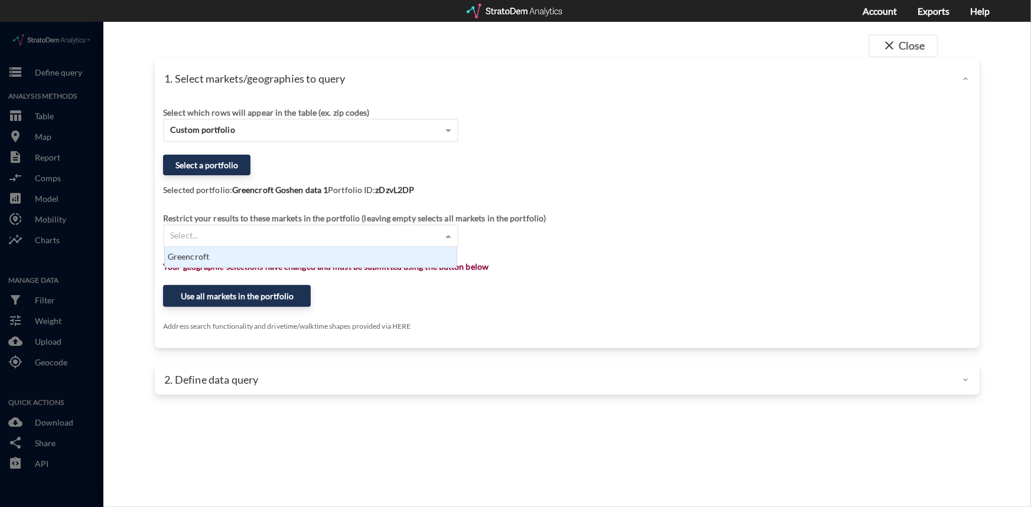
click span
click div "Greencroft"
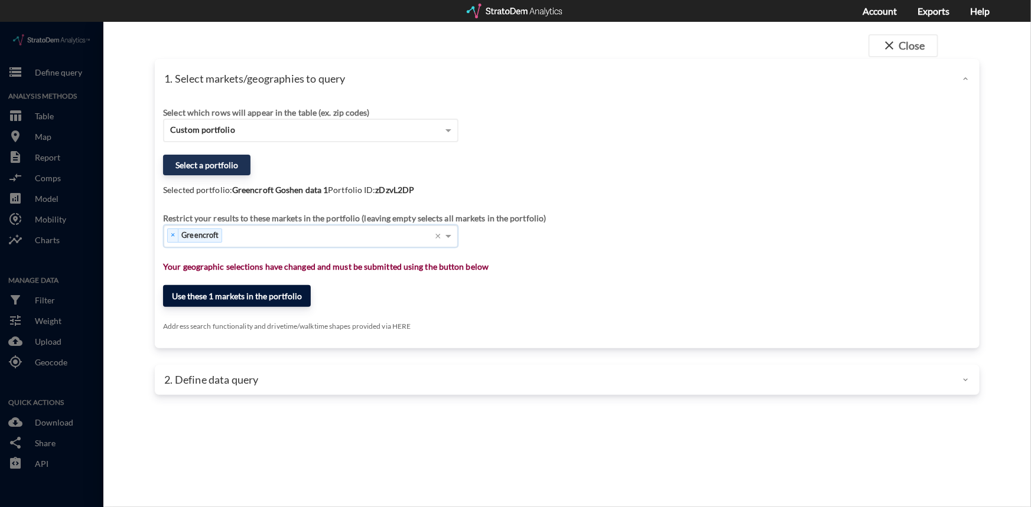
click button "Use these 1 markets in the portfolio"
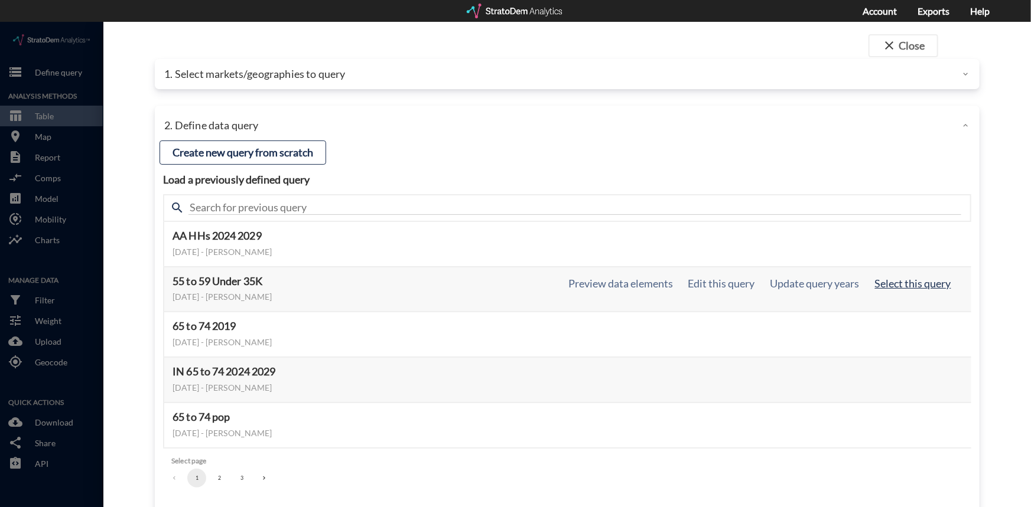
click button "Select this query"
